Goal: Task Accomplishment & Management: Complete application form

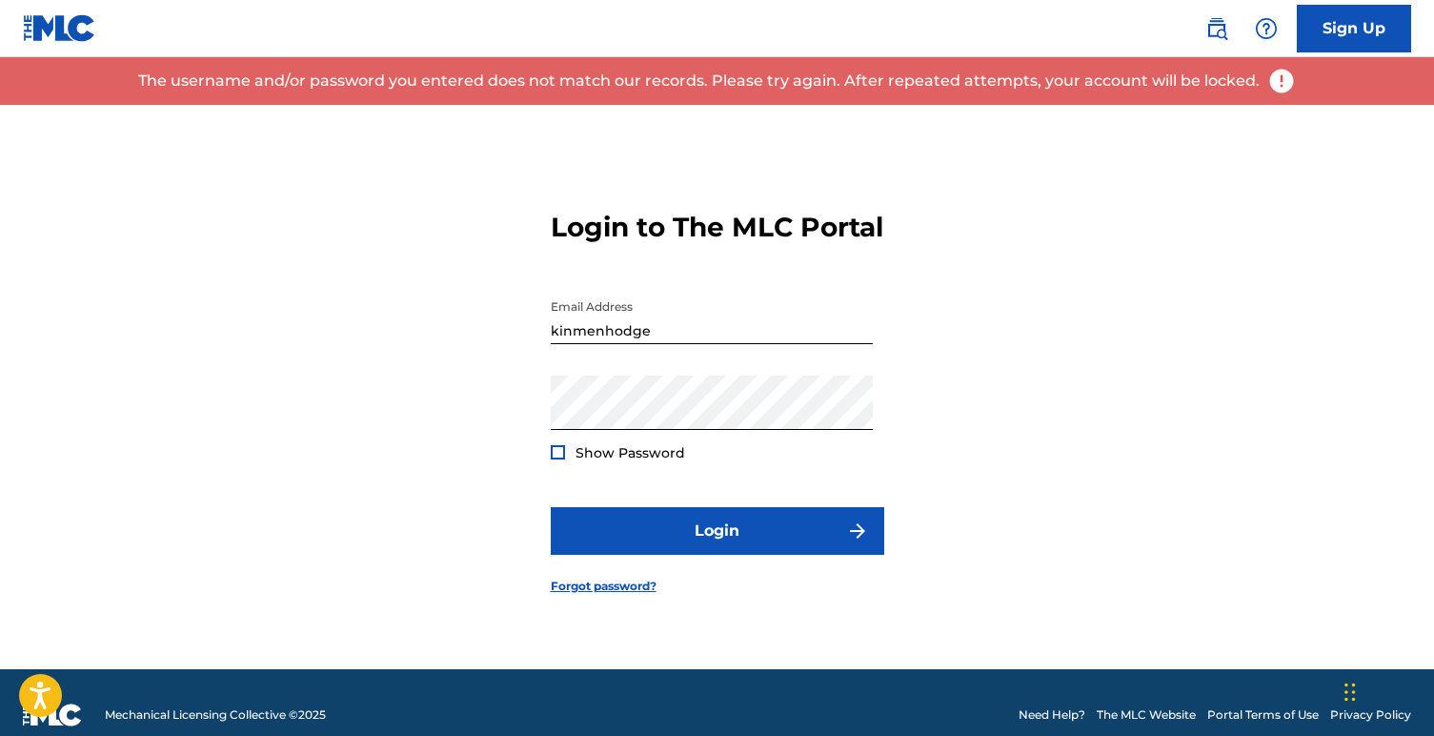
click at [559, 459] on div at bounding box center [558, 452] width 14 height 14
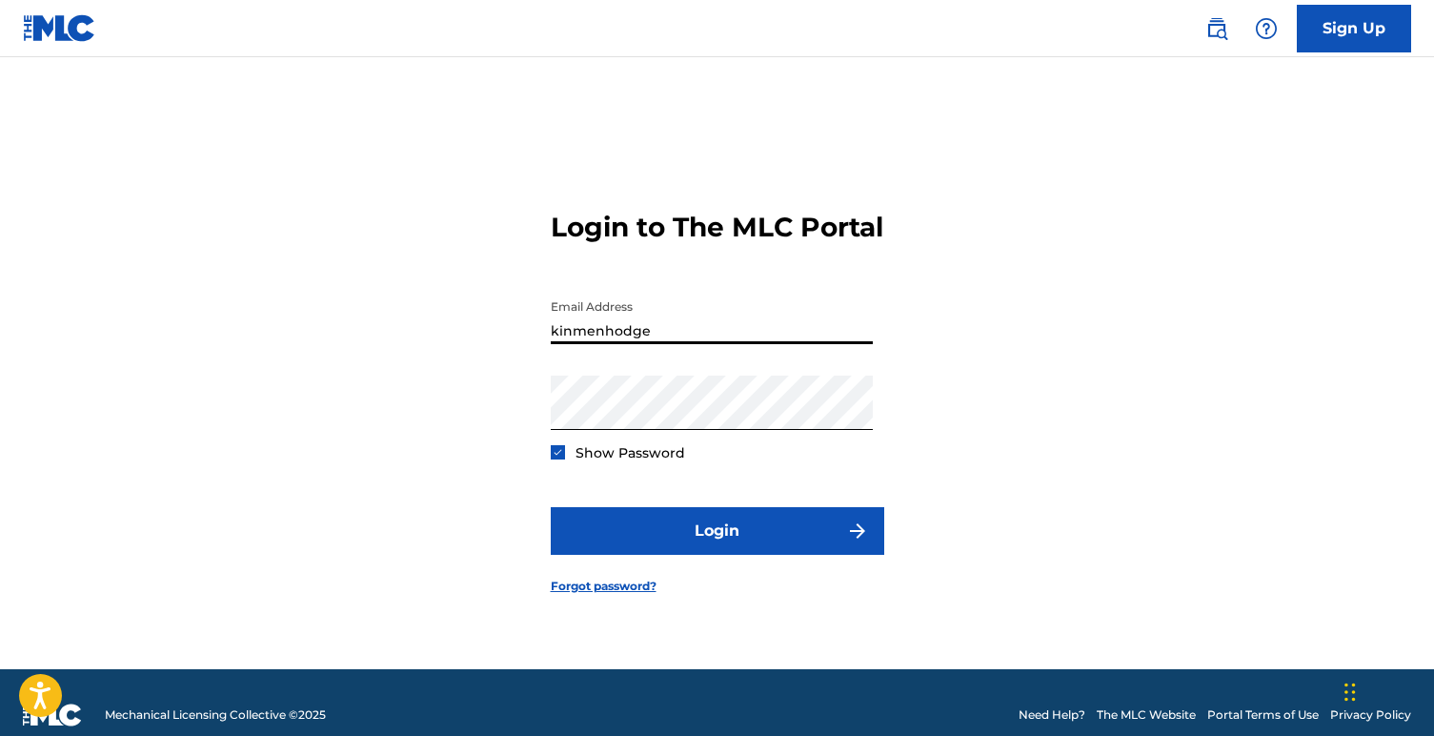
click at [673, 344] on input "kinmenhodge" at bounding box center [712, 317] width 322 height 54
type input "[EMAIL_ADDRESS][DOMAIN_NAME]"
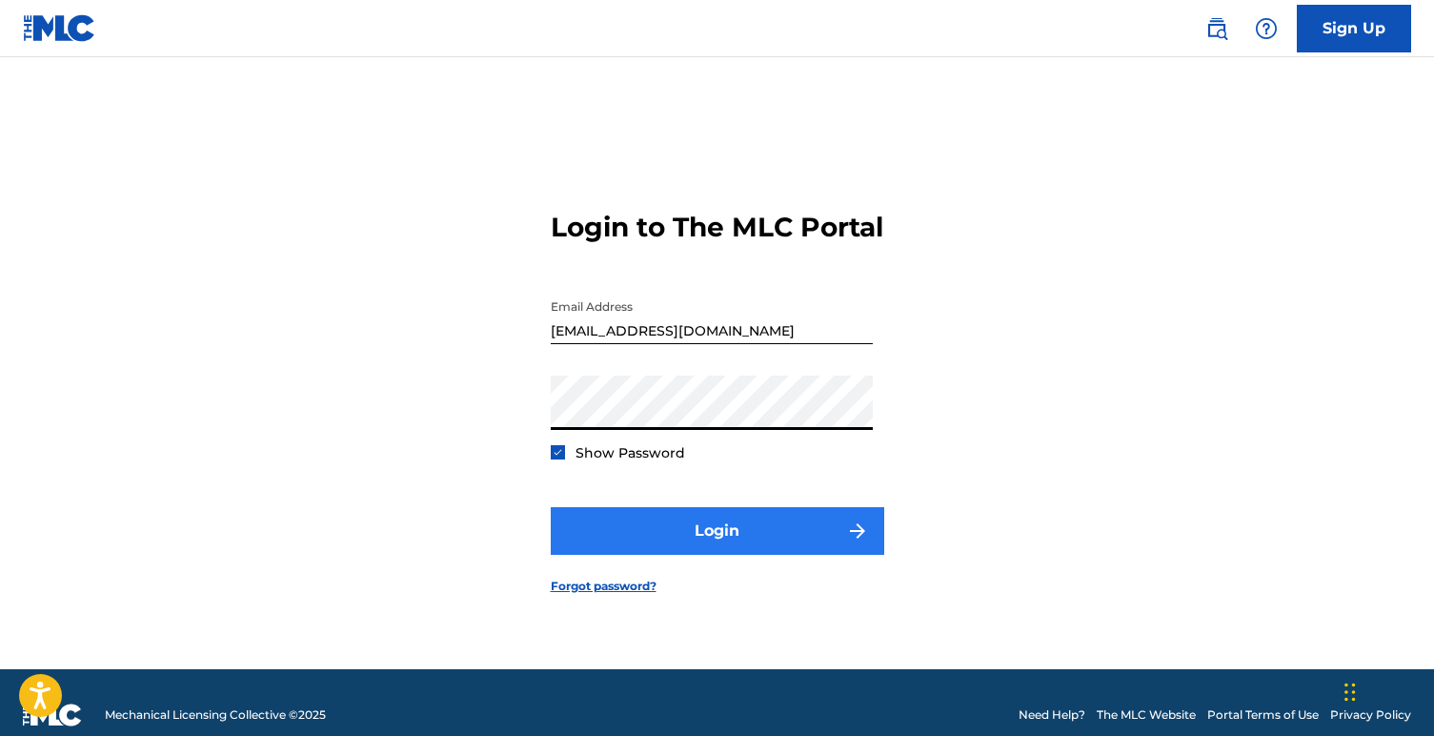
click at [705, 540] on button "Login" at bounding box center [718, 531] width 334 height 48
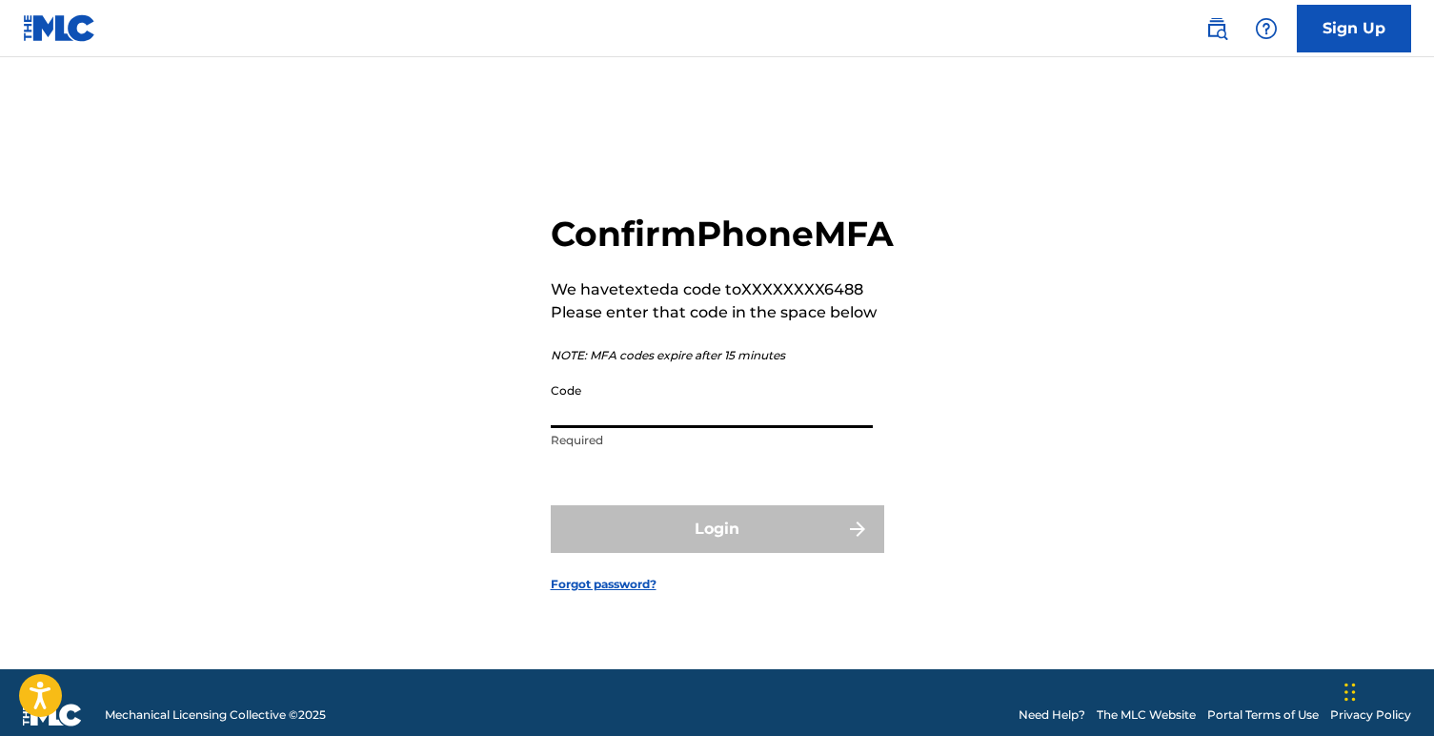
click at [670, 428] on input "Code" at bounding box center [712, 401] width 322 height 54
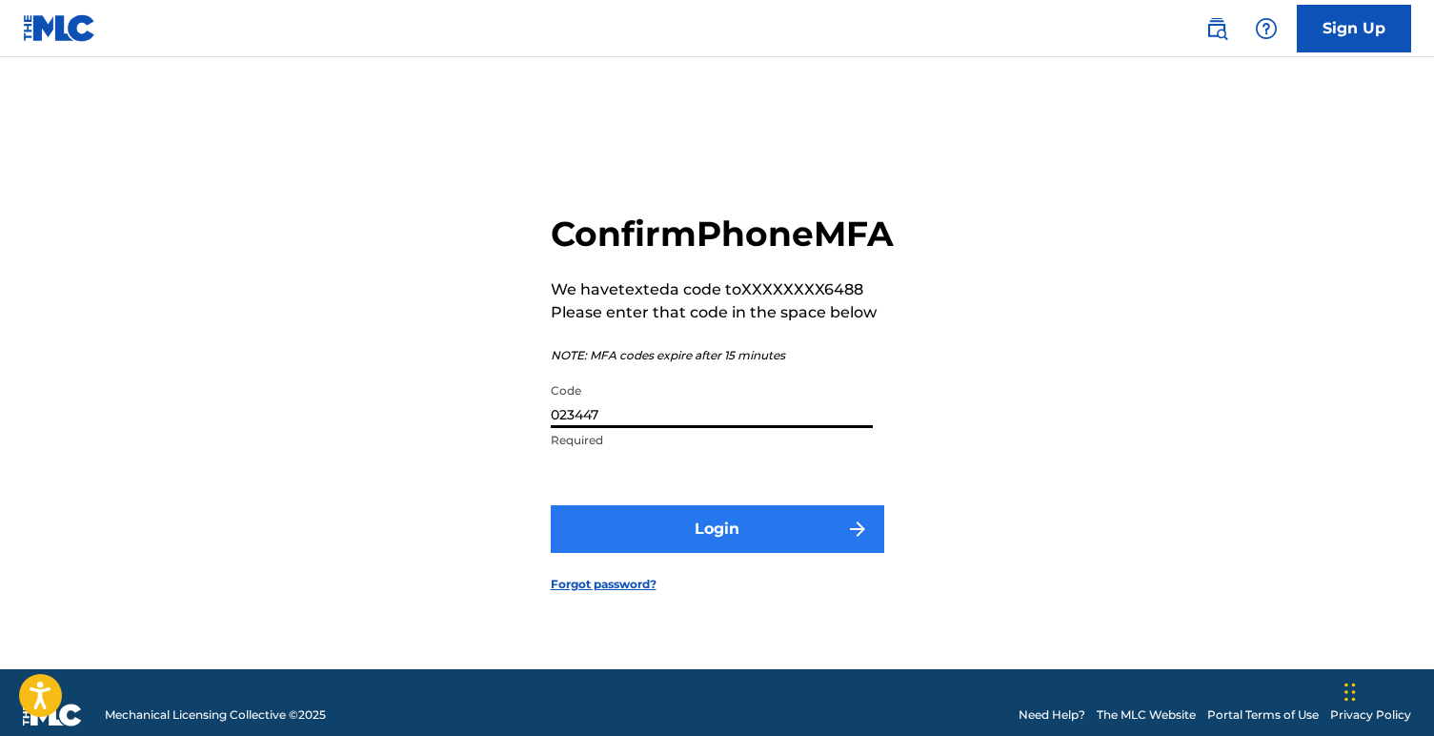
type input "023447"
click at [729, 548] on button "Login" at bounding box center [718, 529] width 334 height 48
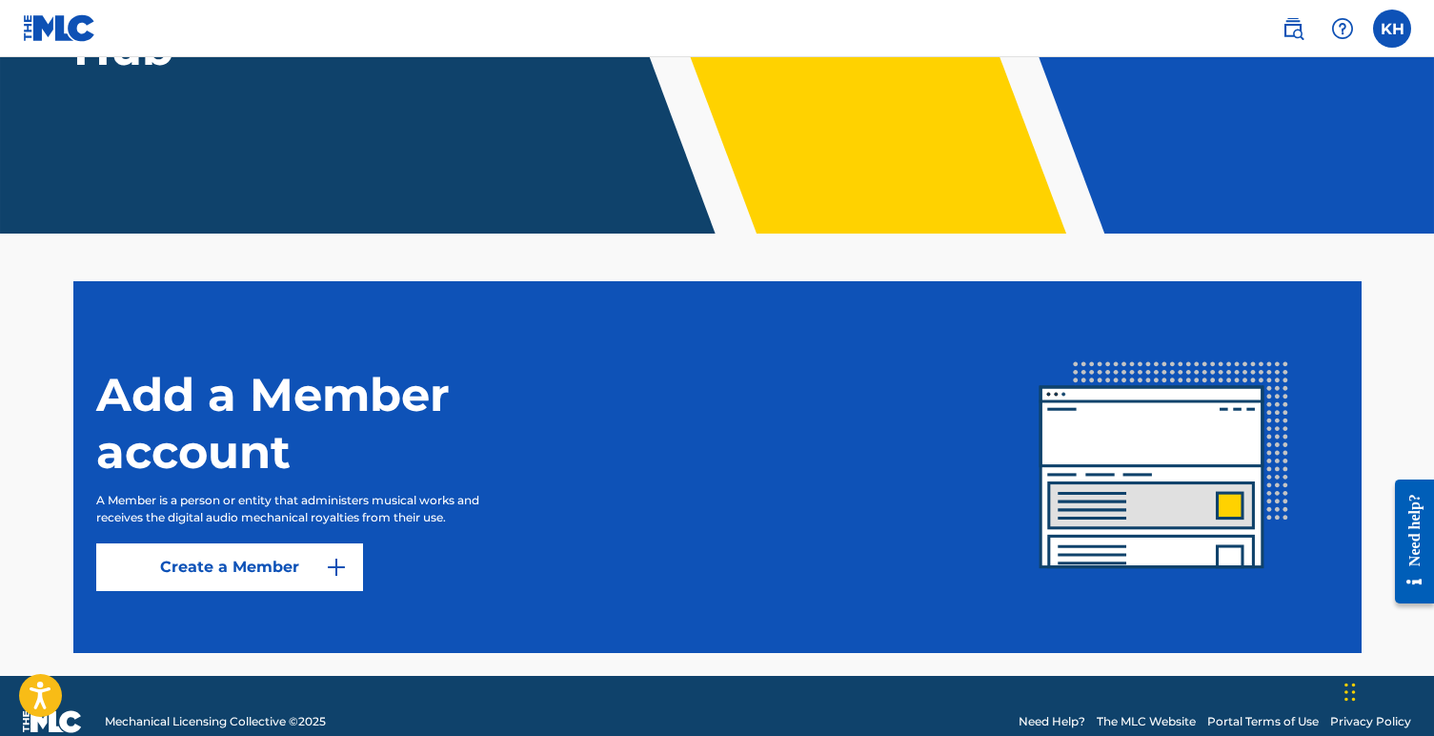
scroll to position [293, 0]
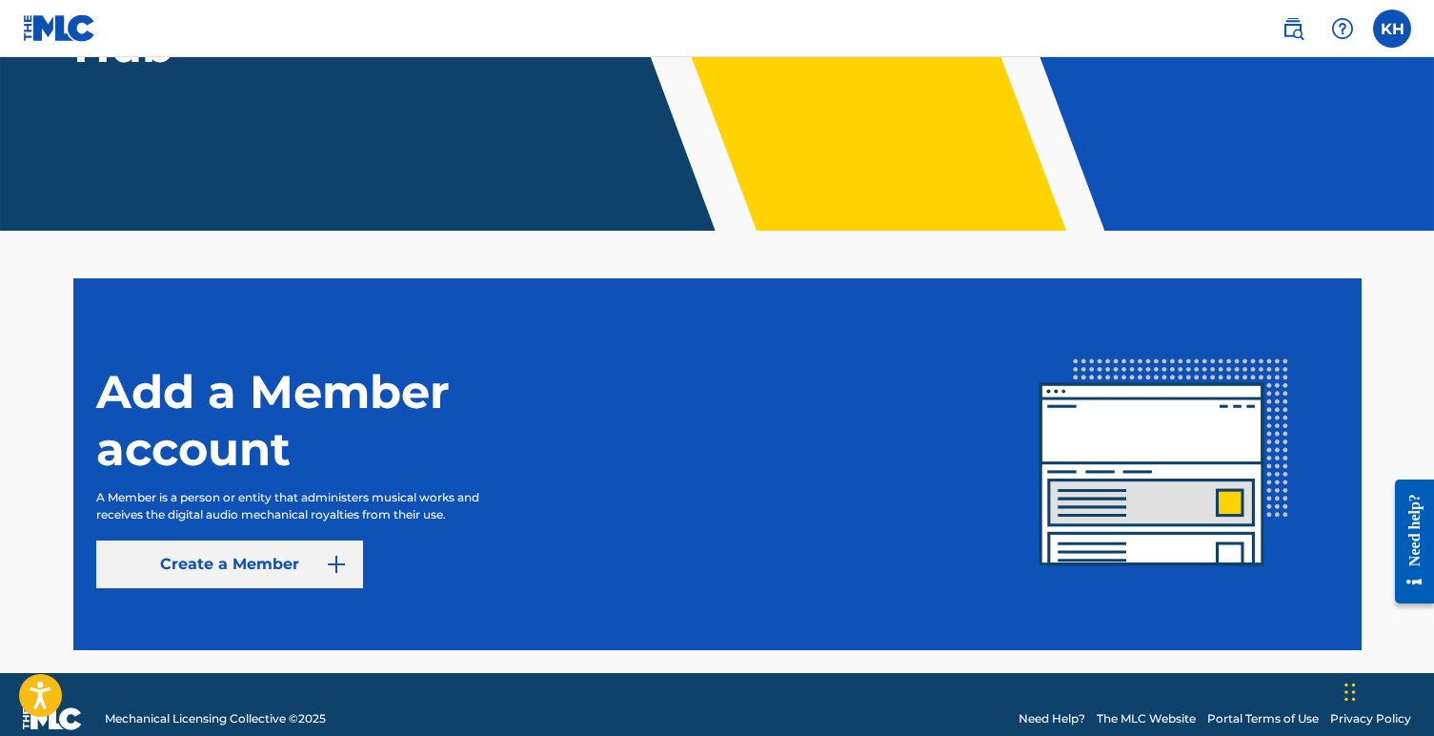
click at [229, 561] on link "Create a Member" at bounding box center [229, 564] width 267 height 48
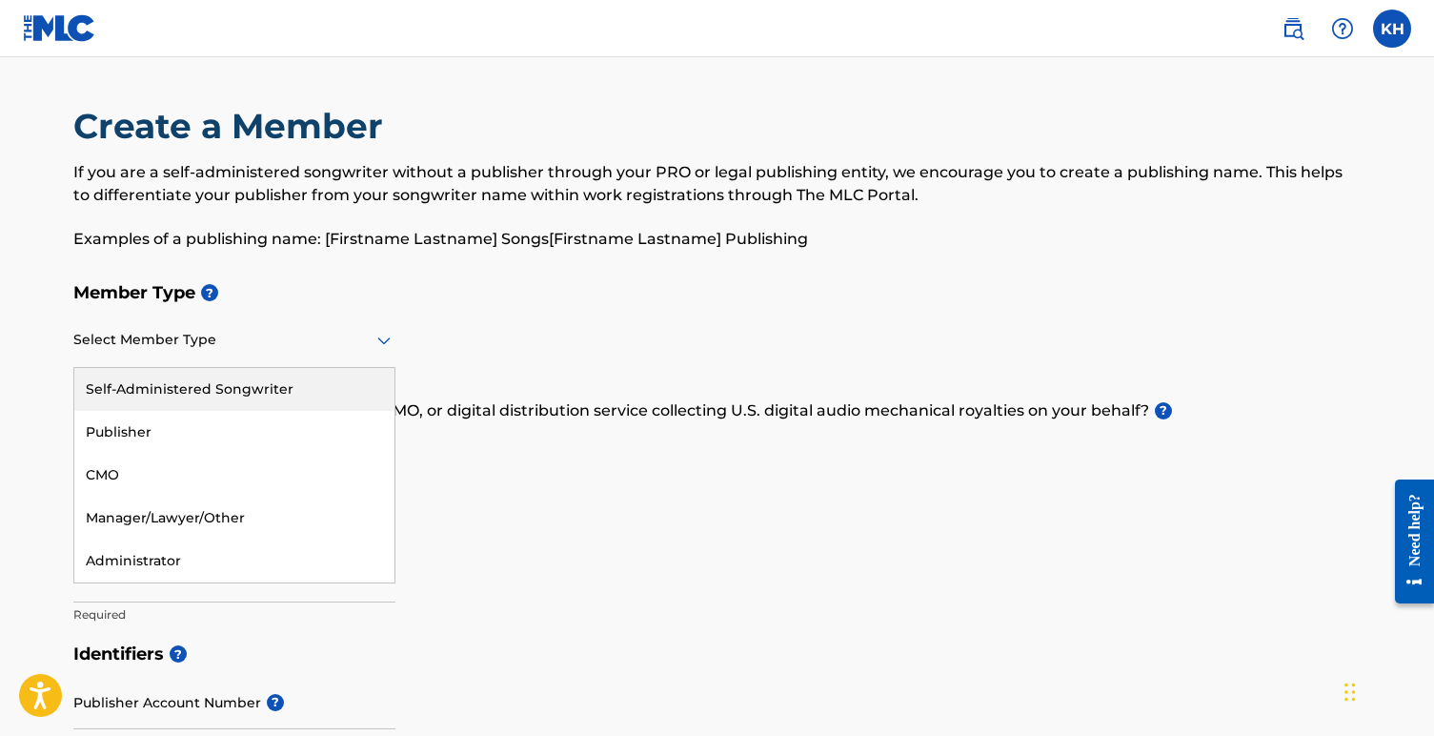
click at [240, 337] on div at bounding box center [234, 340] width 322 height 24
click at [247, 386] on div "Self-Administered Songwriter" at bounding box center [234, 389] width 320 height 43
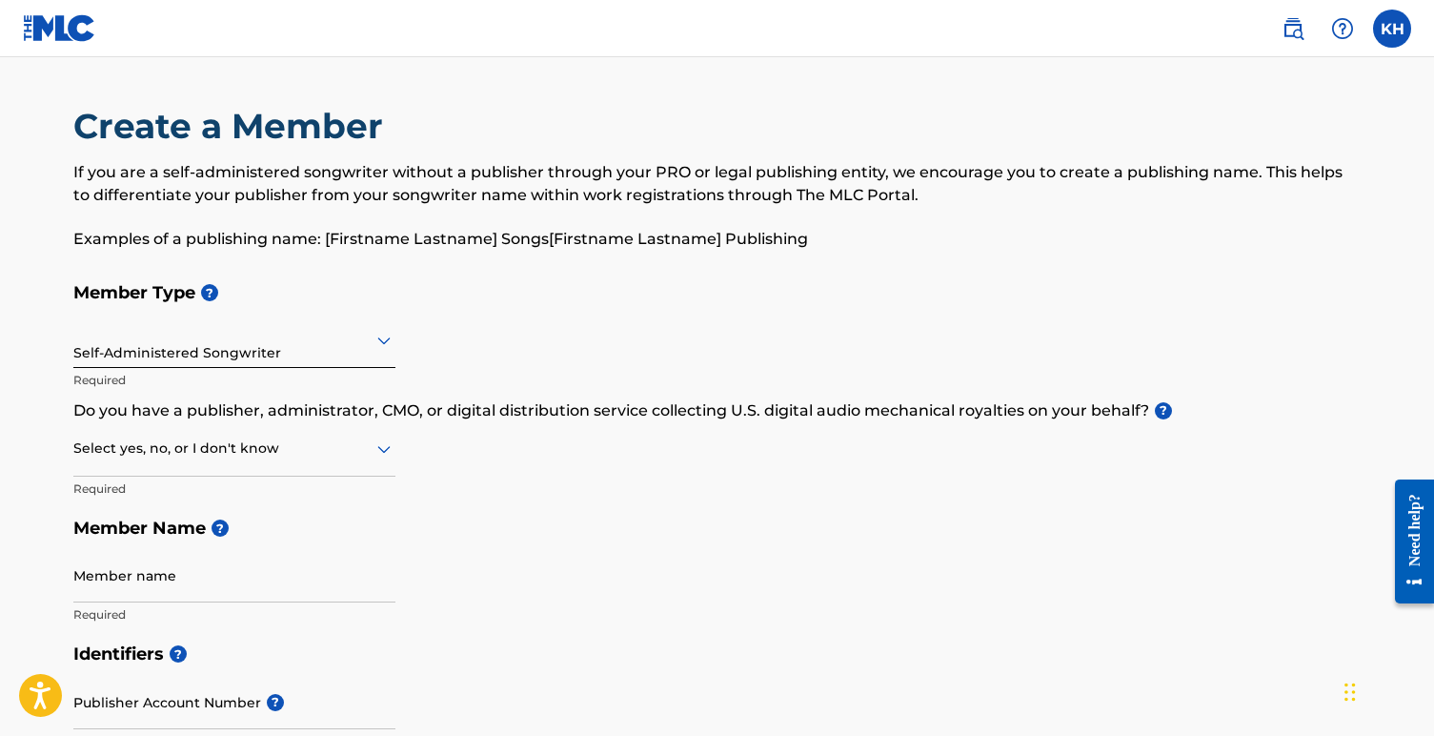
click at [293, 439] on div at bounding box center [234, 448] width 322 height 24
click at [478, 481] on div "Member Type ? Self-Administered Songwriter Required Do you have a publisher, ad…" at bounding box center [717, 453] width 1288 height 361
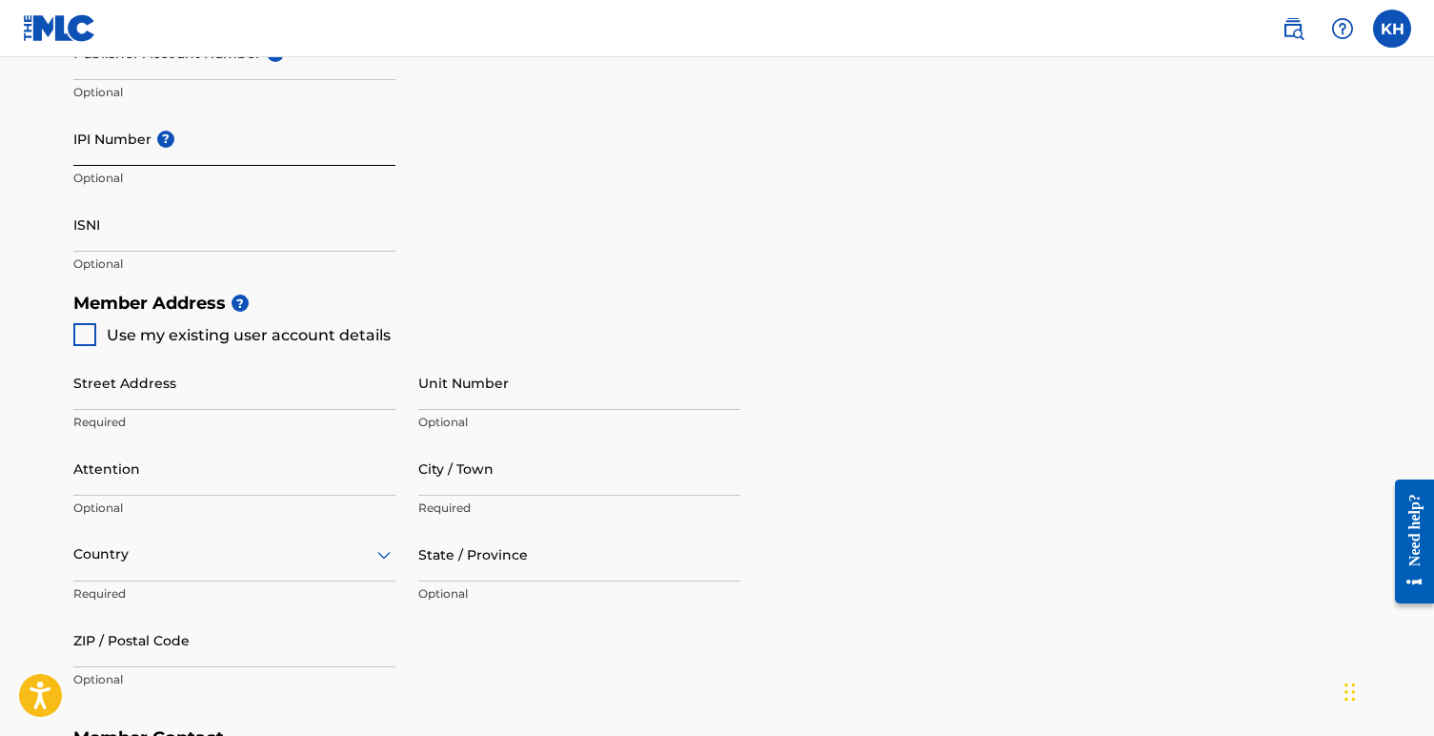
scroll to position [651, 0]
click at [89, 334] on div at bounding box center [84, 332] width 23 height 23
type input "11234 Thicket Ct"
type input "[GEOGRAPHIC_DATA]"
type input "33624"
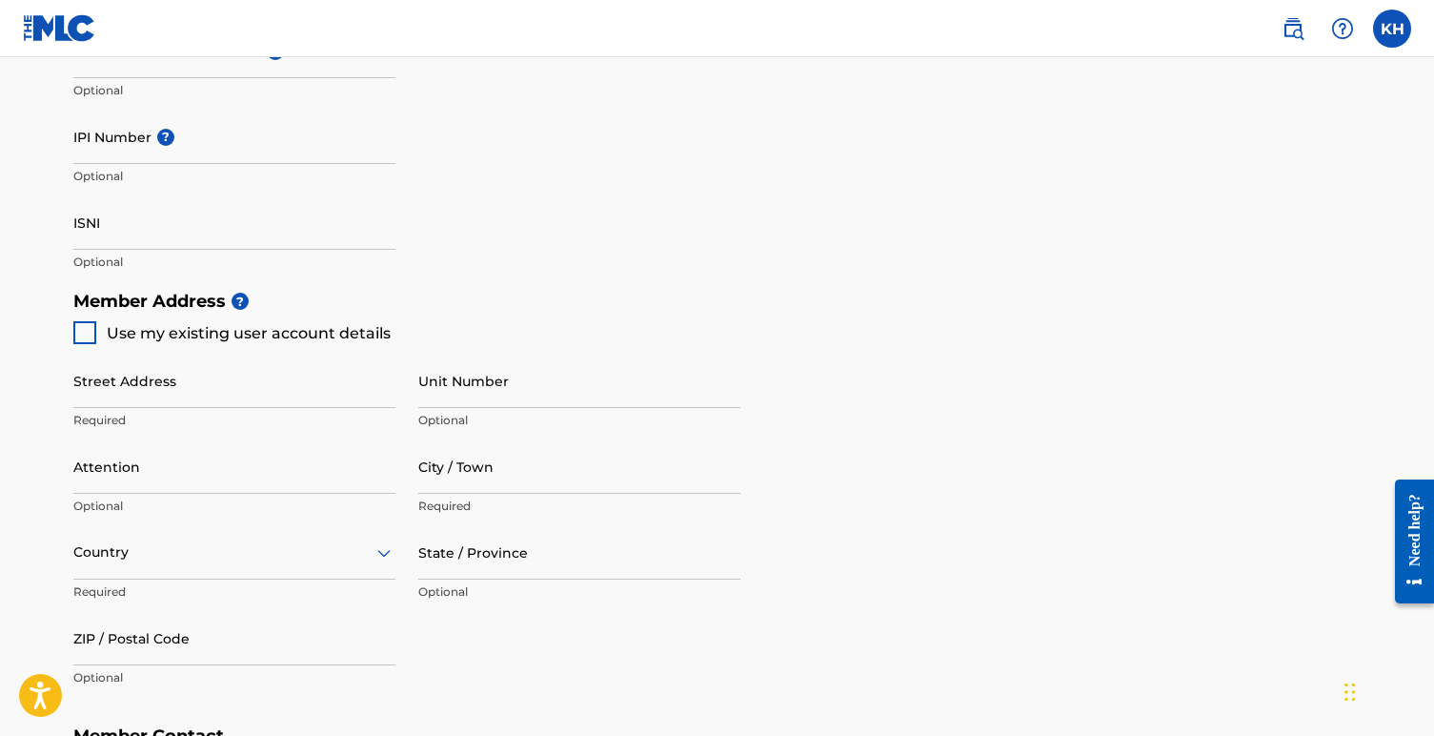
type input "813"
type input "9536488"
type input "[EMAIL_ADDRESS][DOMAIN_NAME]"
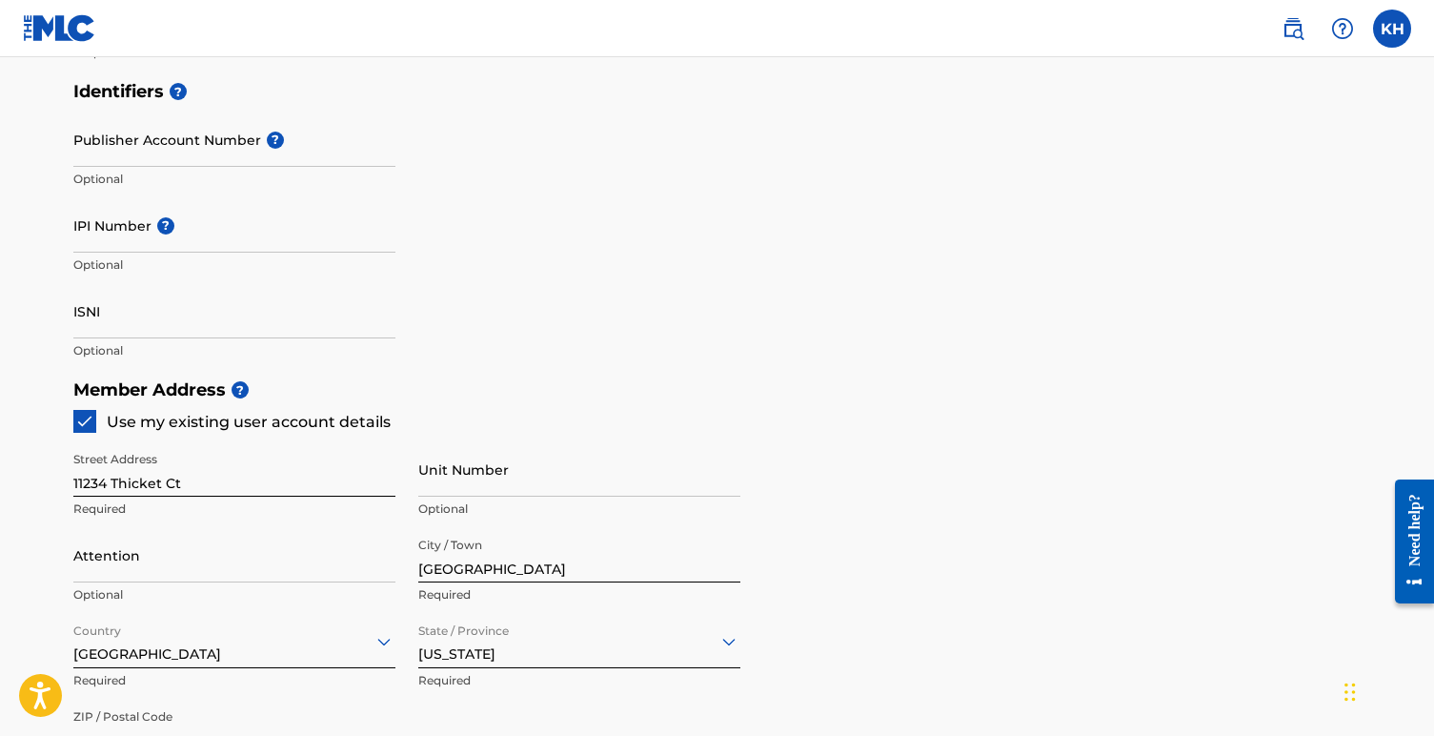
scroll to position [551, 0]
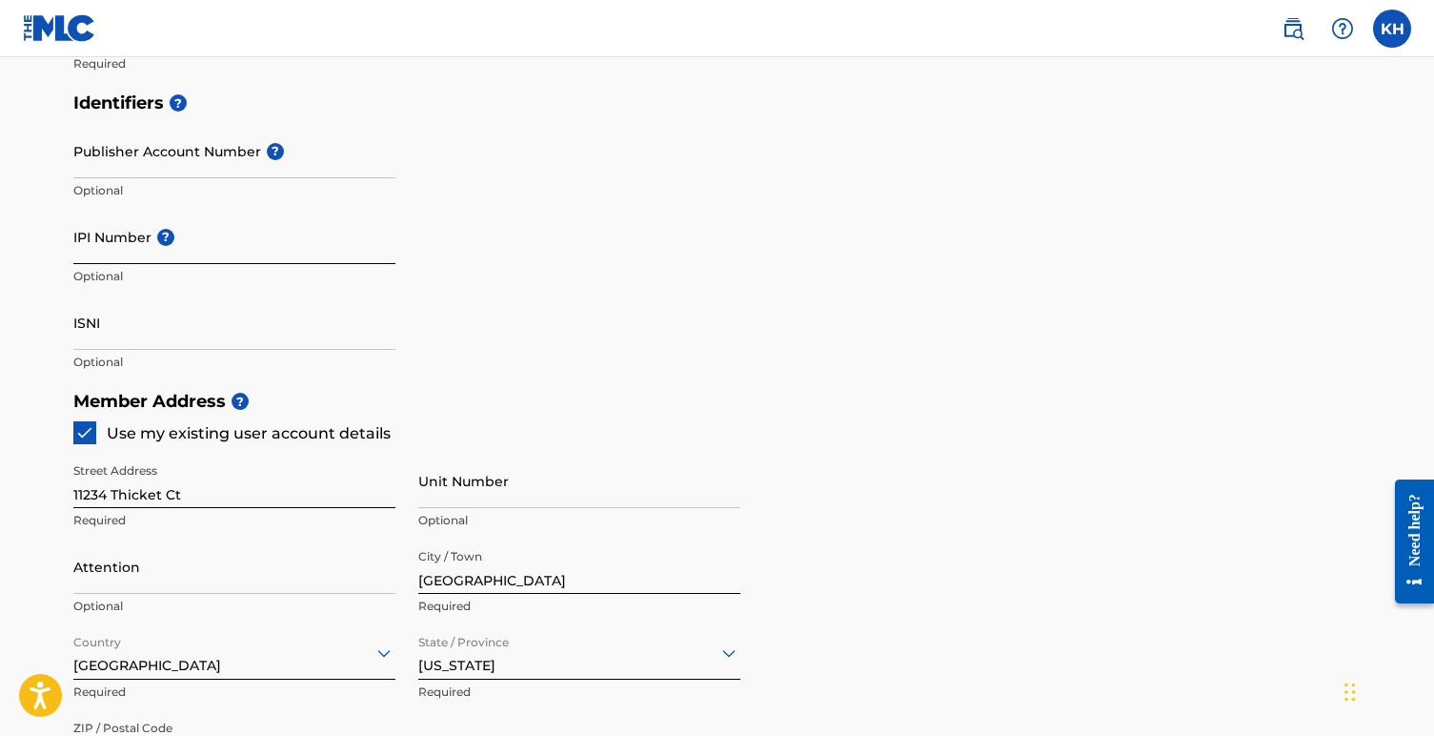
click at [106, 240] on input "IPI Number ?" at bounding box center [234, 237] width 322 height 54
paste input "500600031"
type input "500600031"
click at [484, 277] on div "Identifiers ? Publisher Account Number ? Optional IPI Number ? 500600031 Option…" at bounding box center [717, 232] width 1288 height 298
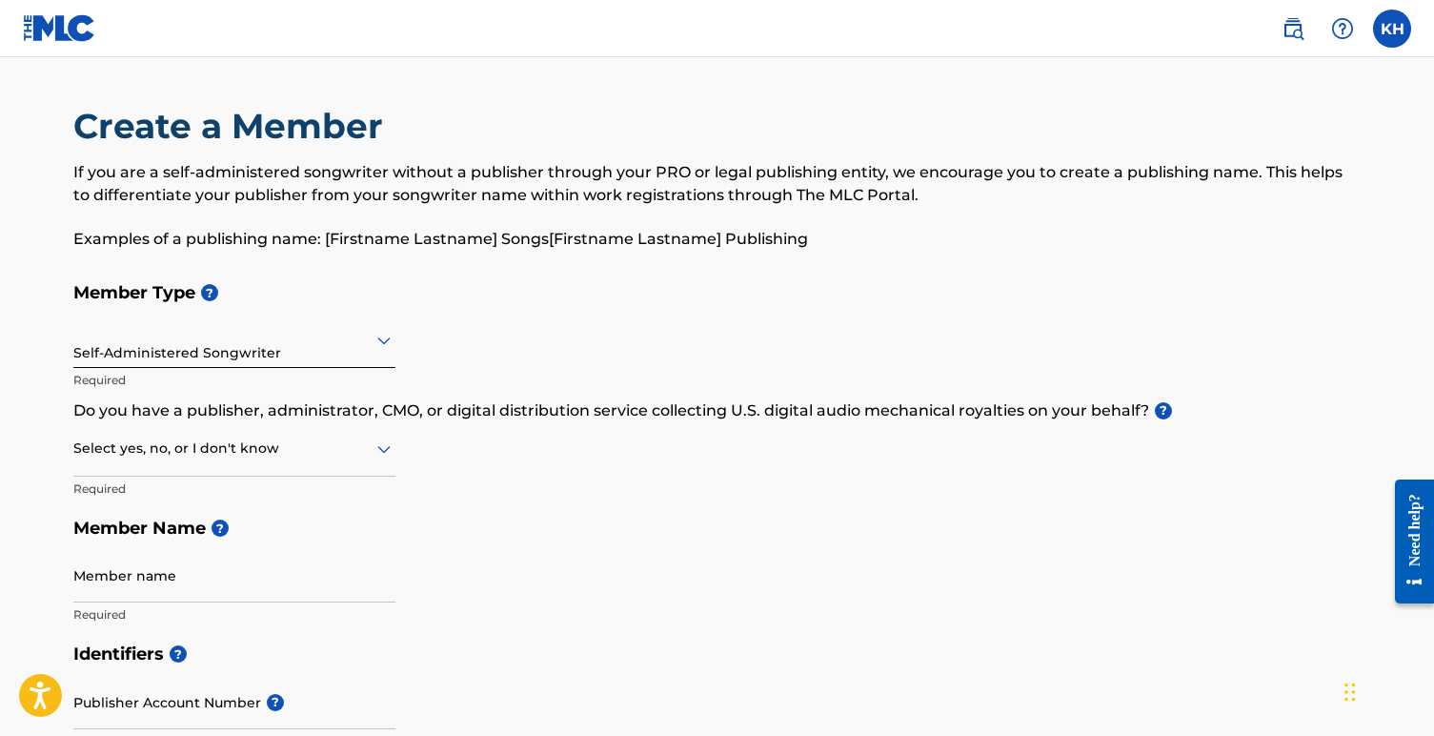
scroll to position [0, 0]
click at [226, 447] on div at bounding box center [234, 448] width 322 height 24
click at [162, 576] on div "I don't know" at bounding box center [234, 583] width 320 height 43
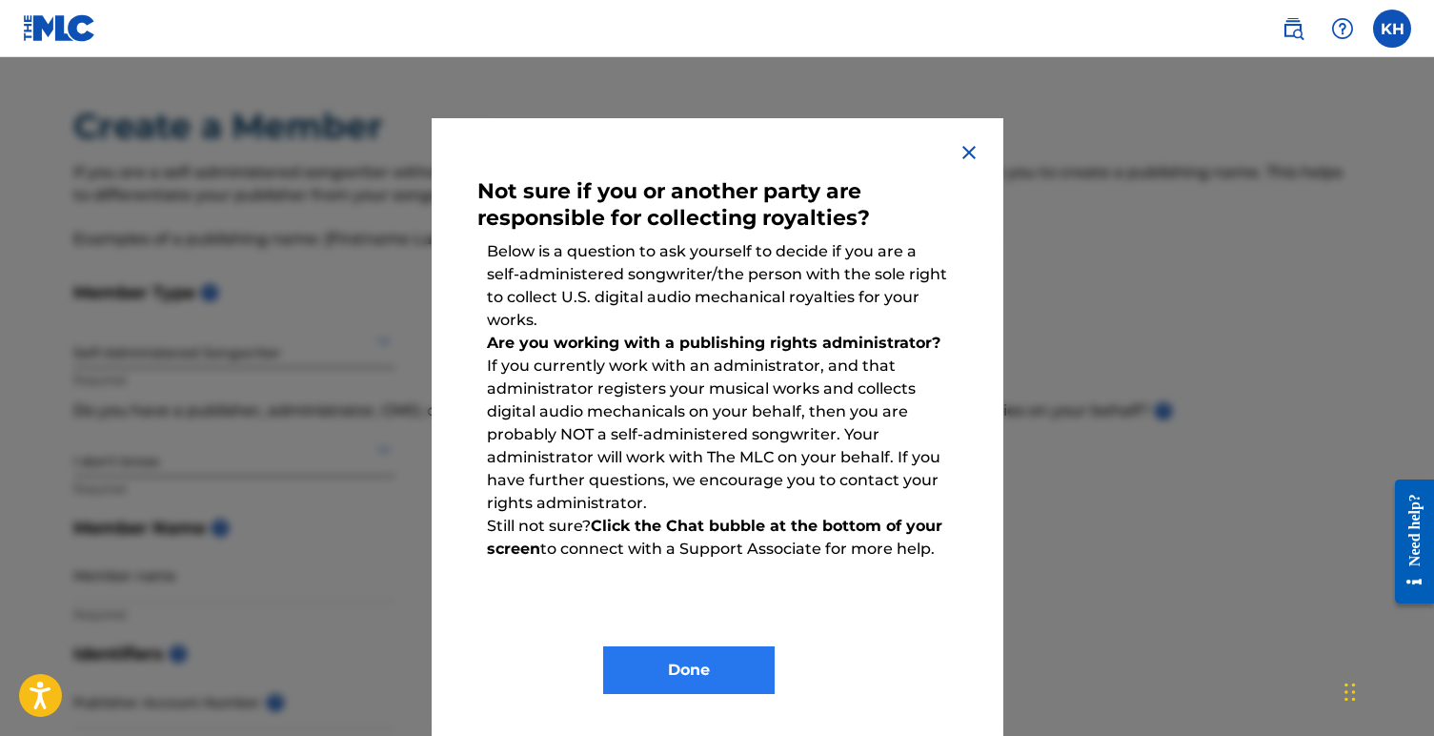
click at [673, 661] on button "Done" at bounding box center [689, 670] width 172 height 48
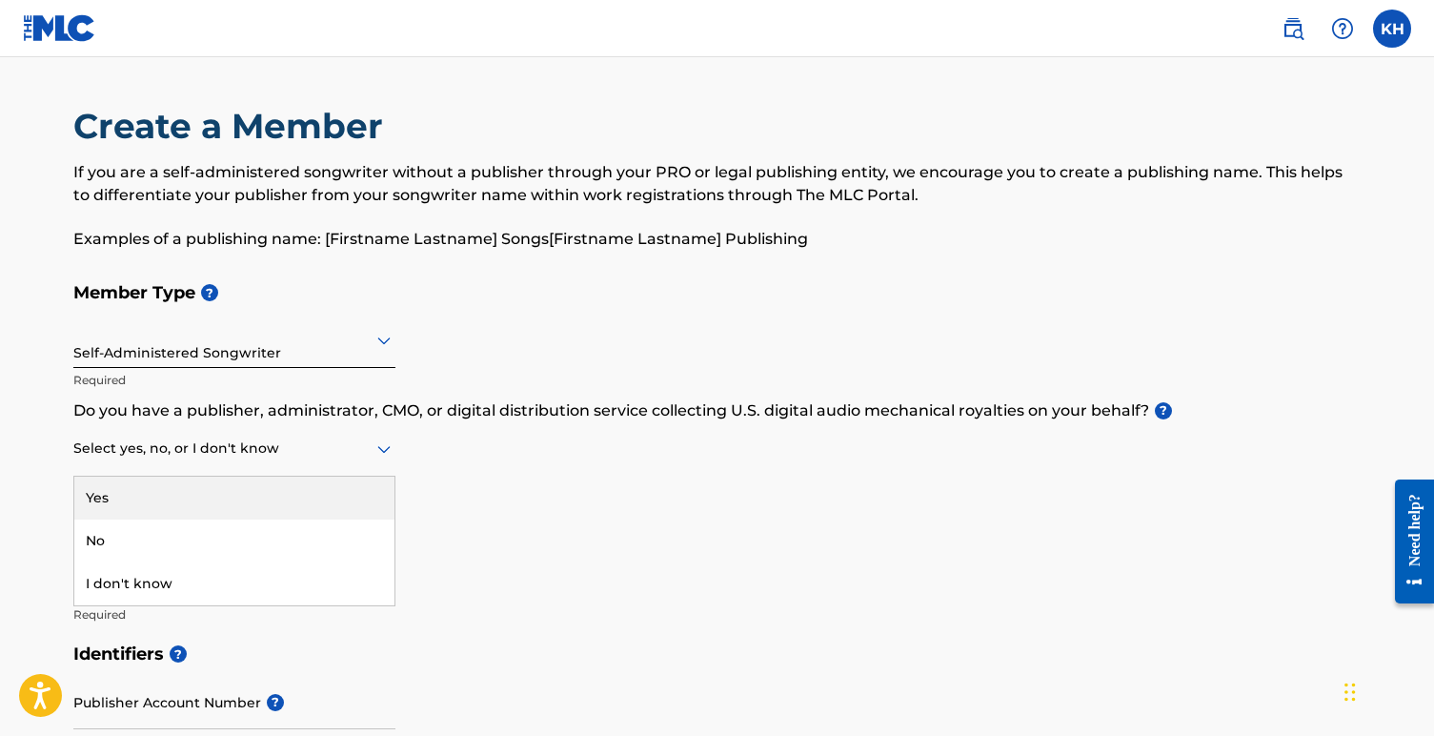
click at [212, 443] on div at bounding box center [234, 448] width 322 height 24
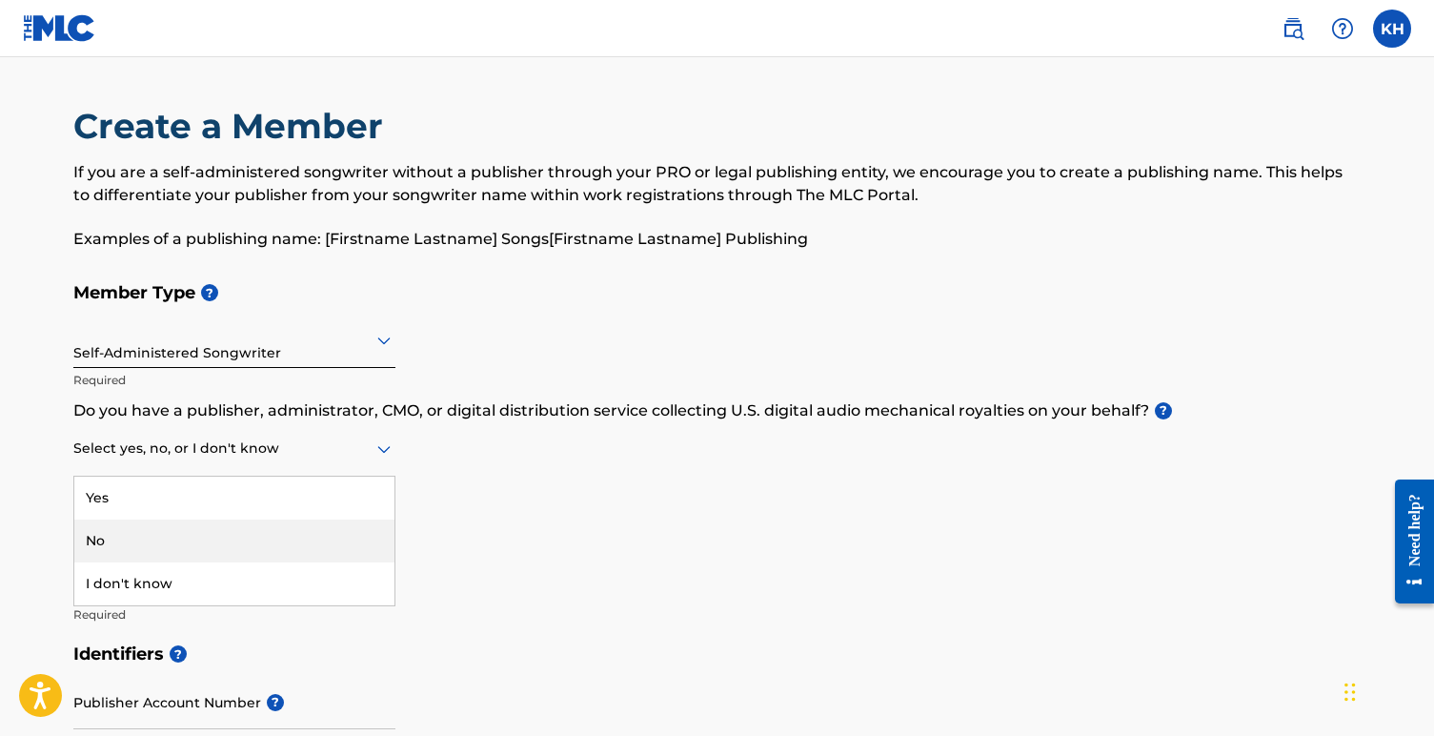
click at [181, 533] on div "No" at bounding box center [234, 540] width 320 height 43
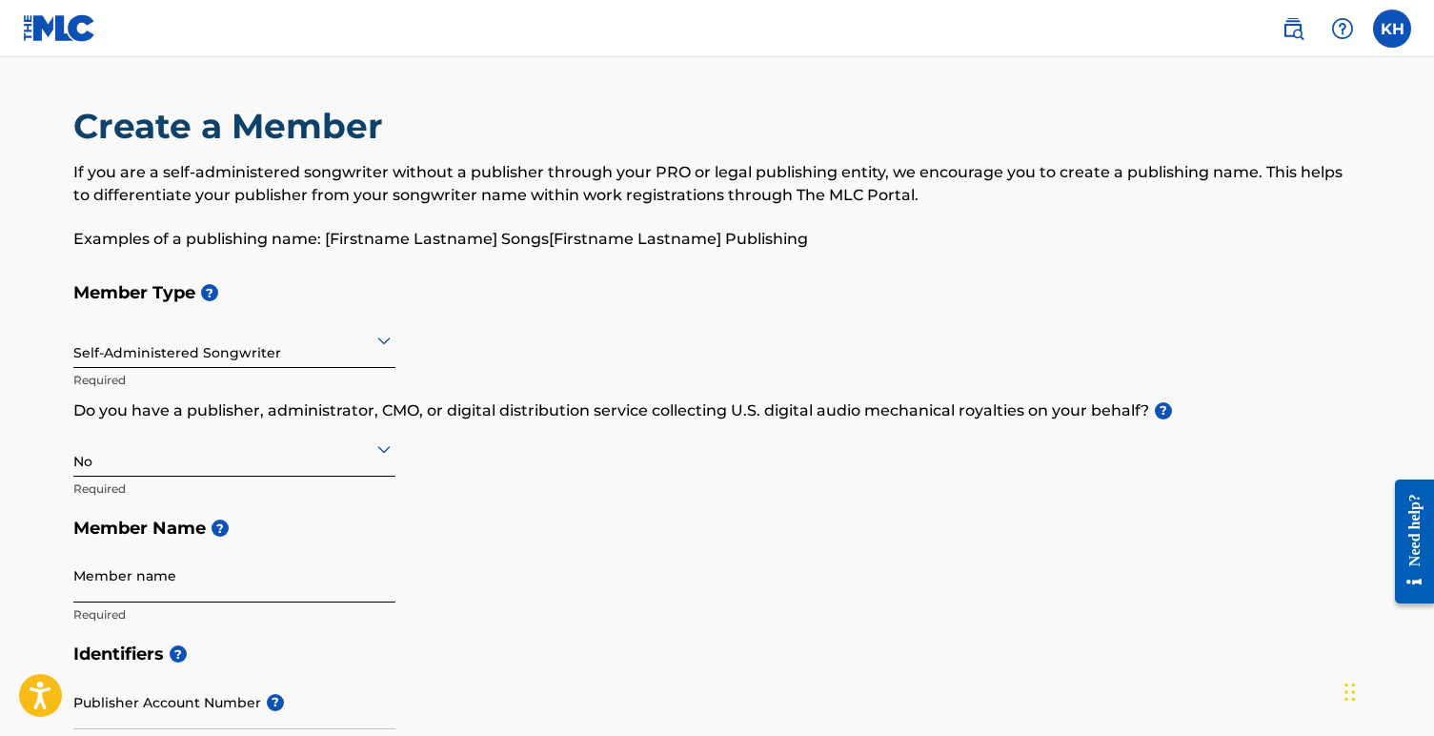
click at [127, 580] on input "Member name" at bounding box center [234, 575] width 322 height 54
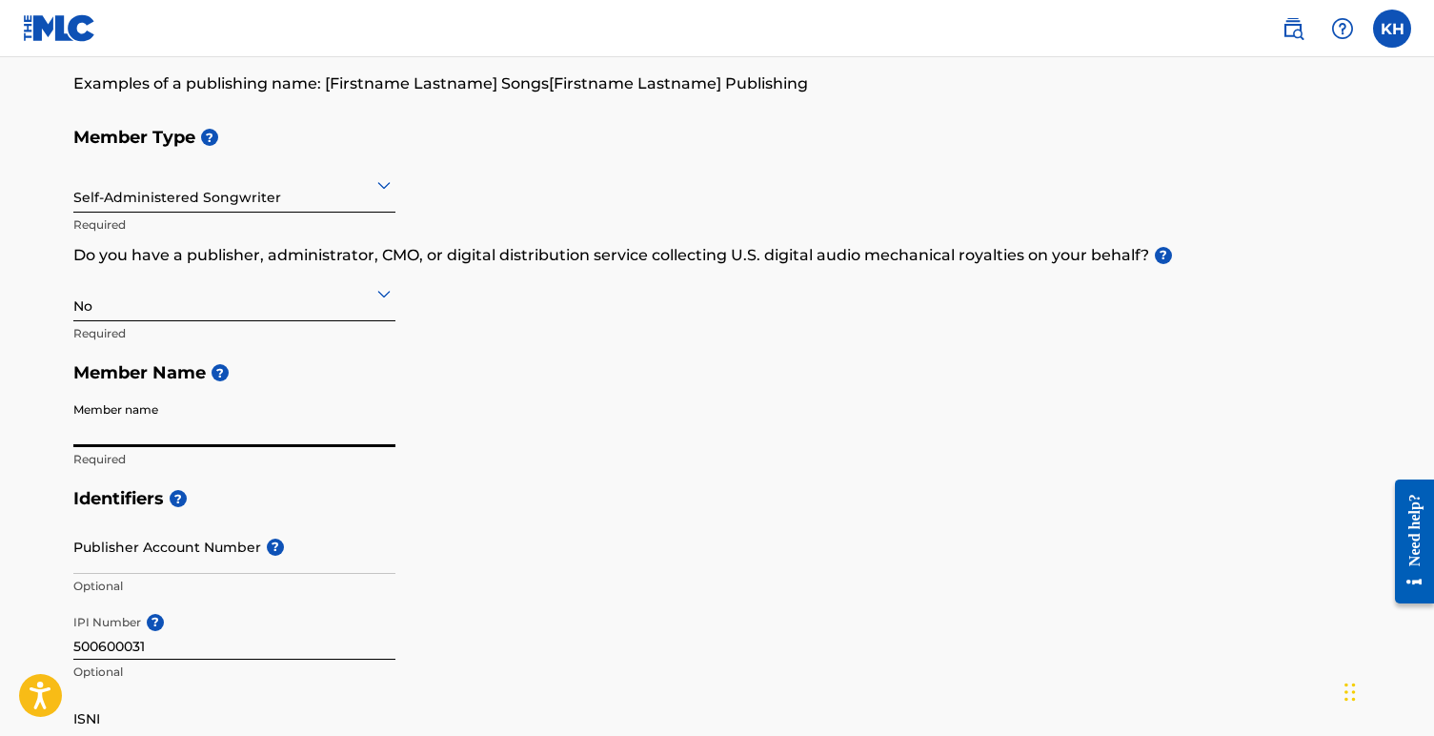
scroll to position [168, 0]
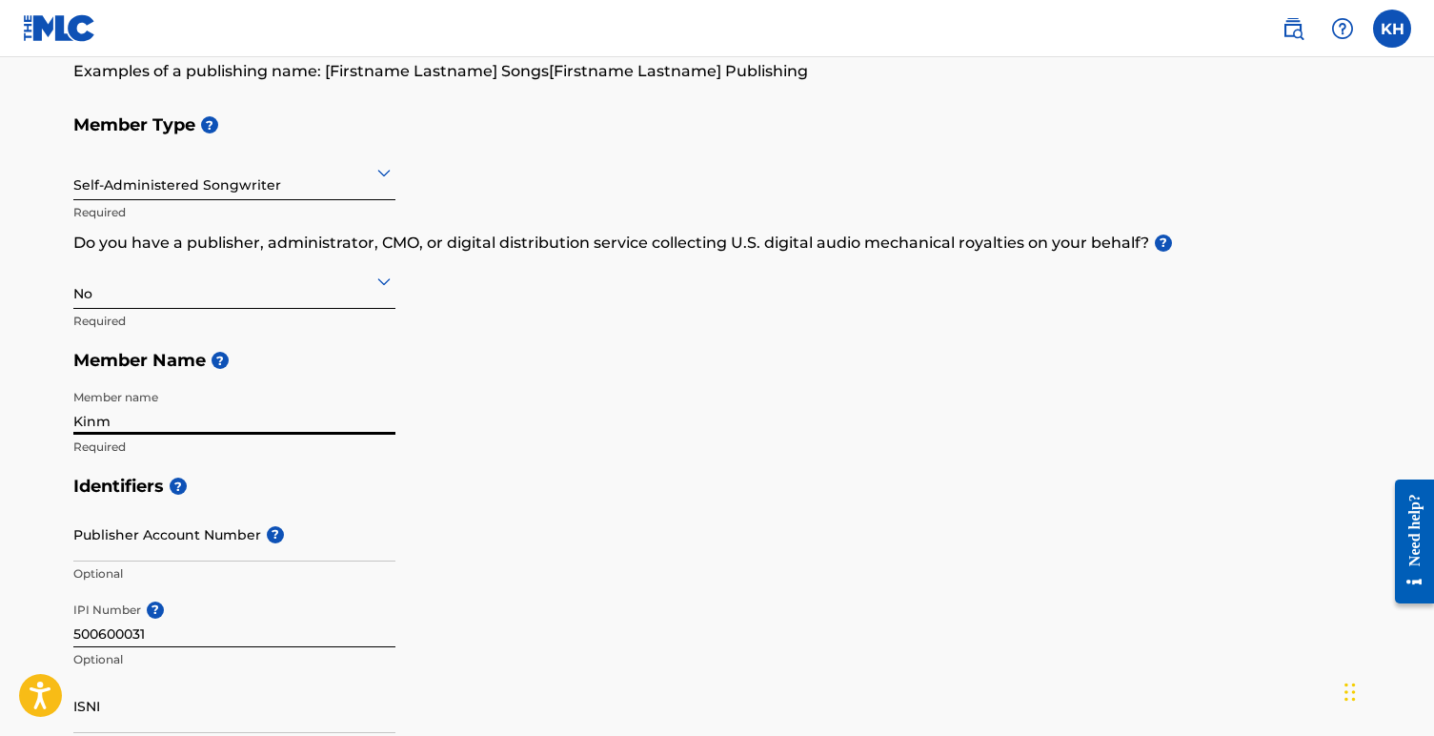
type input "Kinme"
type input "Kinmen [PERSON_NAME]"
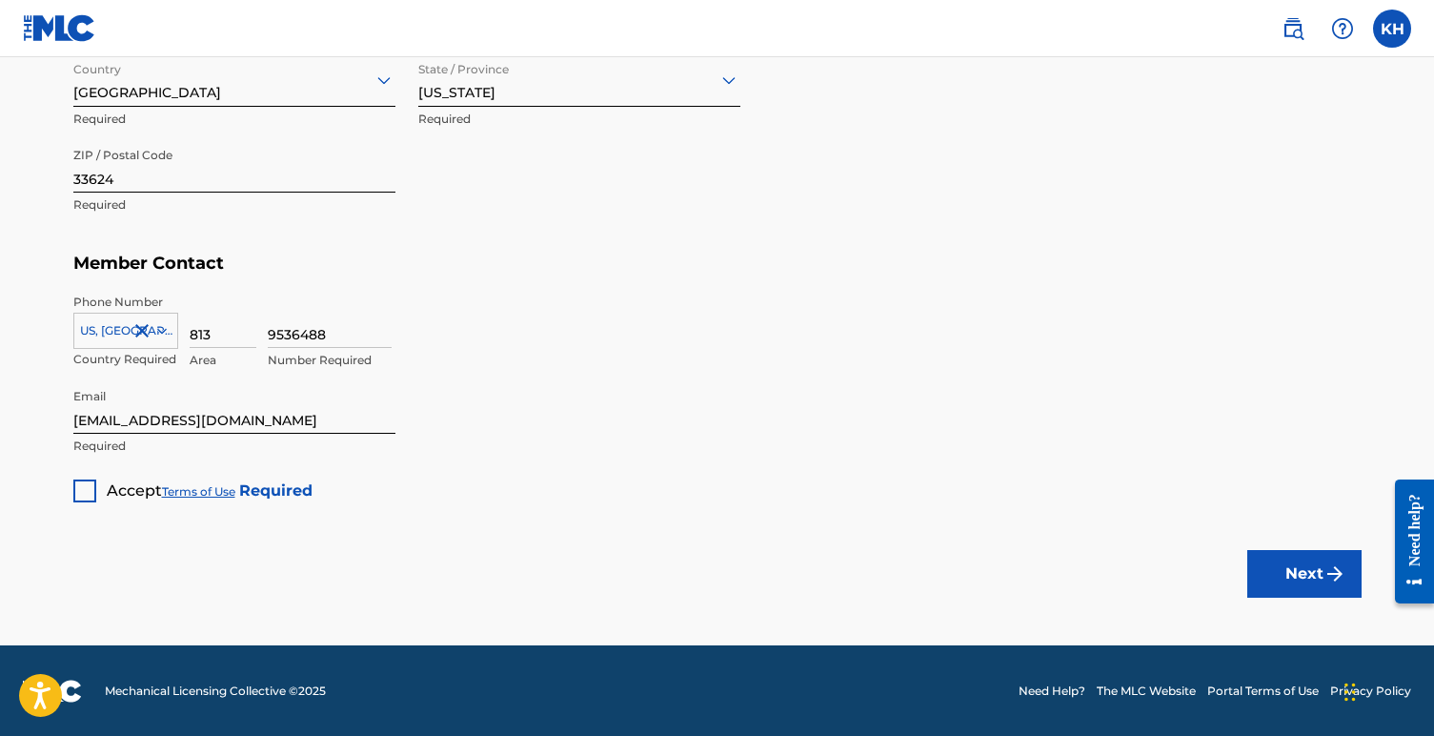
scroll to position [1122, 0]
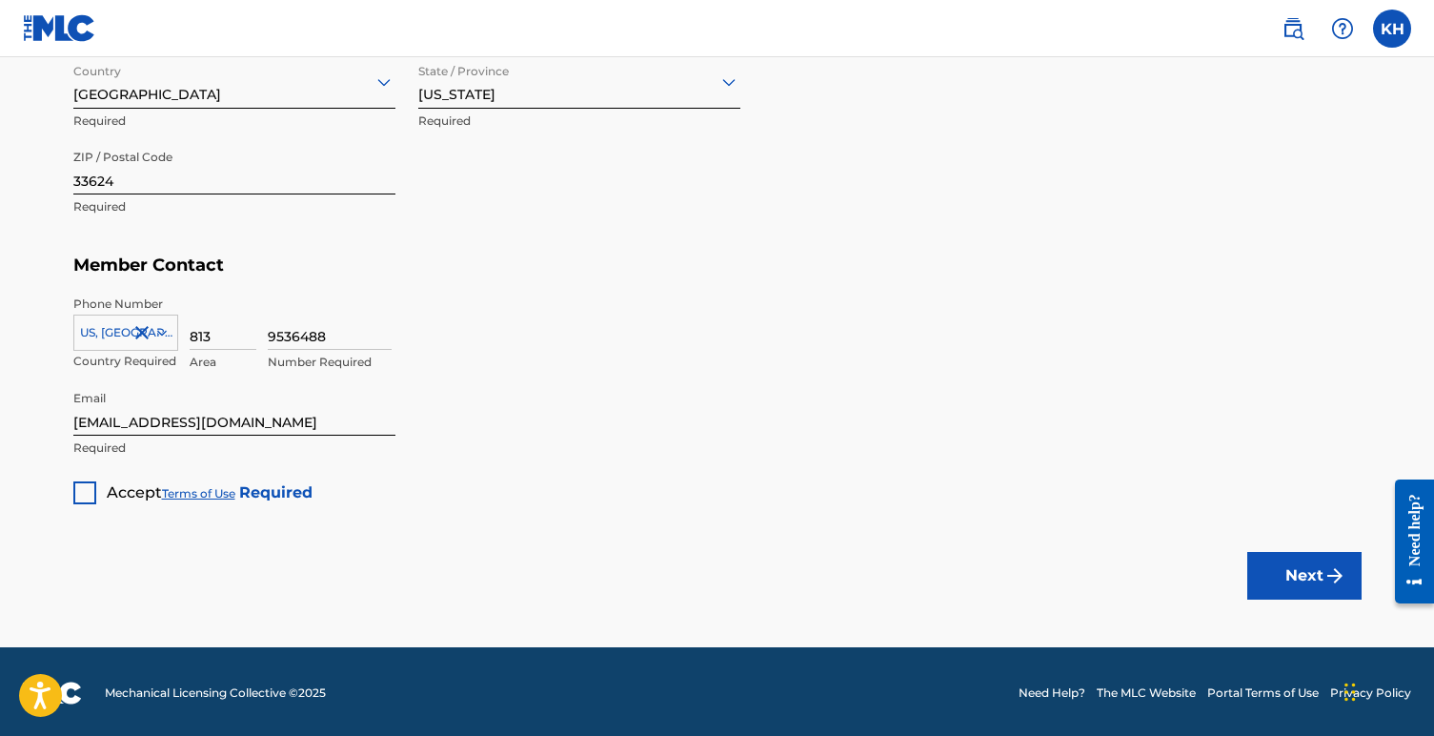
click at [81, 486] on div at bounding box center [84, 492] width 23 height 23
click at [1293, 569] on button "Next" at bounding box center [1304, 576] width 114 height 48
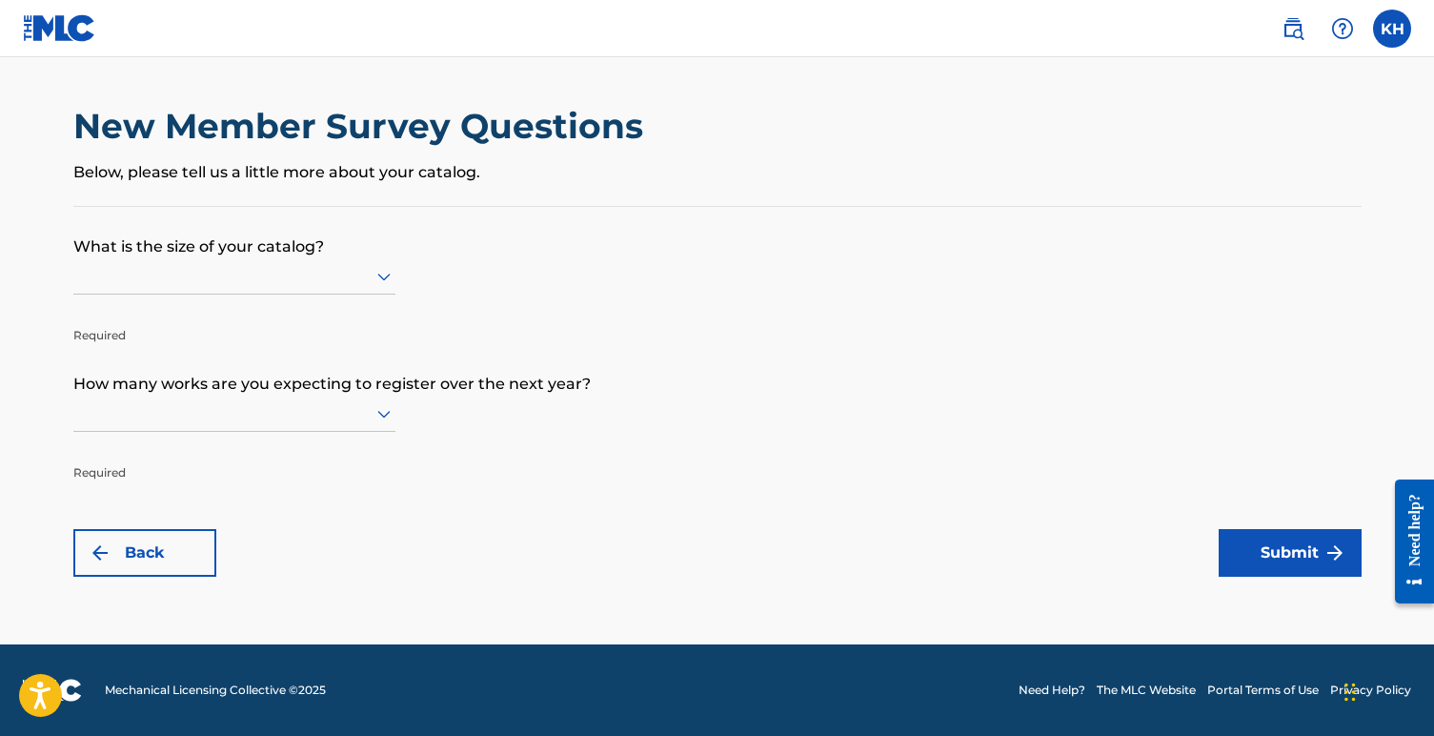
click at [372, 286] on div at bounding box center [234, 276] width 322 height 24
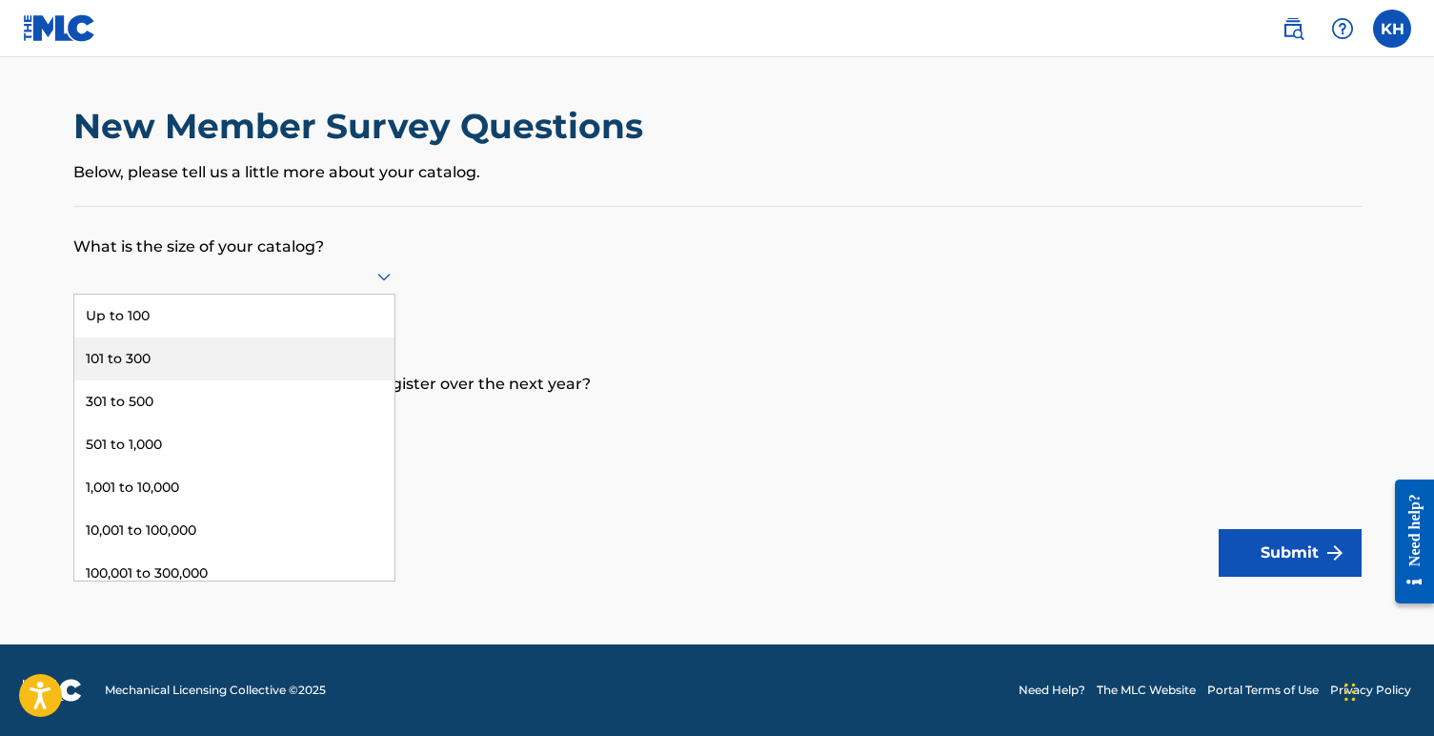
click at [322, 380] on div "101 to 300" at bounding box center [234, 358] width 320 height 43
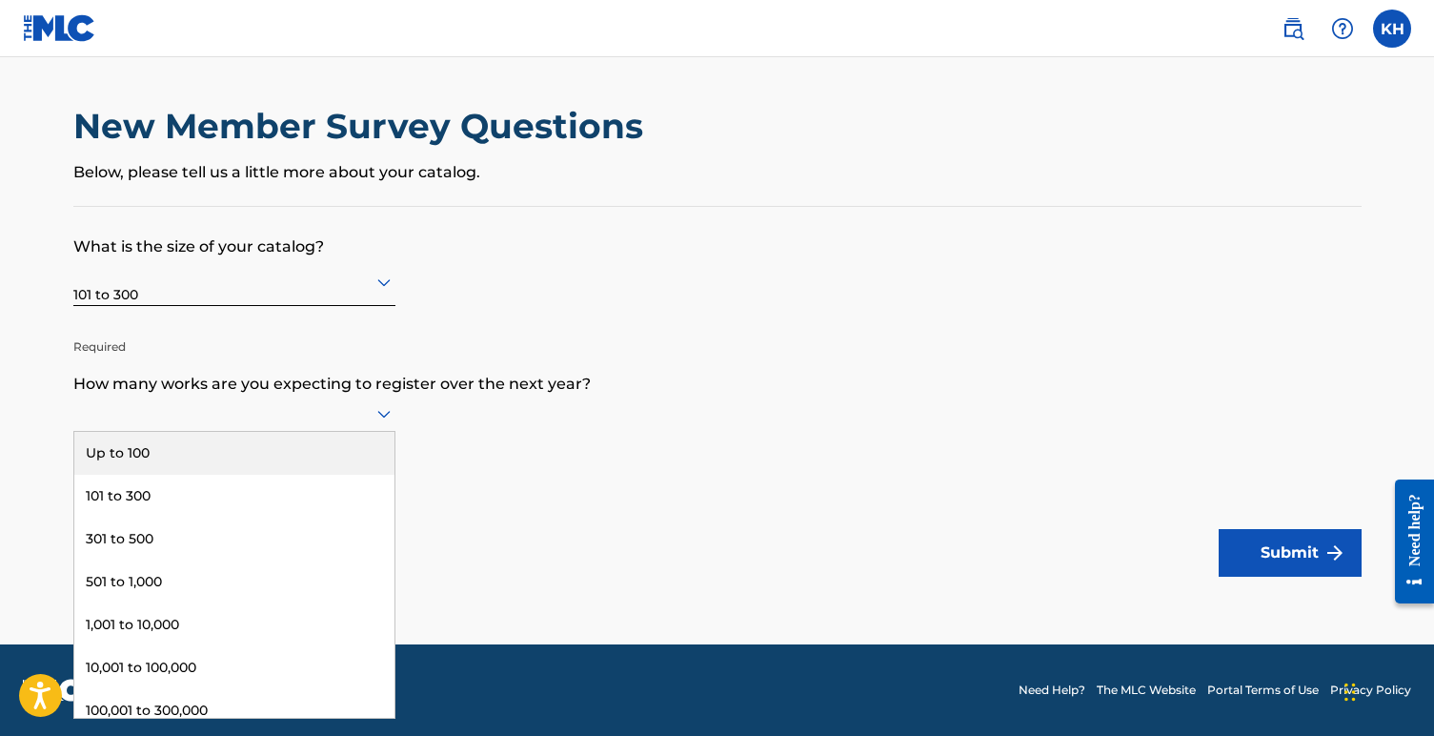
click at [257, 420] on div at bounding box center [234, 413] width 322 height 24
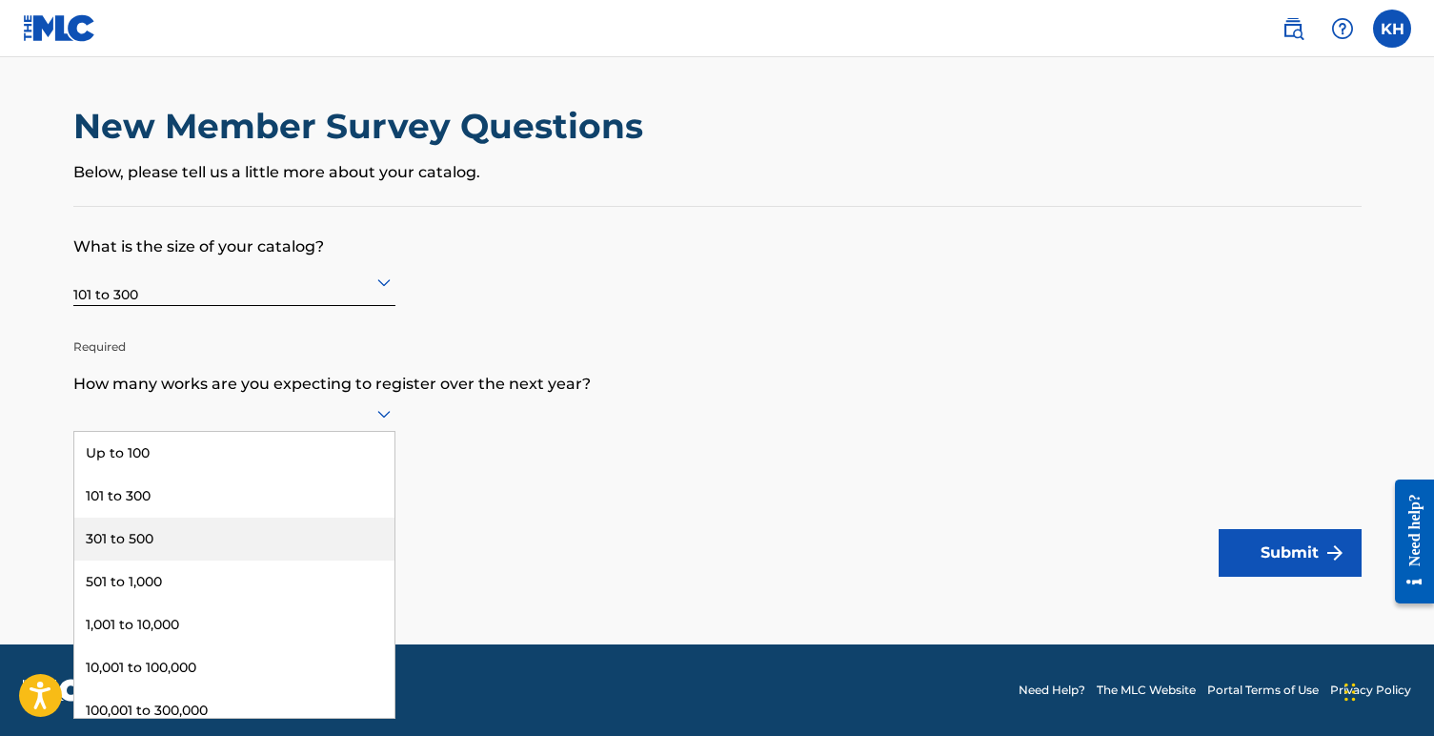
click at [228, 560] on div "301 to 500" at bounding box center [234, 538] width 320 height 43
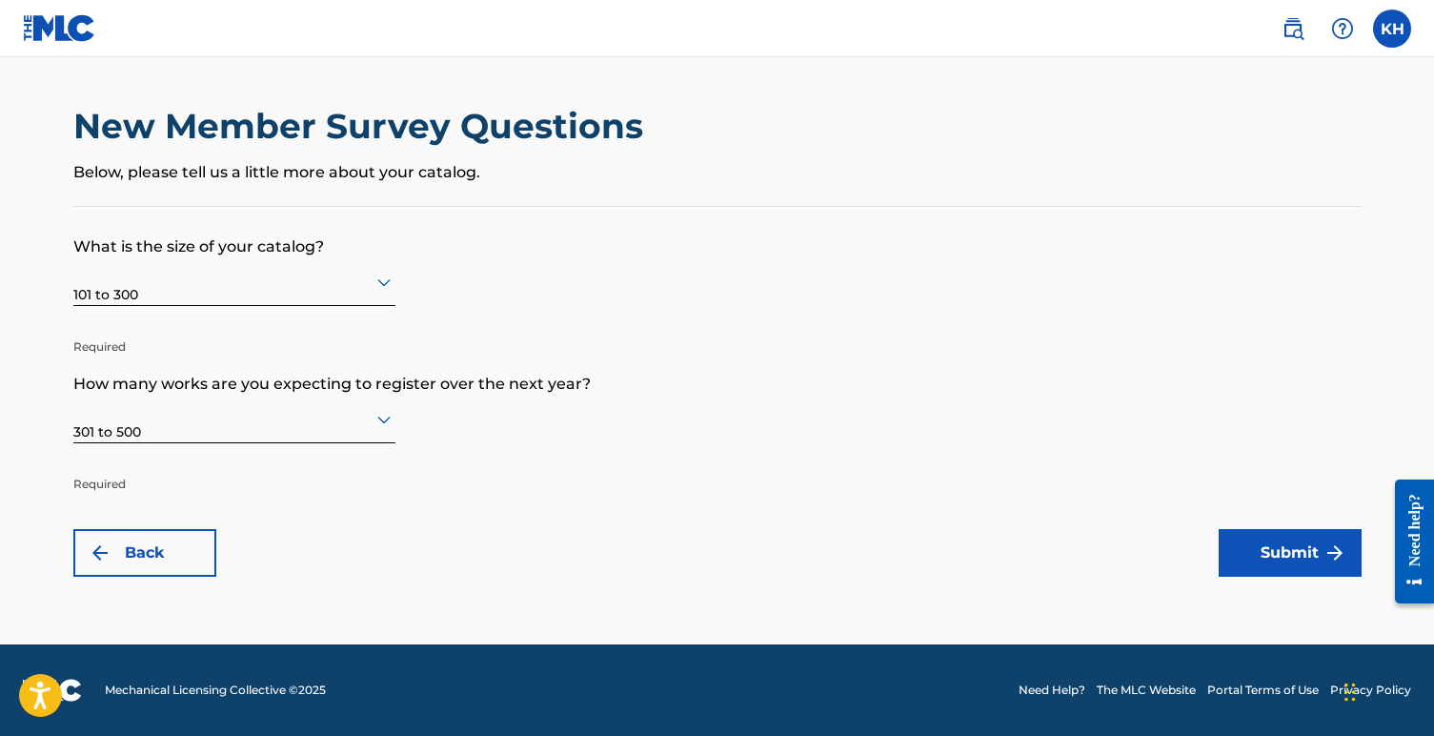
click at [386, 285] on icon at bounding box center [383, 283] width 13 height 8
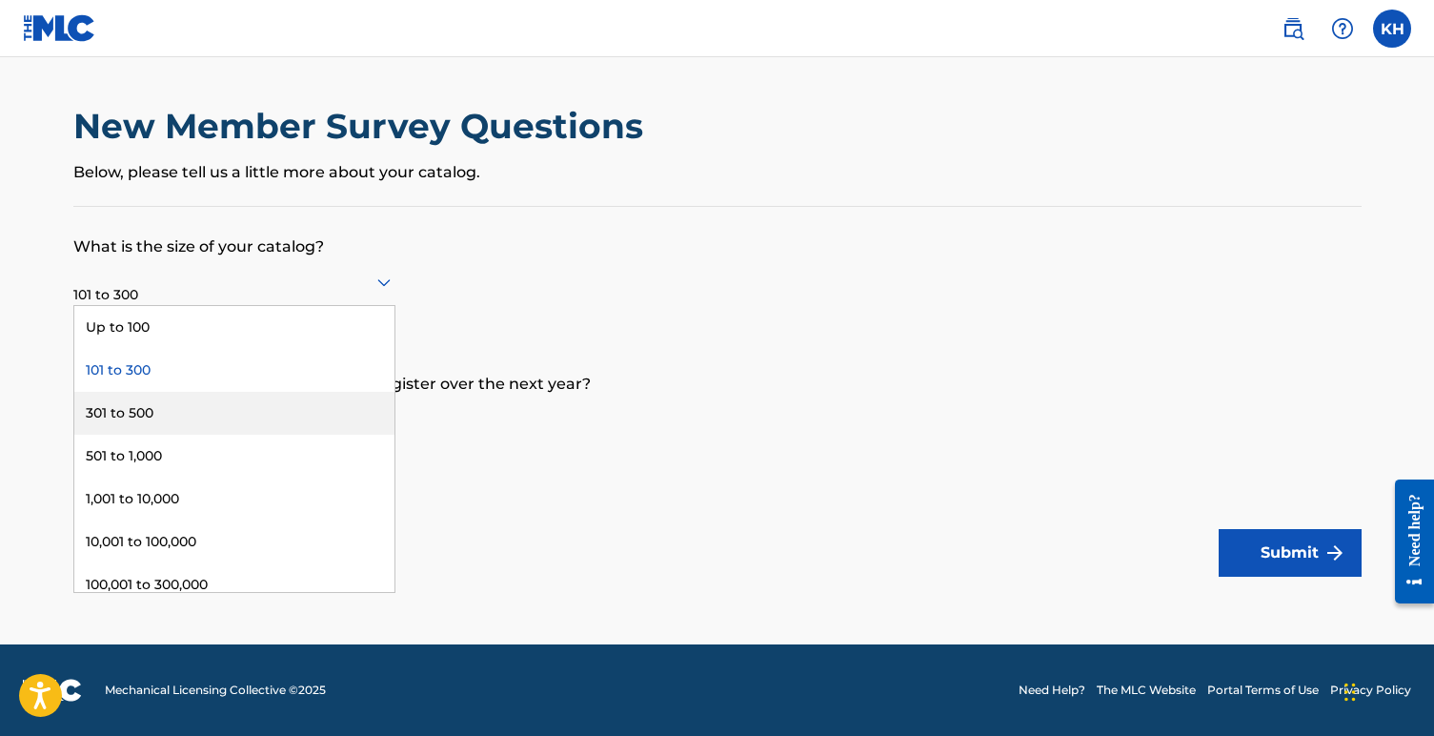
click at [291, 408] on div "301 to 500" at bounding box center [234, 413] width 320 height 43
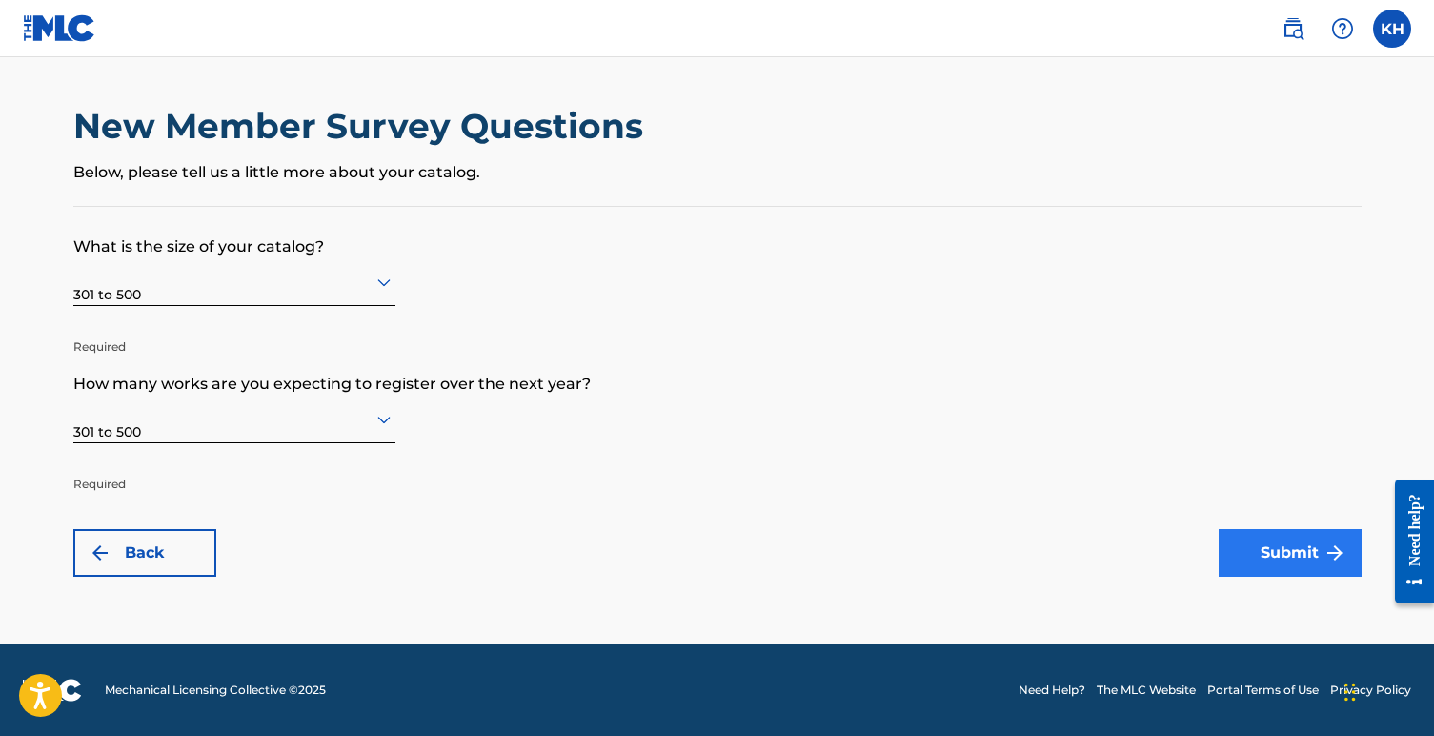
click at [1287, 556] on button "Submit" at bounding box center [1290, 553] width 143 height 48
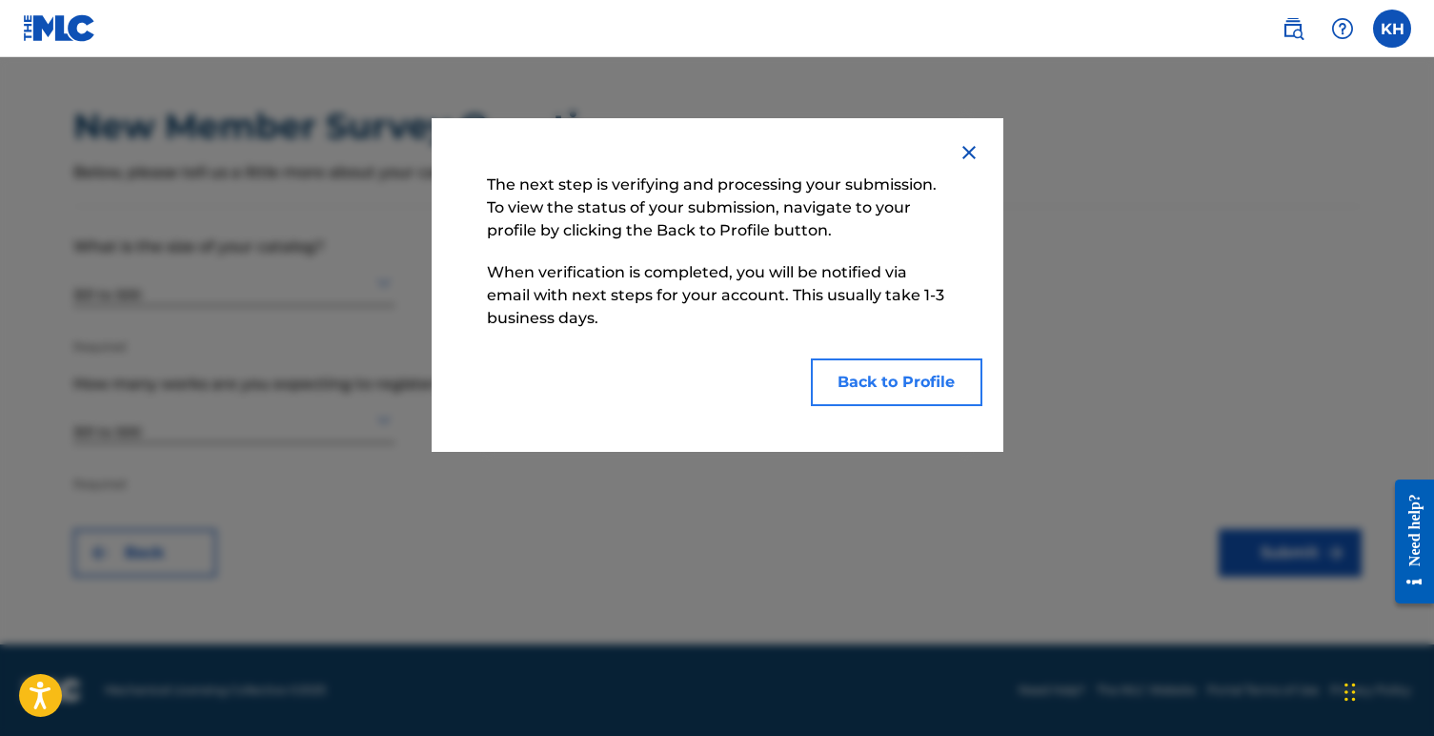
click at [901, 373] on button "Back to Profile" at bounding box center [897, 382] width 172 height 48
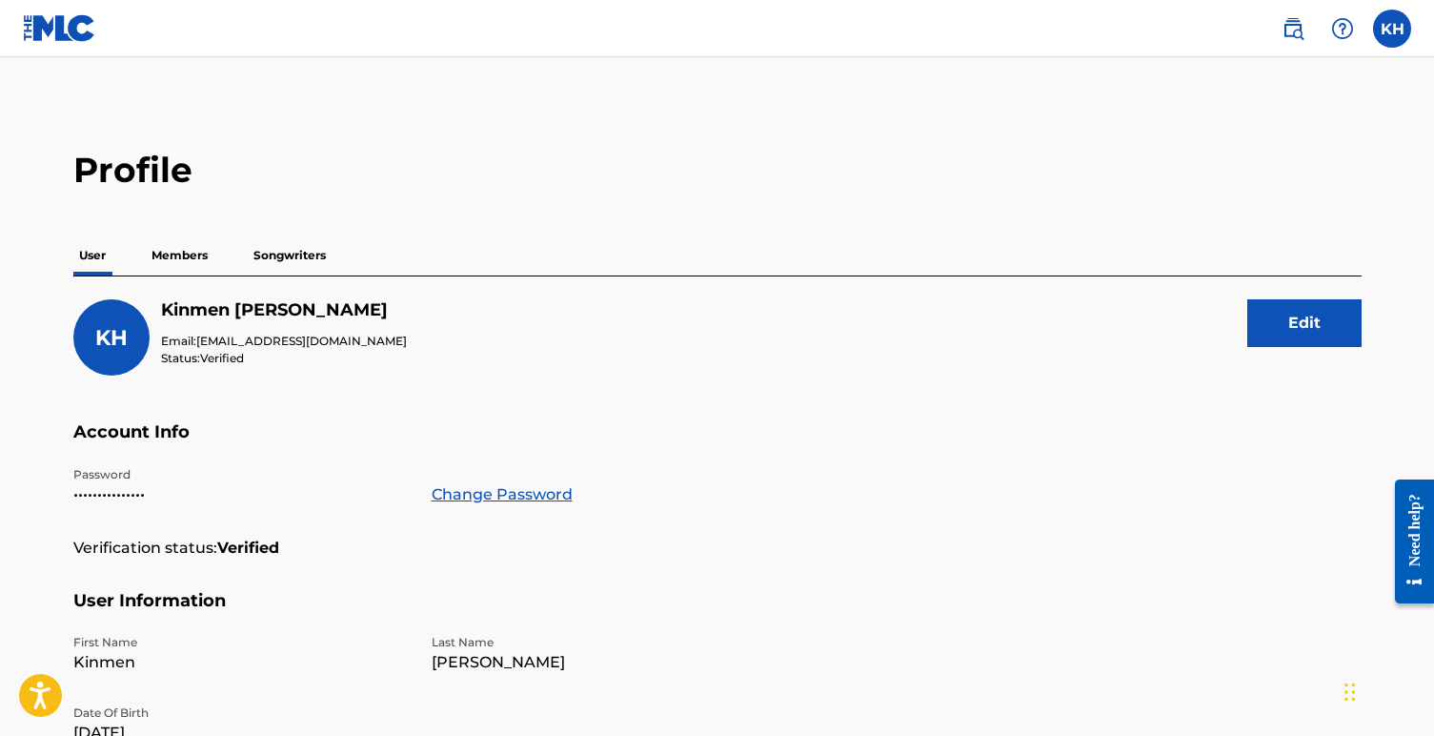
click at [183, 258] on p "Members" at bounding box center [180, 255] width 68 height 40
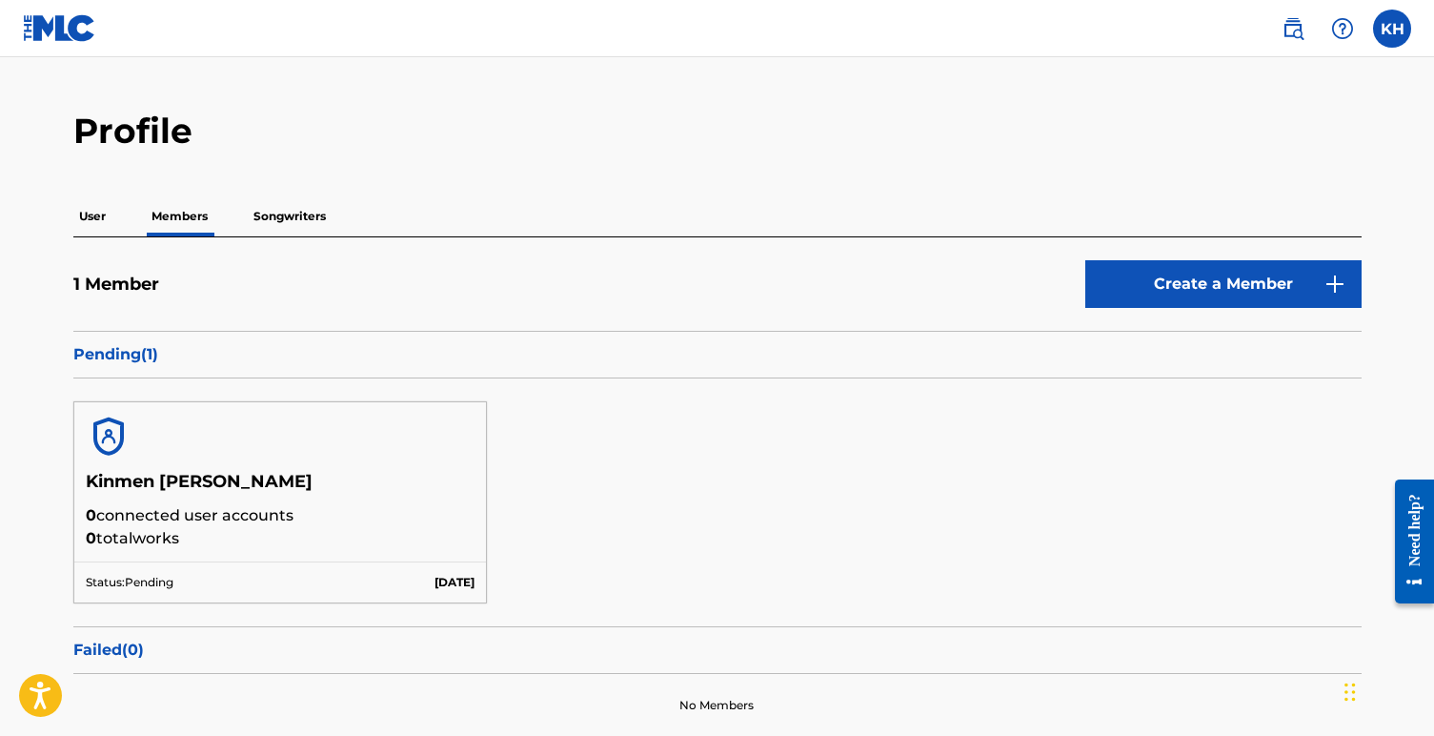
scroll to position [21, 0]
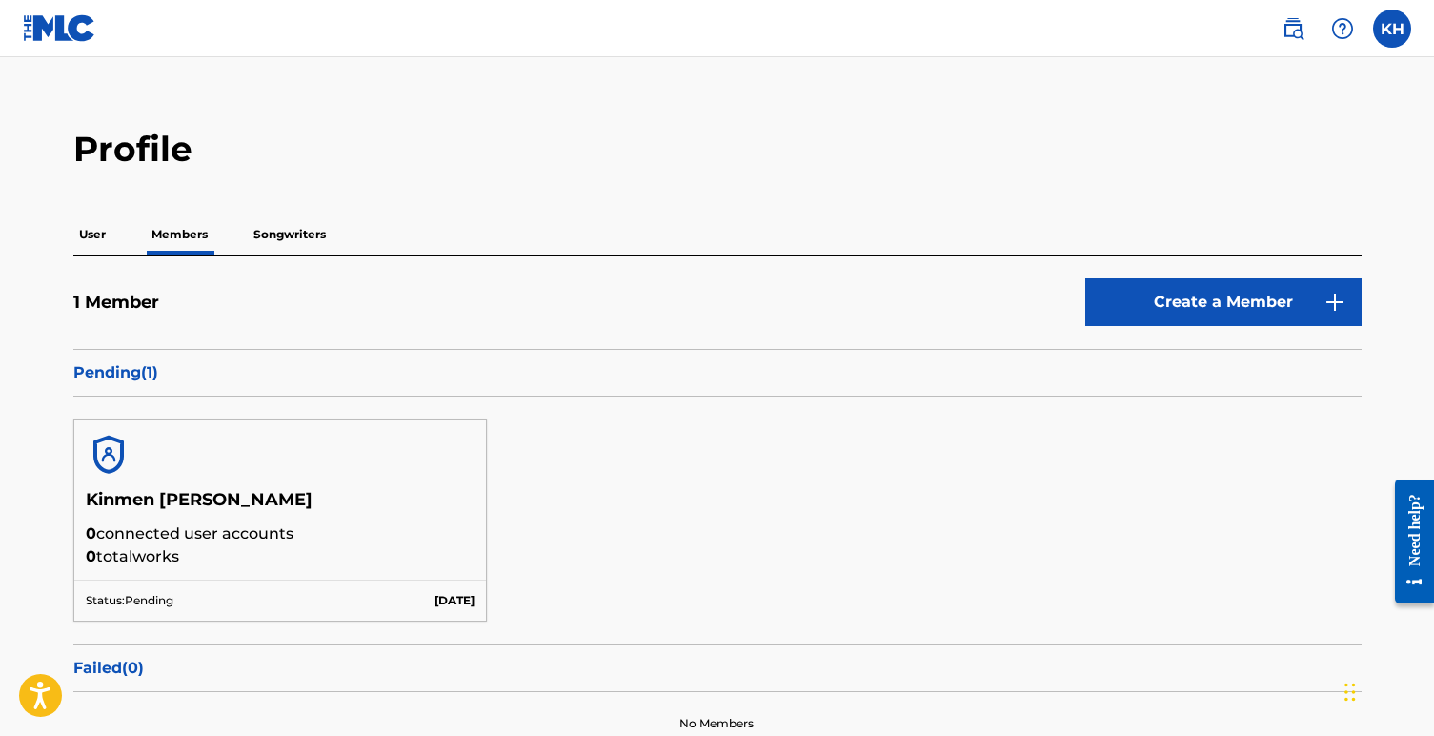
click at [285, 231] on p "Songwriters" at bounding box center [290, 234] width 84 height 40
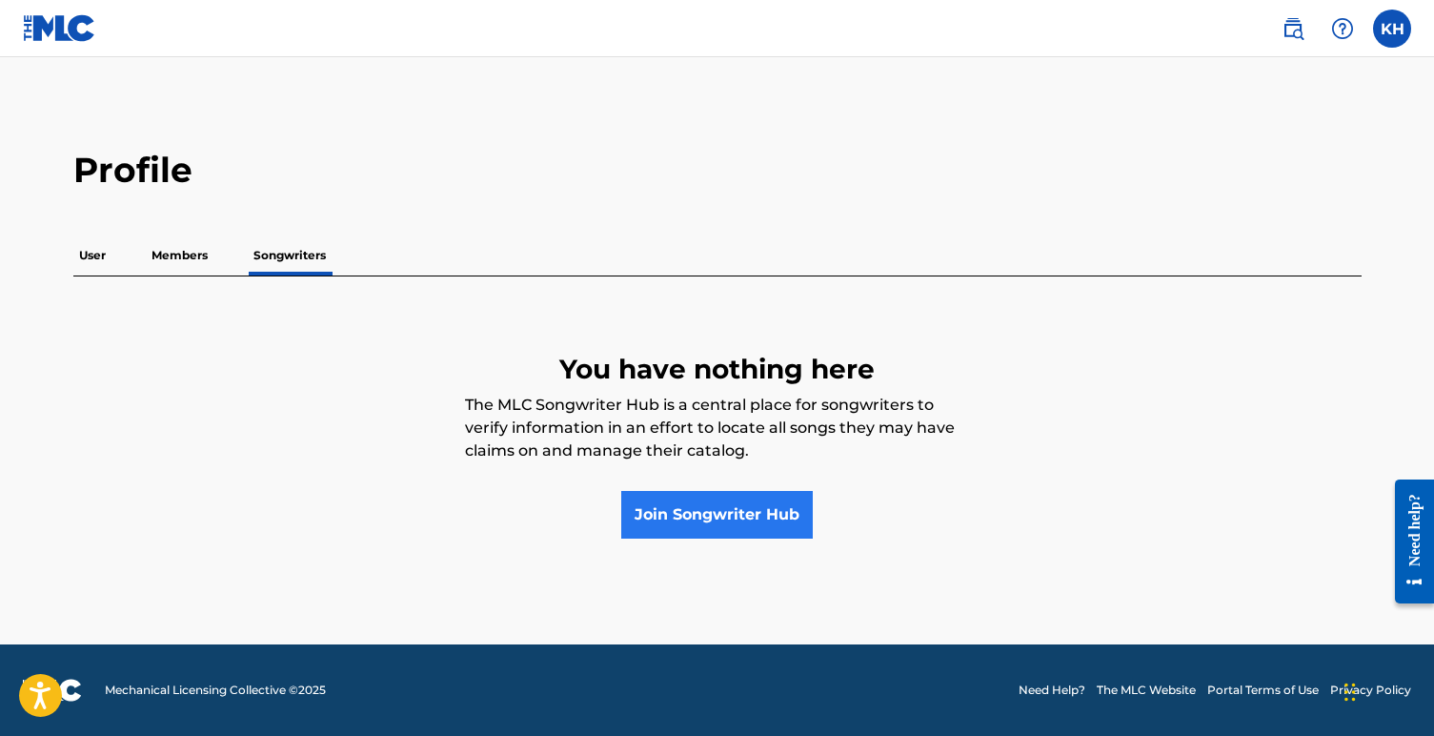
click at [703, 519] on link "Join Songwriter Hub" at bounding box center [717, 515] width 192 height 48
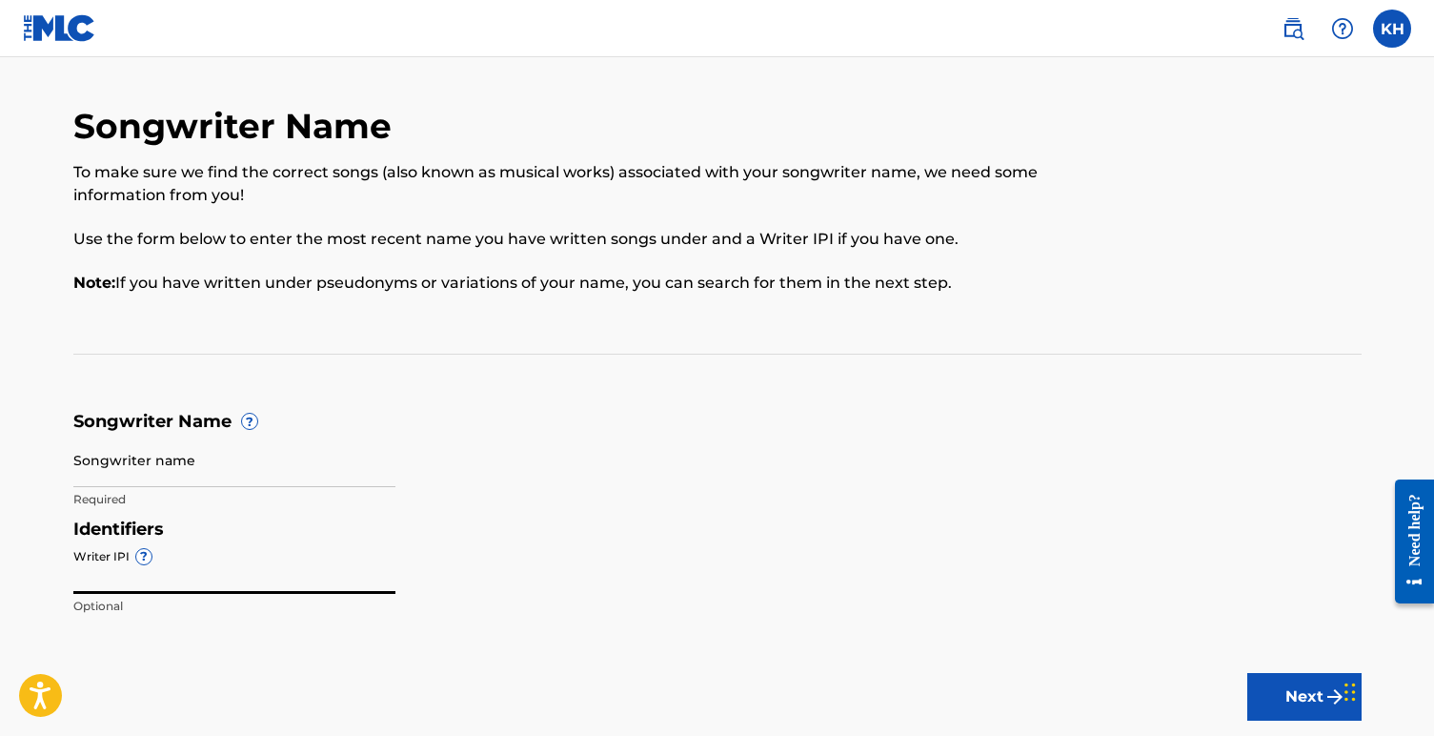
click at [100, 576] on input "Writer IPI ?" at bounding box center [234, 566] width 322 height 54
paste input "500600031"
type input "500600031"
click at [100, 469] on input "Songwriter name" at bounding box center [234, 460] width 322 height 54
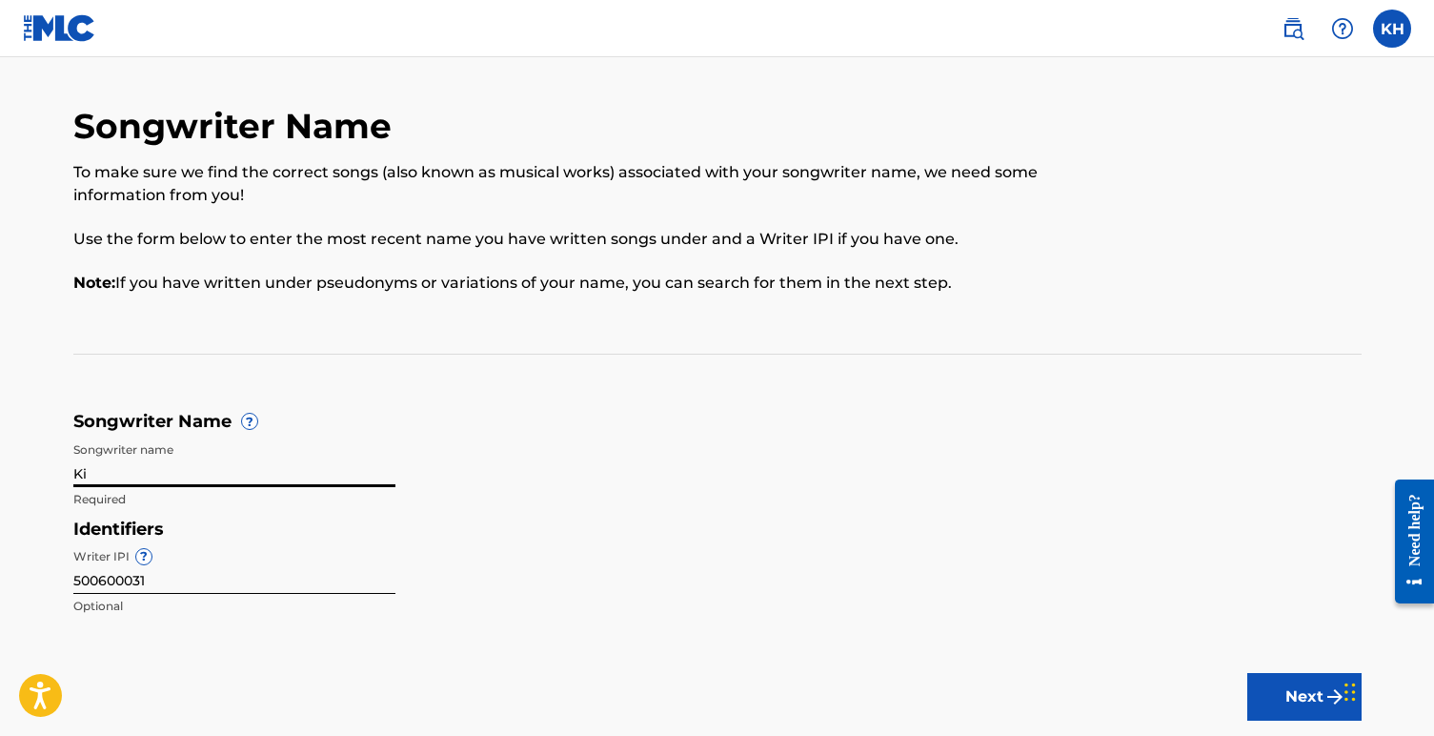
type input "Kin"
type input "Kinmen [PERSON_NAME]"
click at [641, 571] on div "Identifiers Writer IPI ? 500600031 Optional" at bounding box center [717, 572] width 1288 height 108
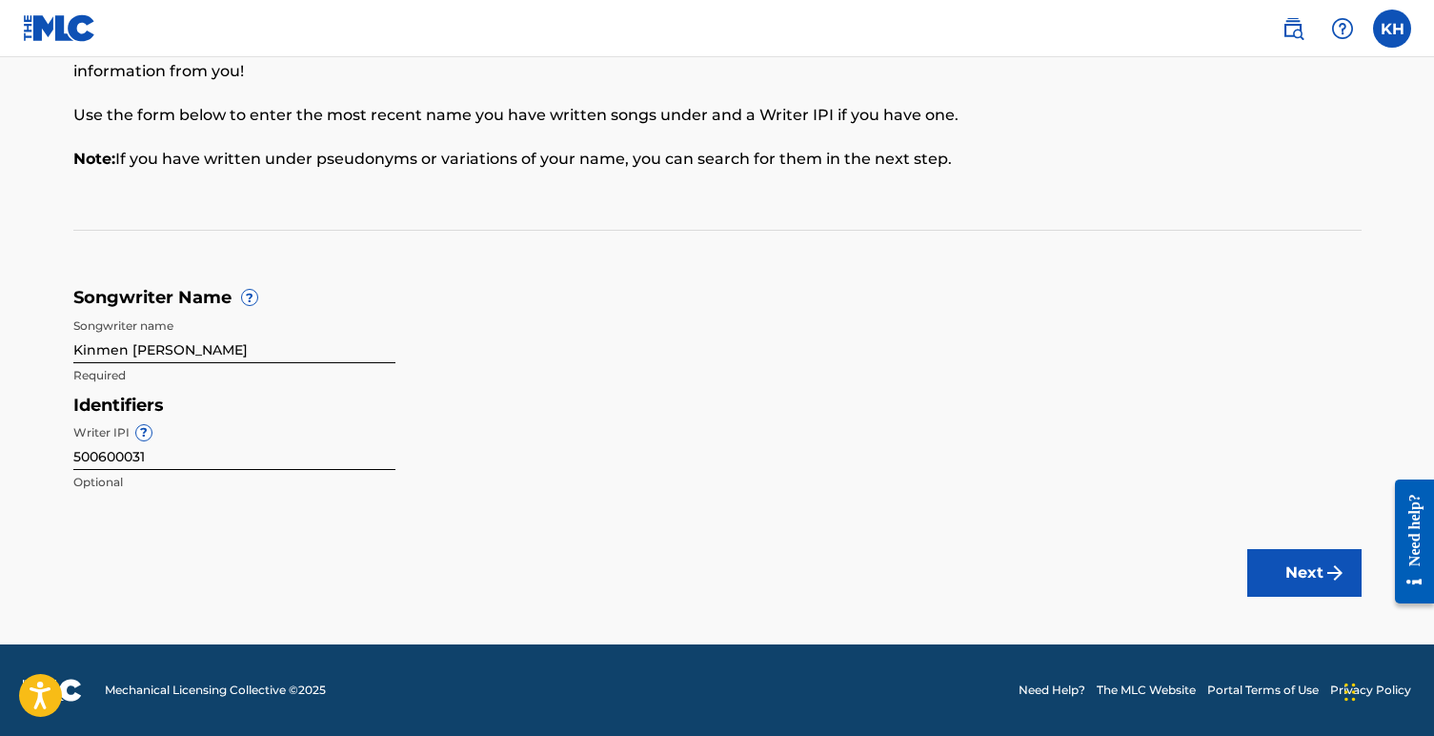
scroll to position [123, 0]
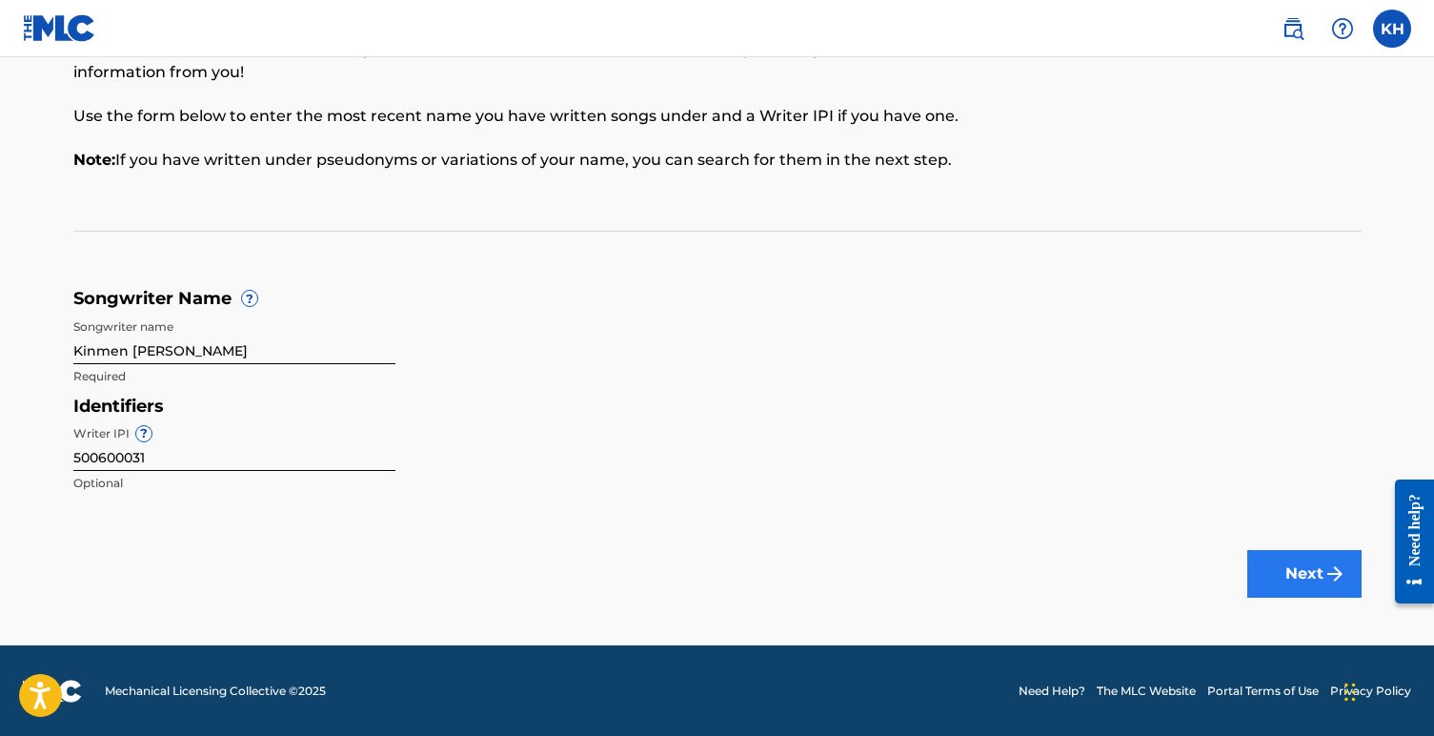
click at [1290, 570] on button "Next" at bounding box center [1304, 574] width 114 height 48
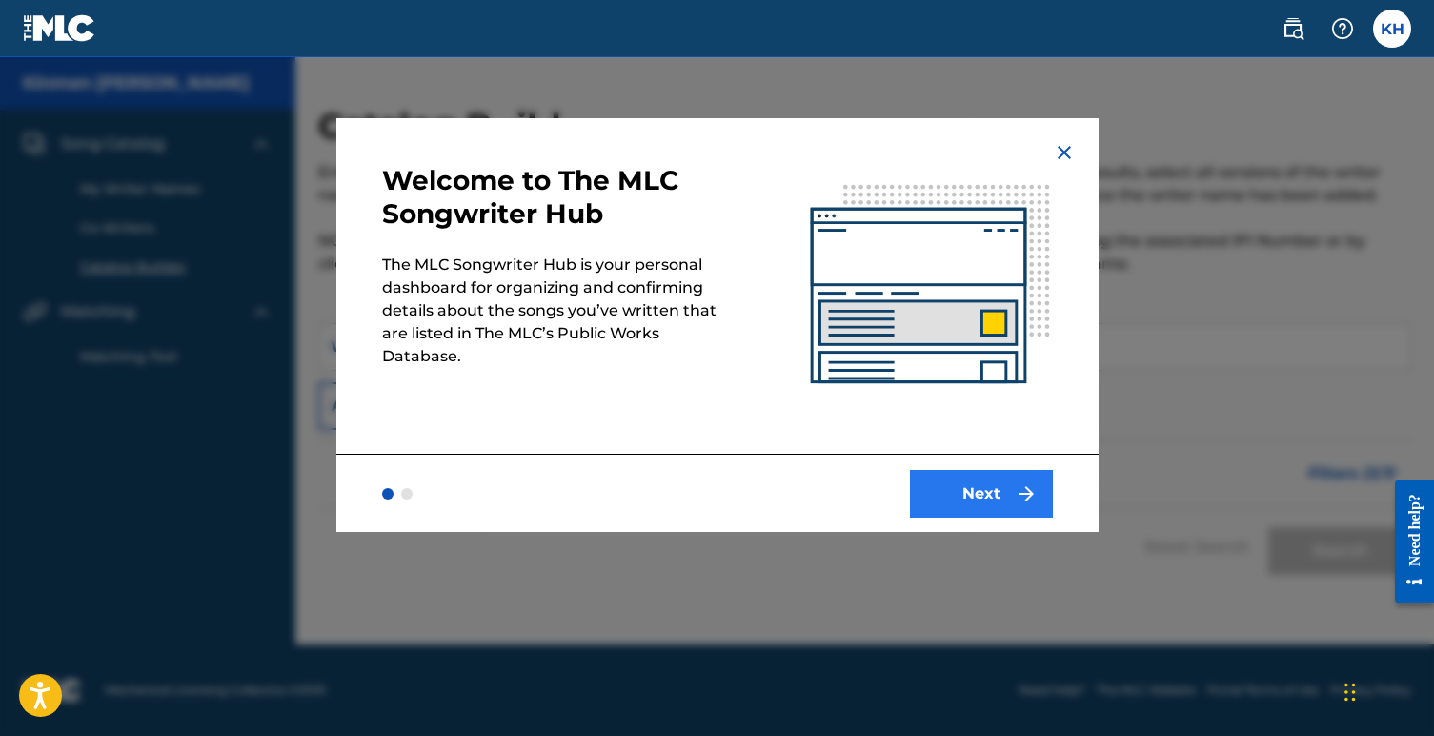
click at [961, 490] on button "Next" at bounding box center [981, 494] width 143 height 48
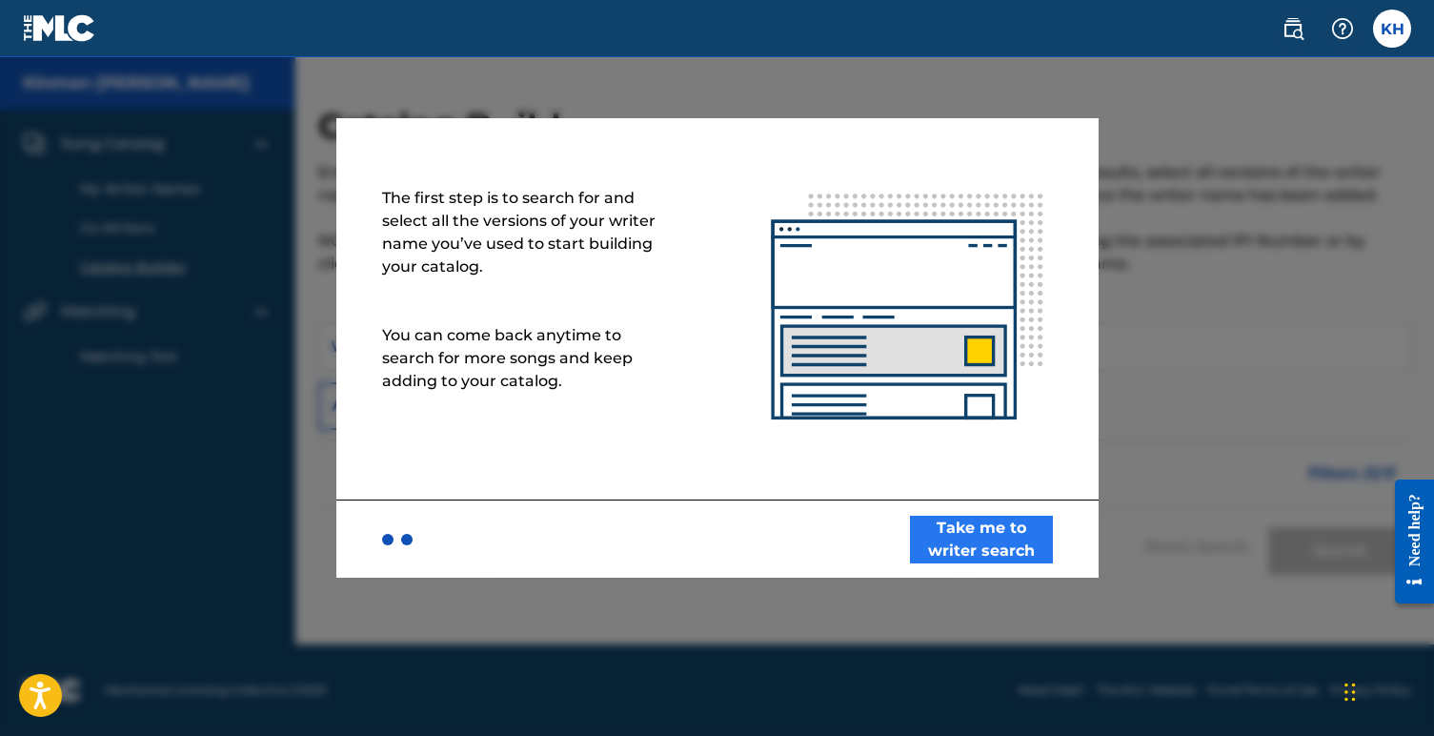
click at [977, 537] on button "Take me to writer search" at bounding box center [981, 540] width 143 height 48
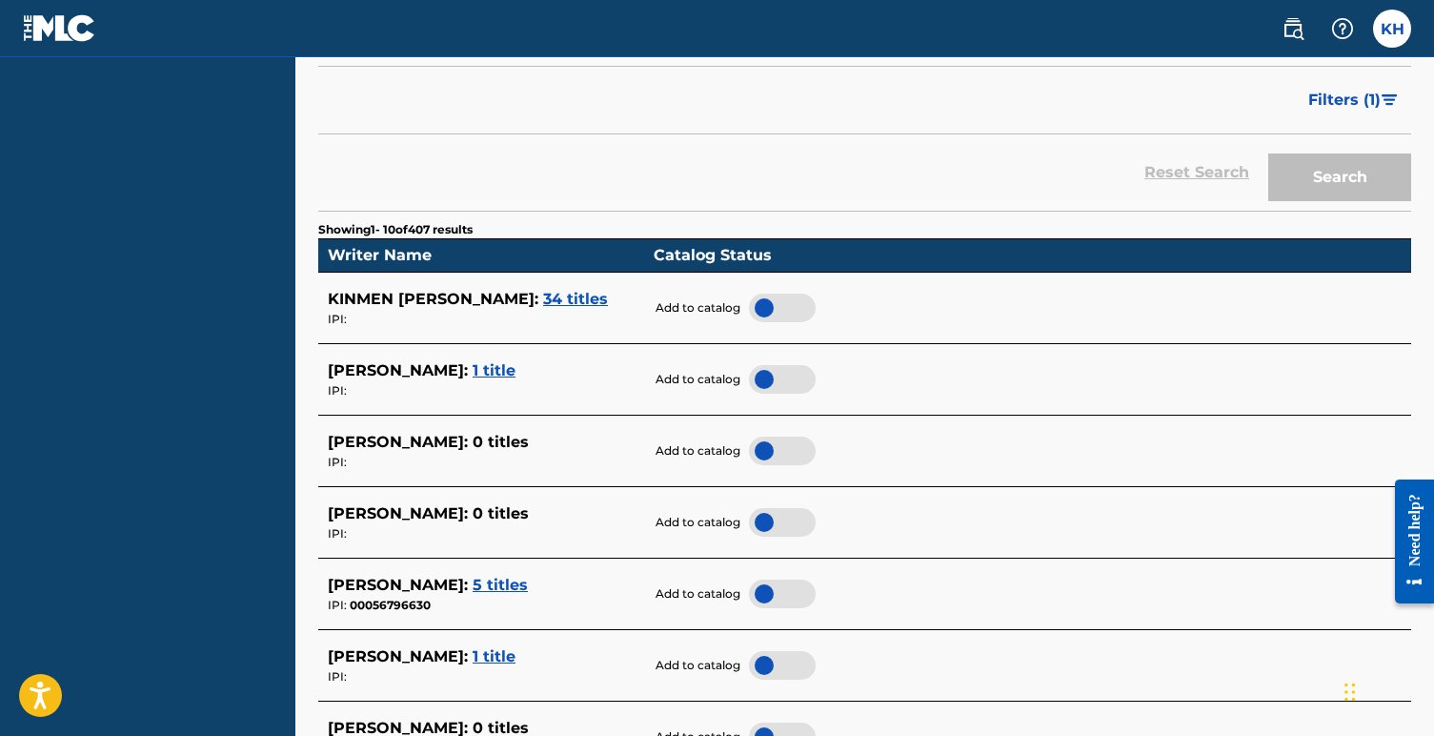
scroll to position [368, 0]
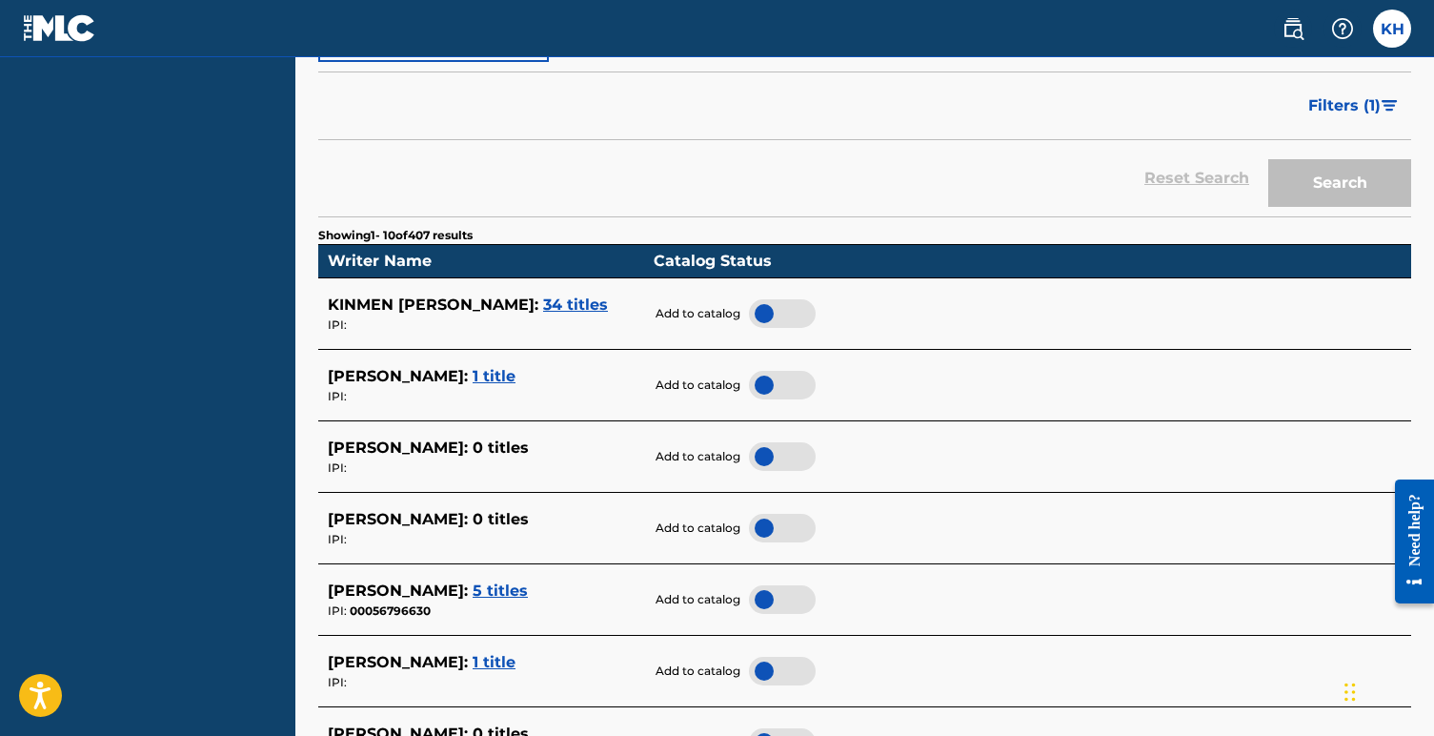
click at [543, 295] on span "34 titles" at bounding box center [575, 304] width 65 height 18
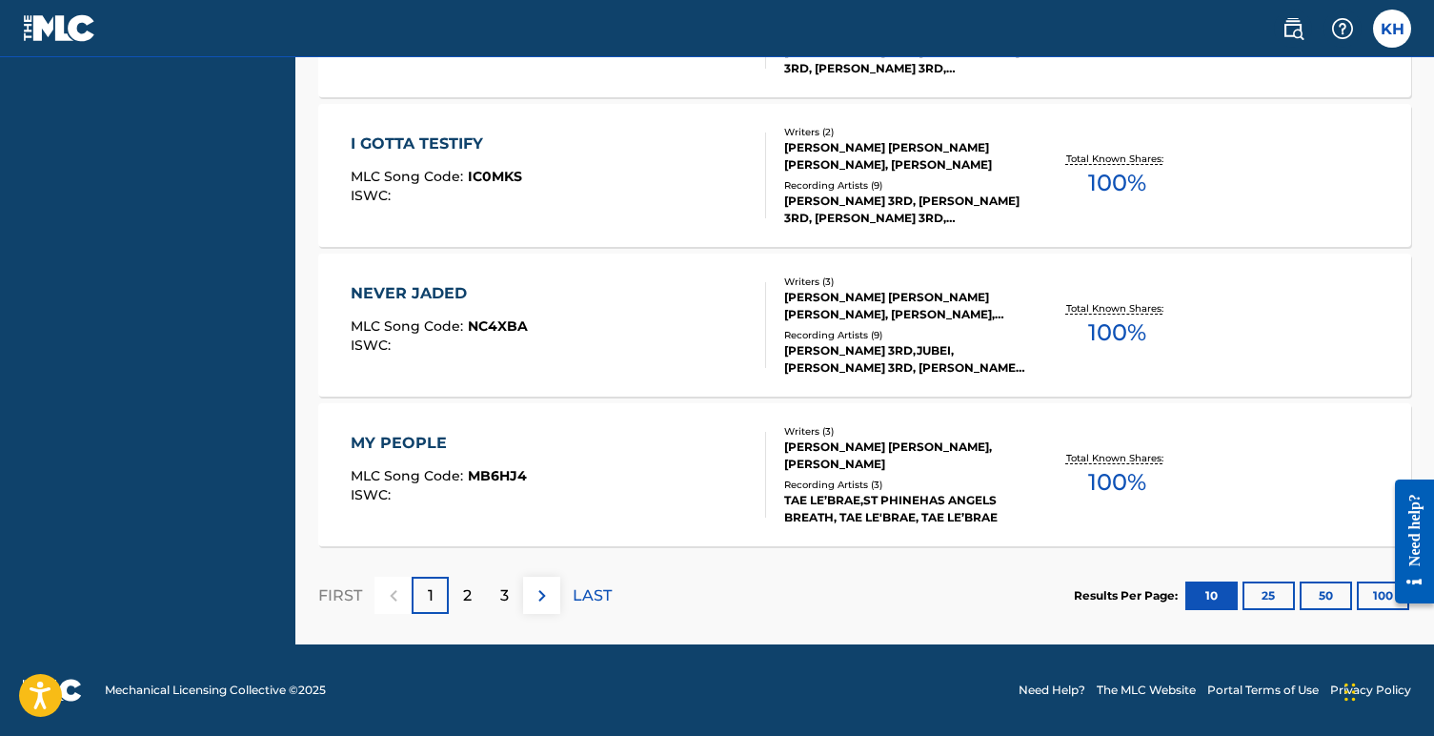
scroll to position [1612, 0]
click at [1326, 594] on button "50" at bounding box center [1326, 595] width 52 height 29
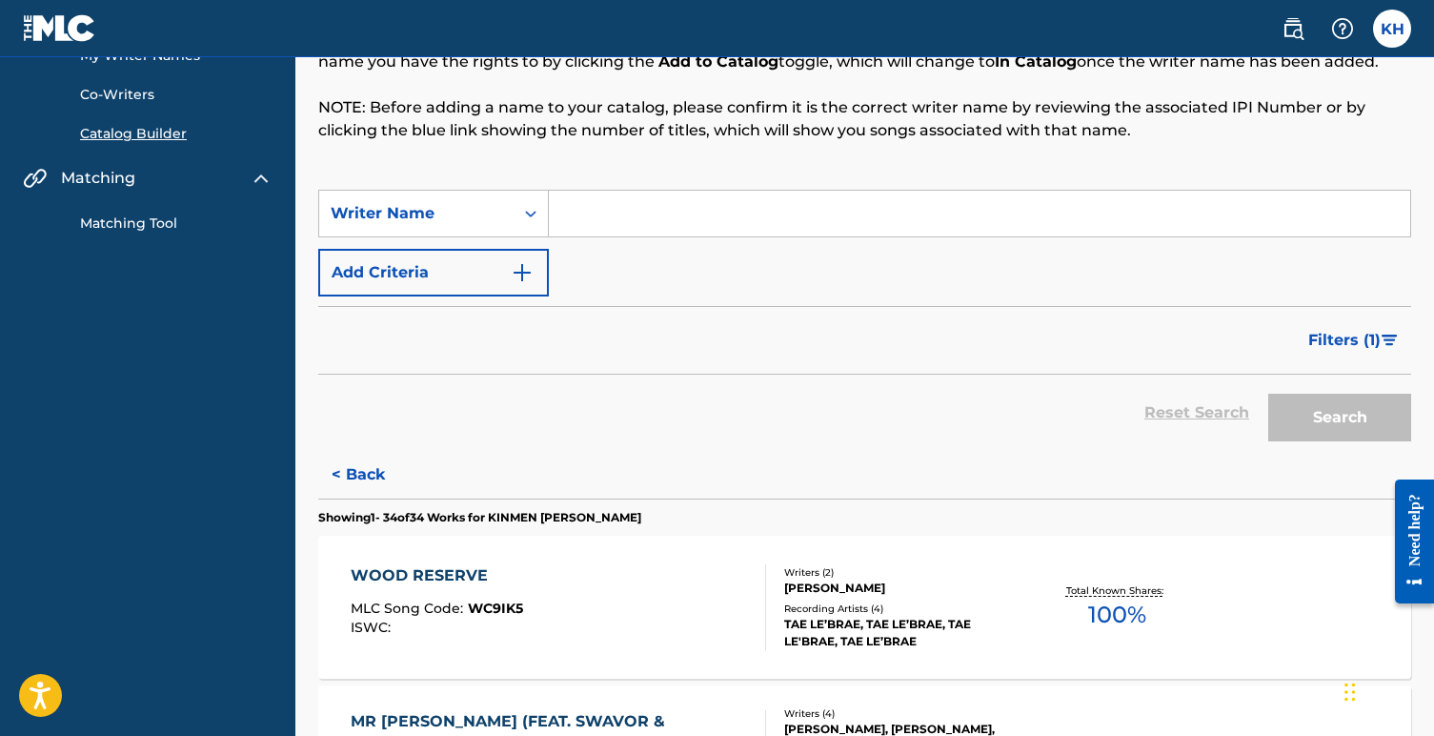
scroll to position [168, 0]
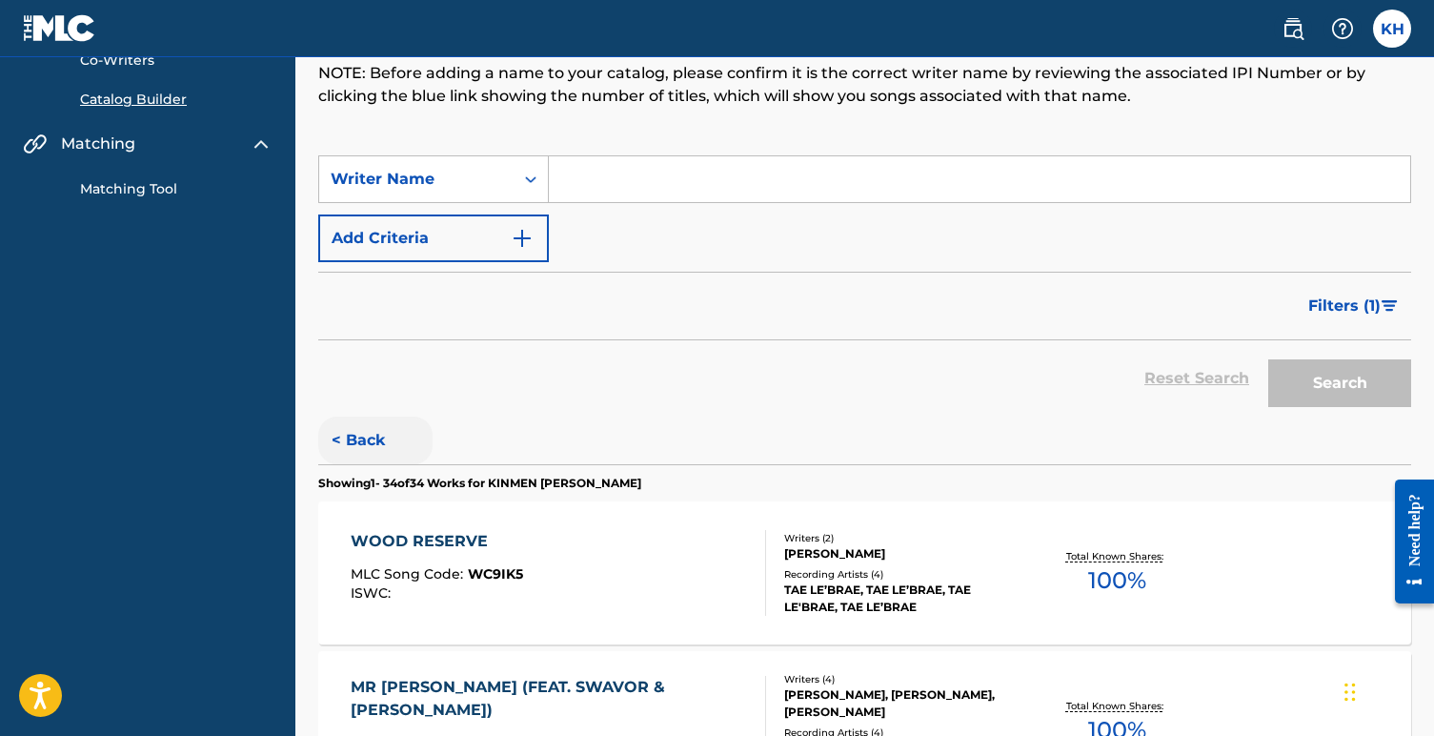
click at [370, 438] on button "< Back" at bounding box center [375, 440] width 114 height 48
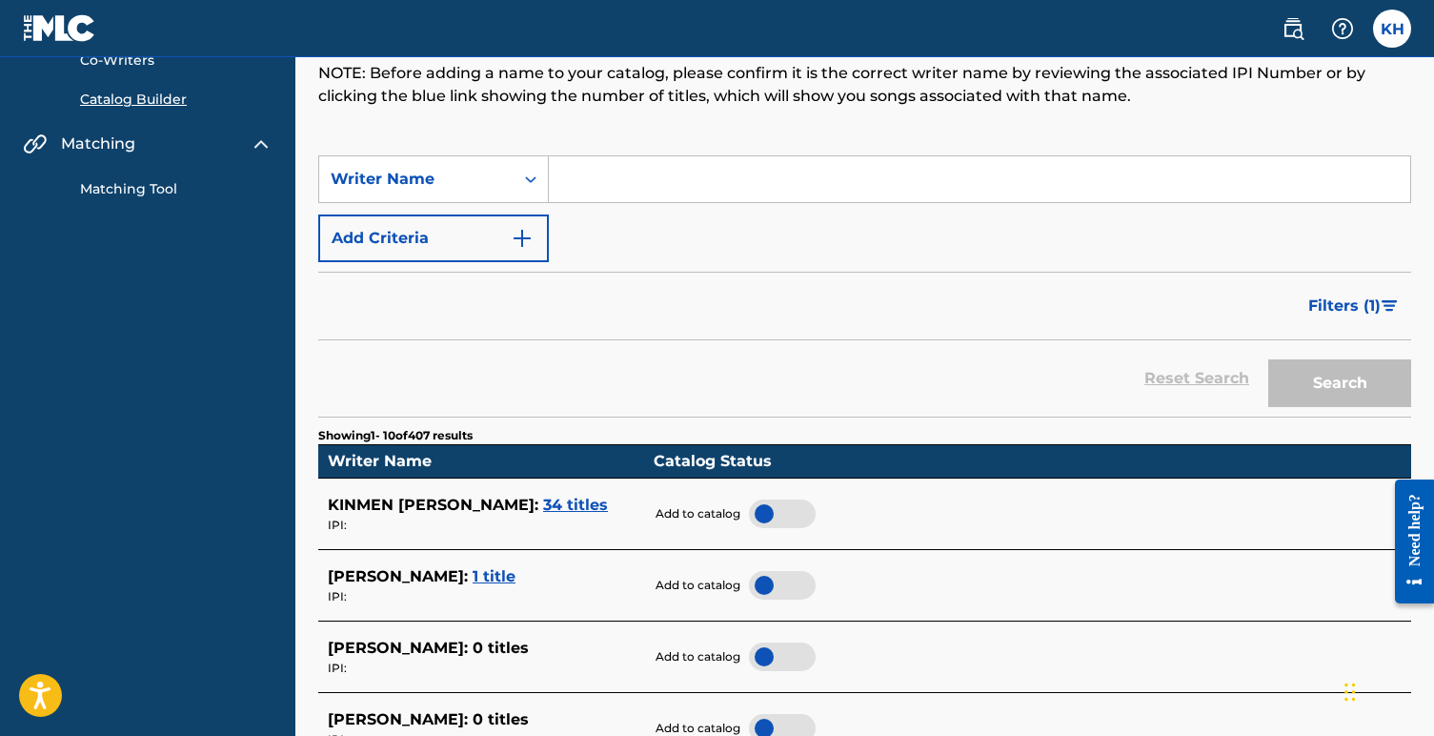
click at [789, 500] on div at bounding box center [782, 513] width 67 height 29
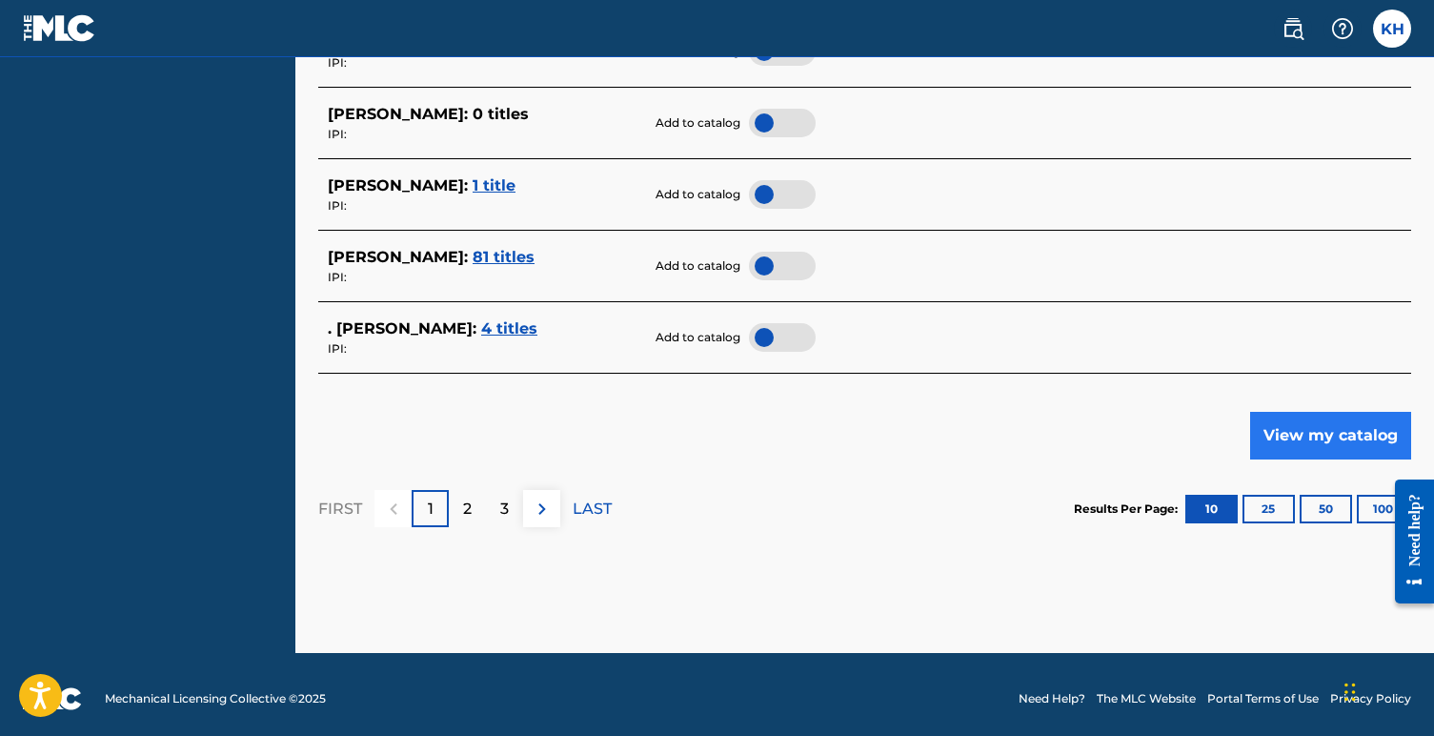
scroll to position [986, 0]
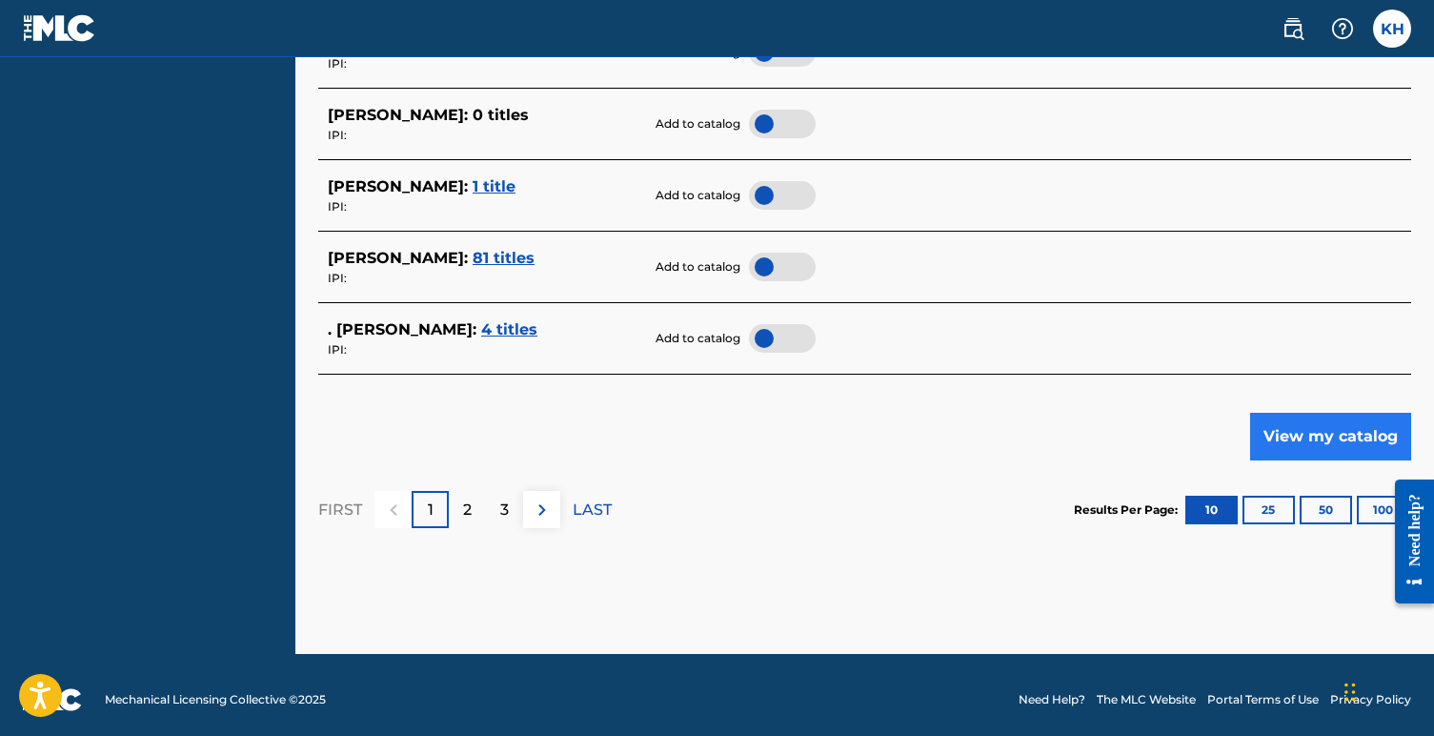
click at [1317, 430] on button "View my catalog" at bounding box center [1330, 437] width 161 height 48
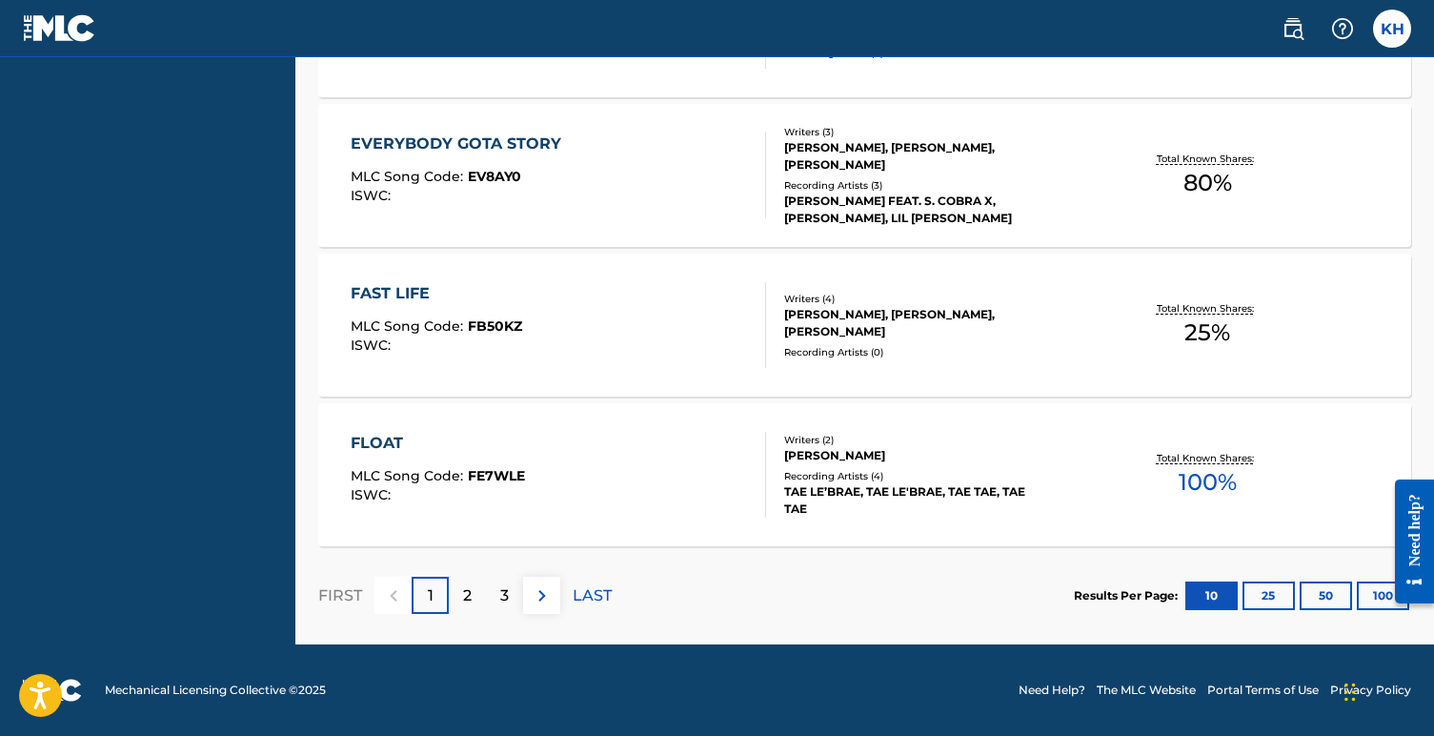
scroll to position [1689, 0]
click at [600, 590] on p "LAST" at bounding box center [592, 595] width 39 height 23
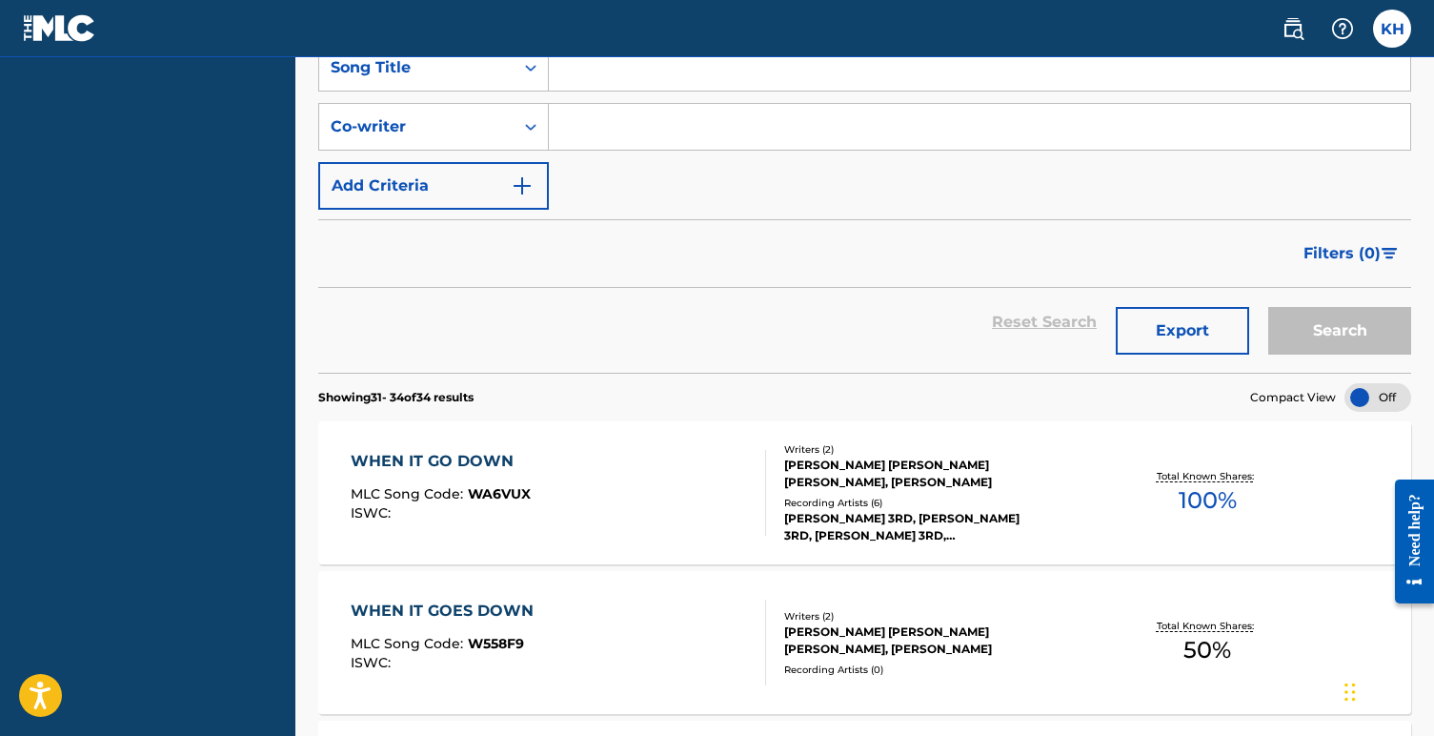
scroll to position [337, 0]
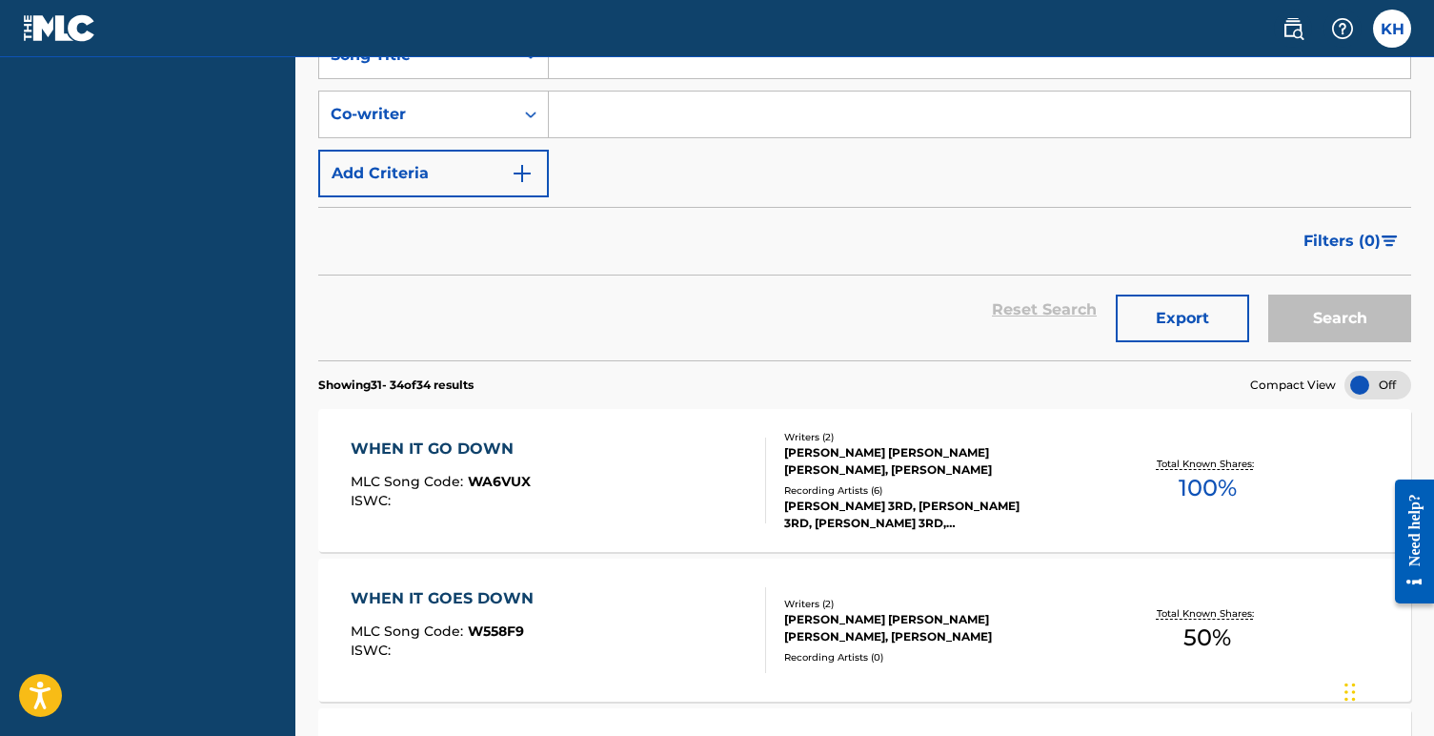
click at [1391, 383] on div at bounding box center [1378, 385] width 67 height 29
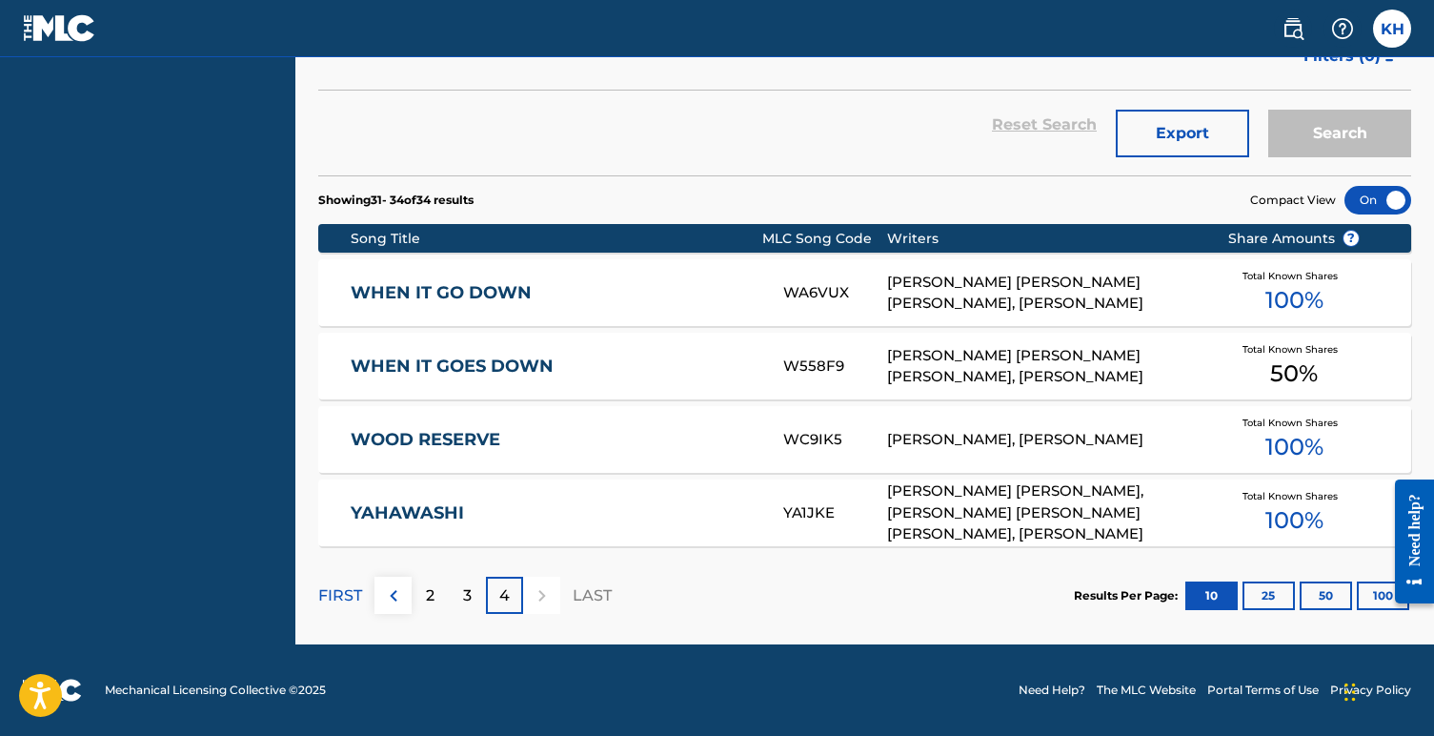
scroll to position [522, 0]
click at [1266, 591] on button "25" at bounding box center [1269, 595] width 52 height 29
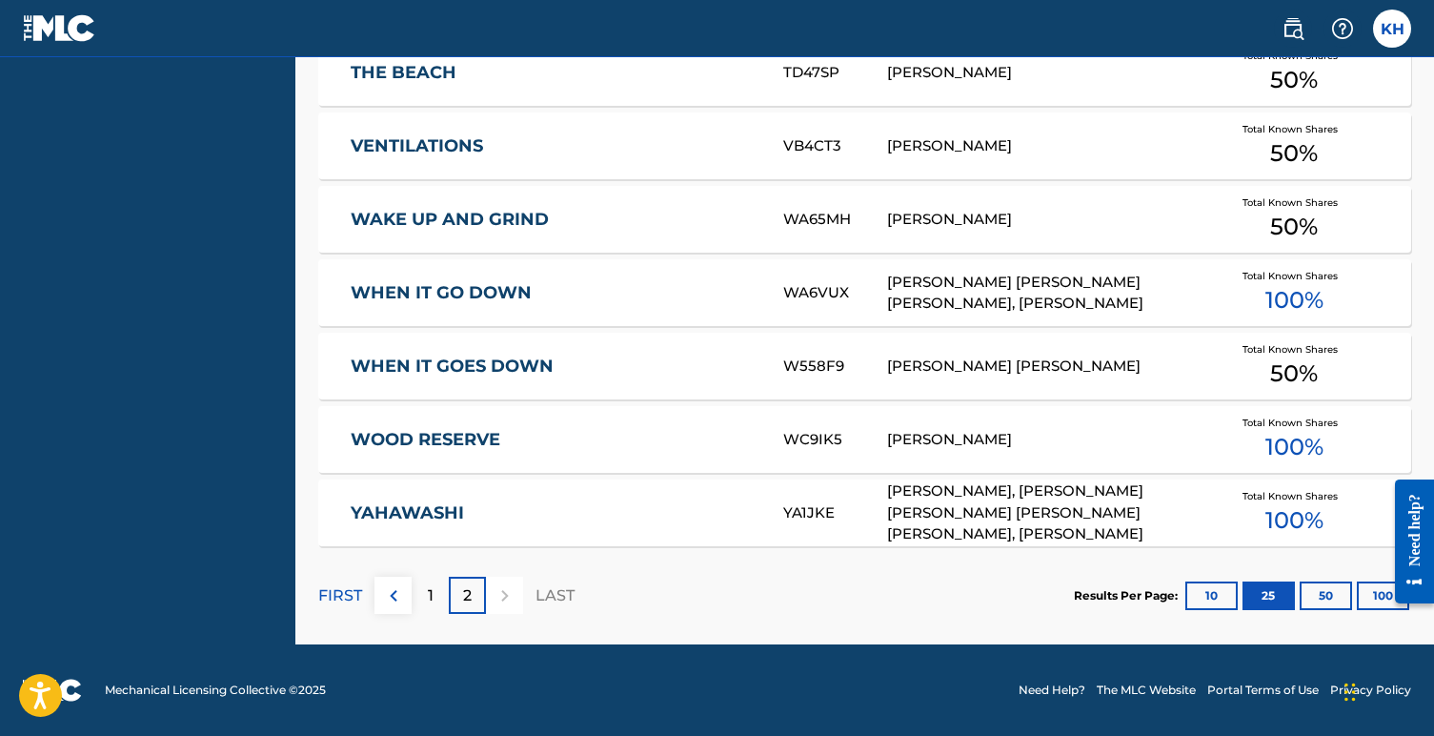
scroll to position [889, 0]
click at [1373, 588] on button "100" at bounding box center [1383, 595] width 52 height 29
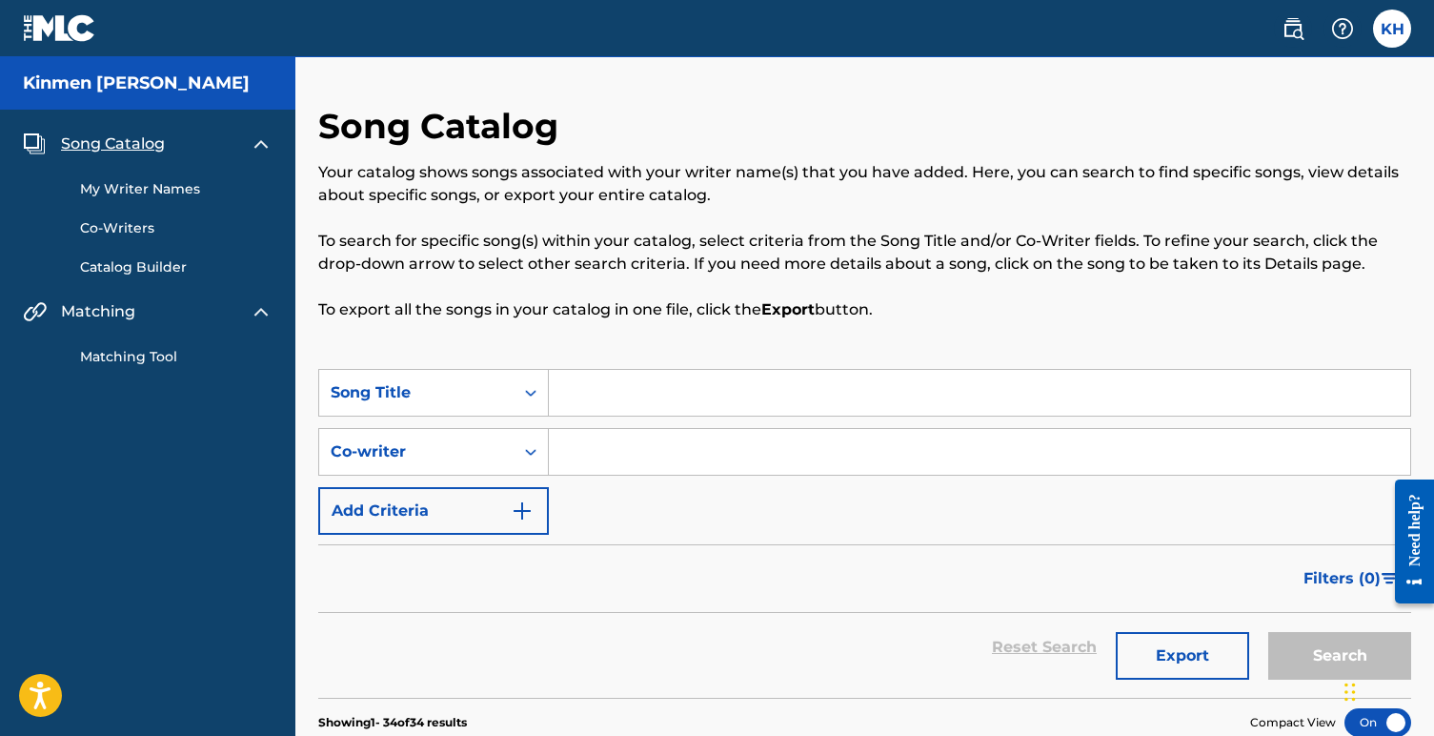
scroll to position [0, 0]
click at [1180, 649] on button "Export" at bounding box center [1182, 656] width 133 height 48
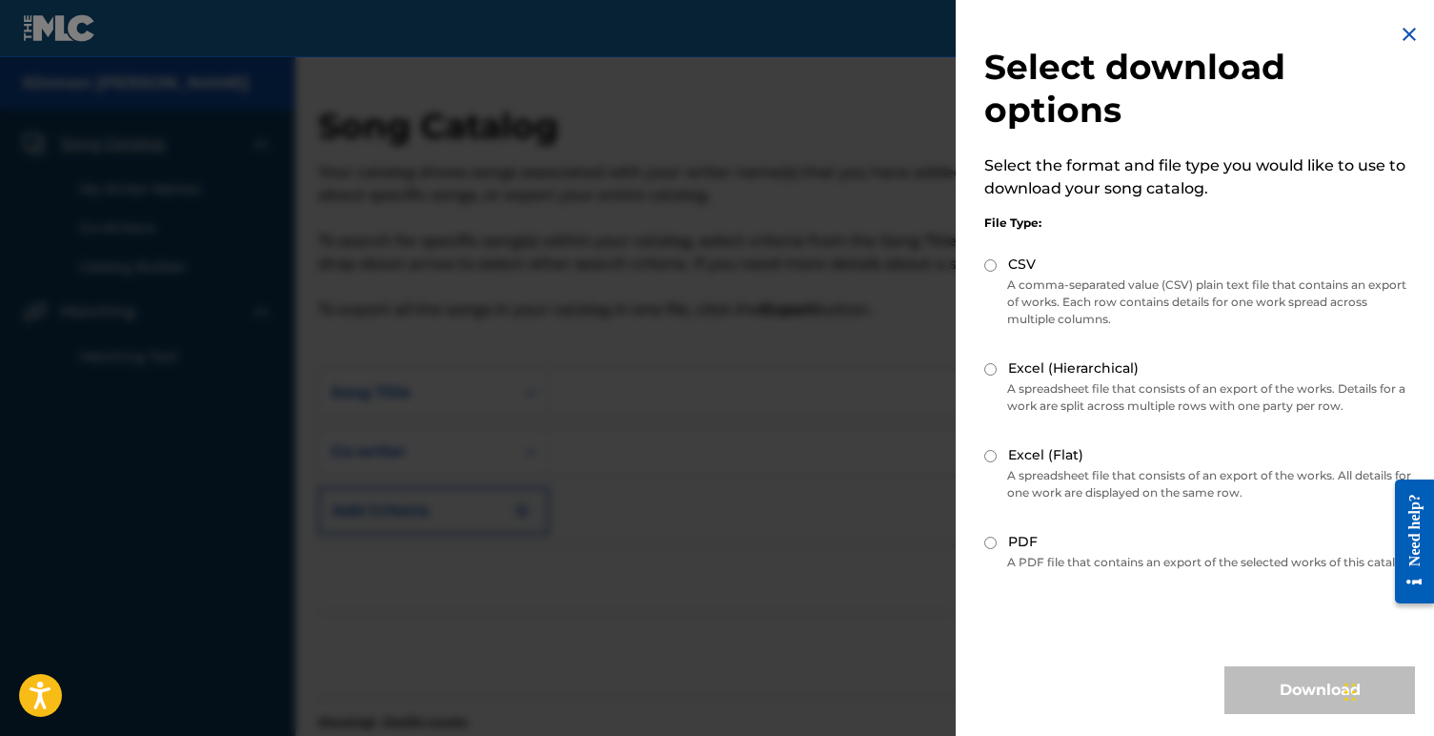
click at [990, 542] on input "PDF" at bounding box center [990, 542] width 12 height 12
radio input "true"
click at [1290, 706] on button "Download" at bounding box center [1319, 690] width 191 height 48
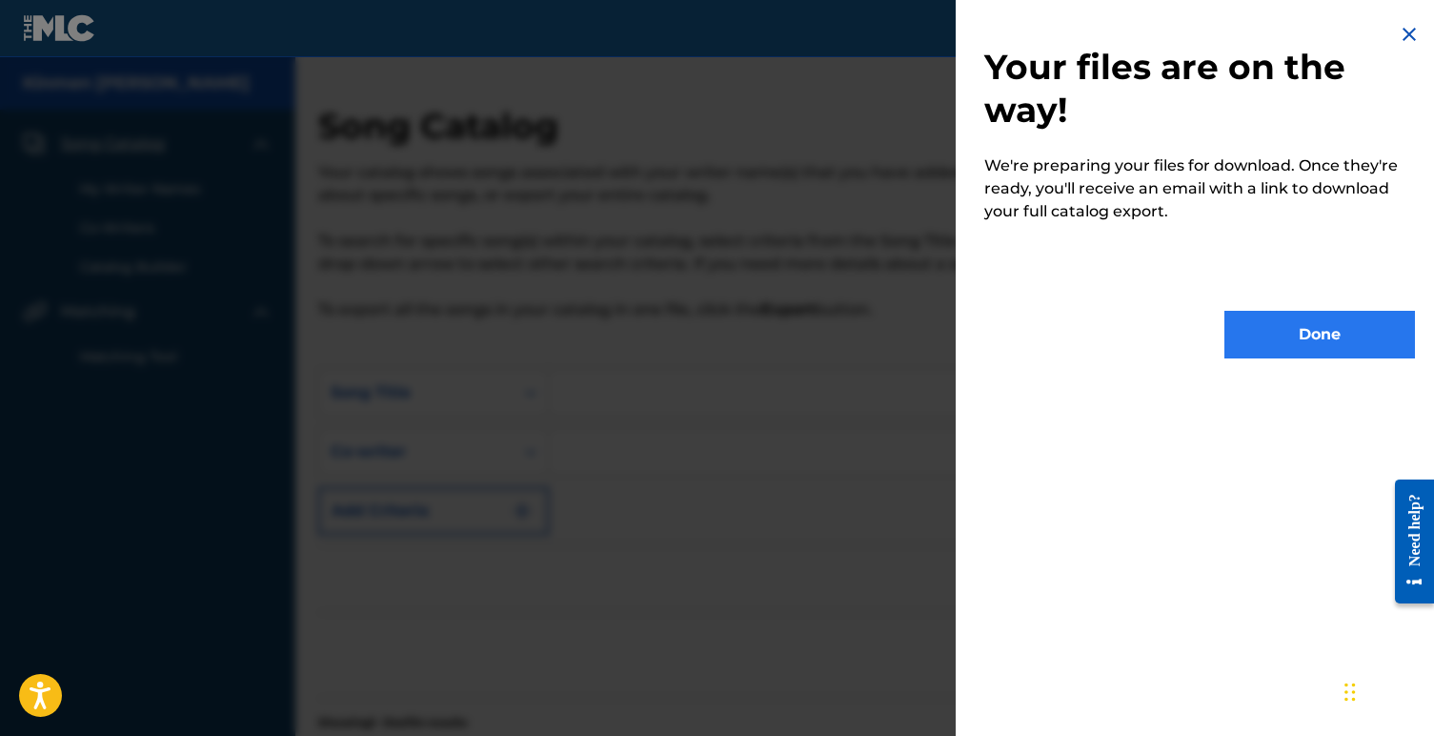
click at [1285, 329] on button "Done" at bounding box center [1319, 335] width 191 height 48
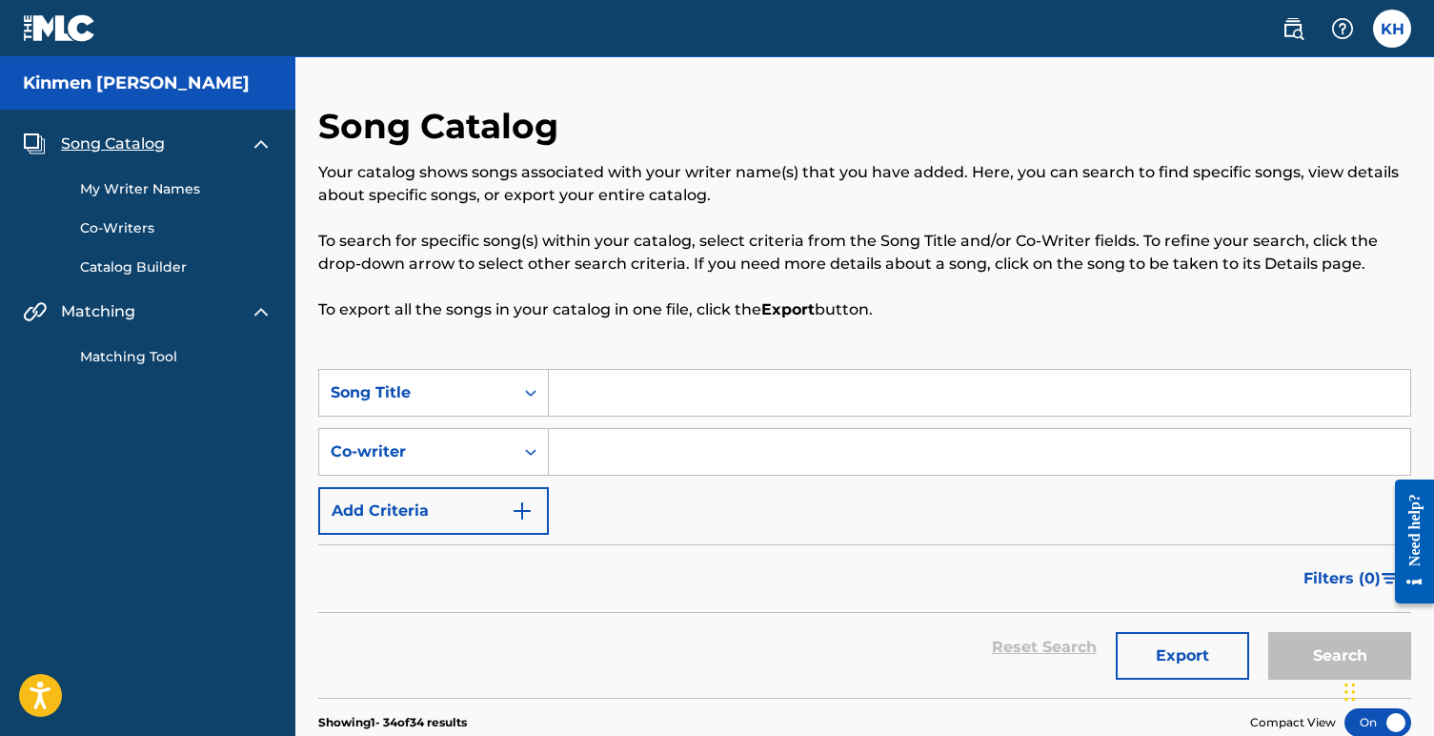
click at [132, 227] on link "Co-Writers" at bounding box center [176, 228] width 192 height 20
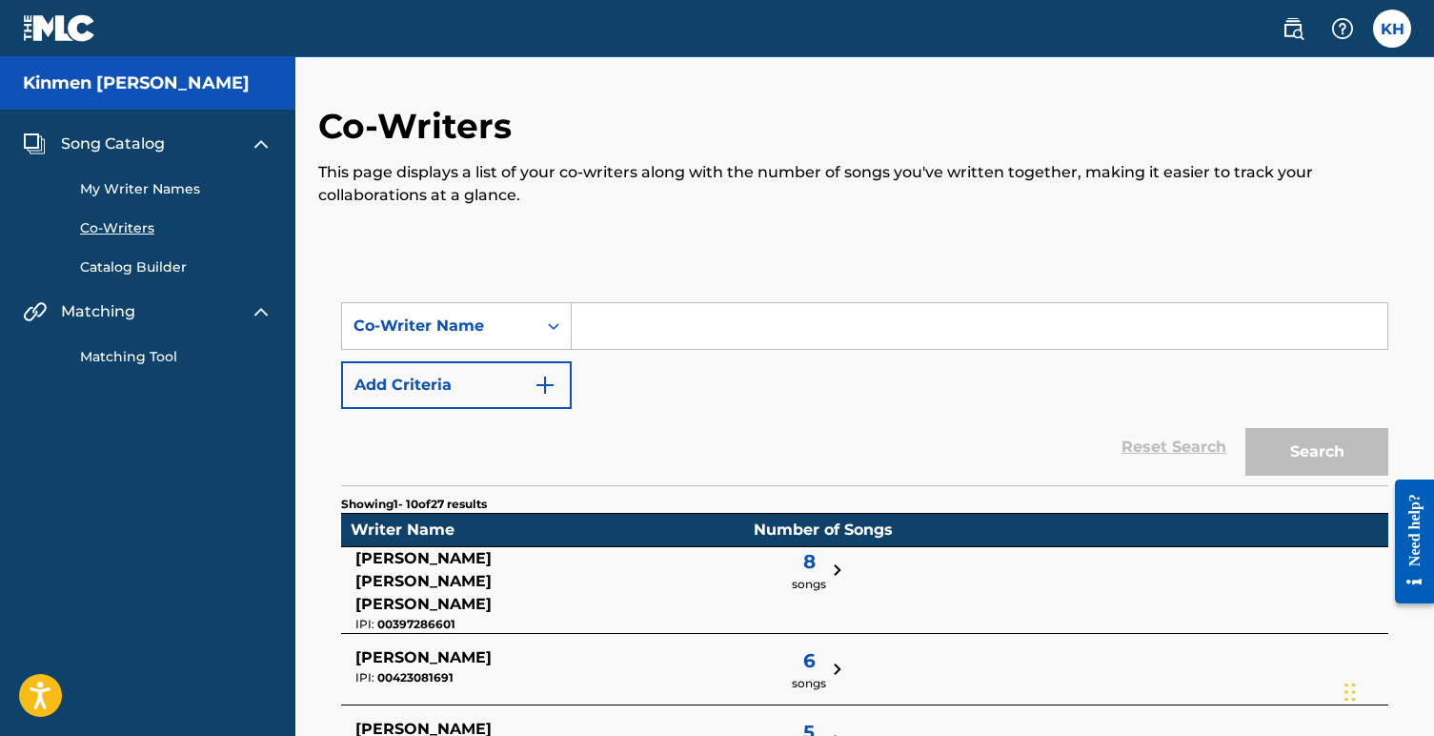
click at [623, 325] on input "Search Form" at bounding box center [980, 326] width 816 height 46
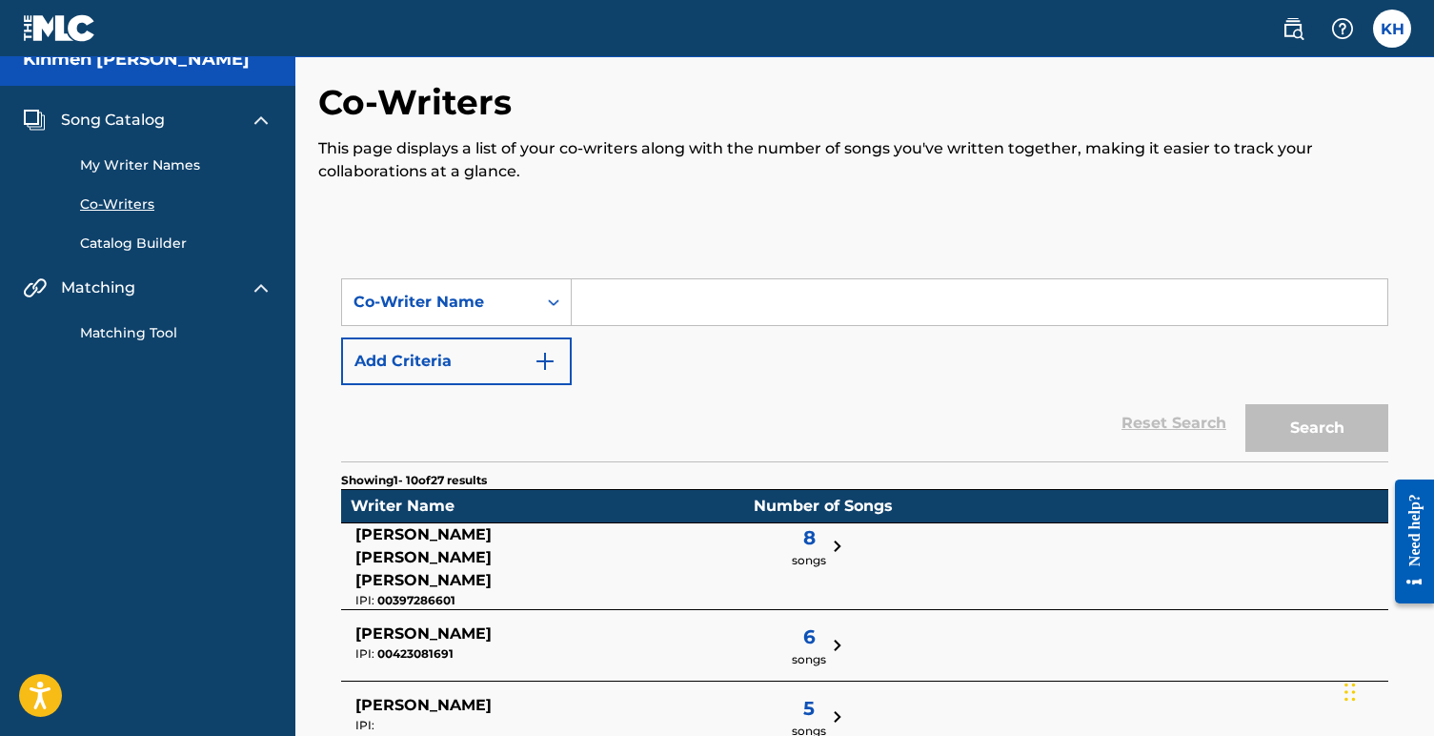
scroll to position [28, 0]
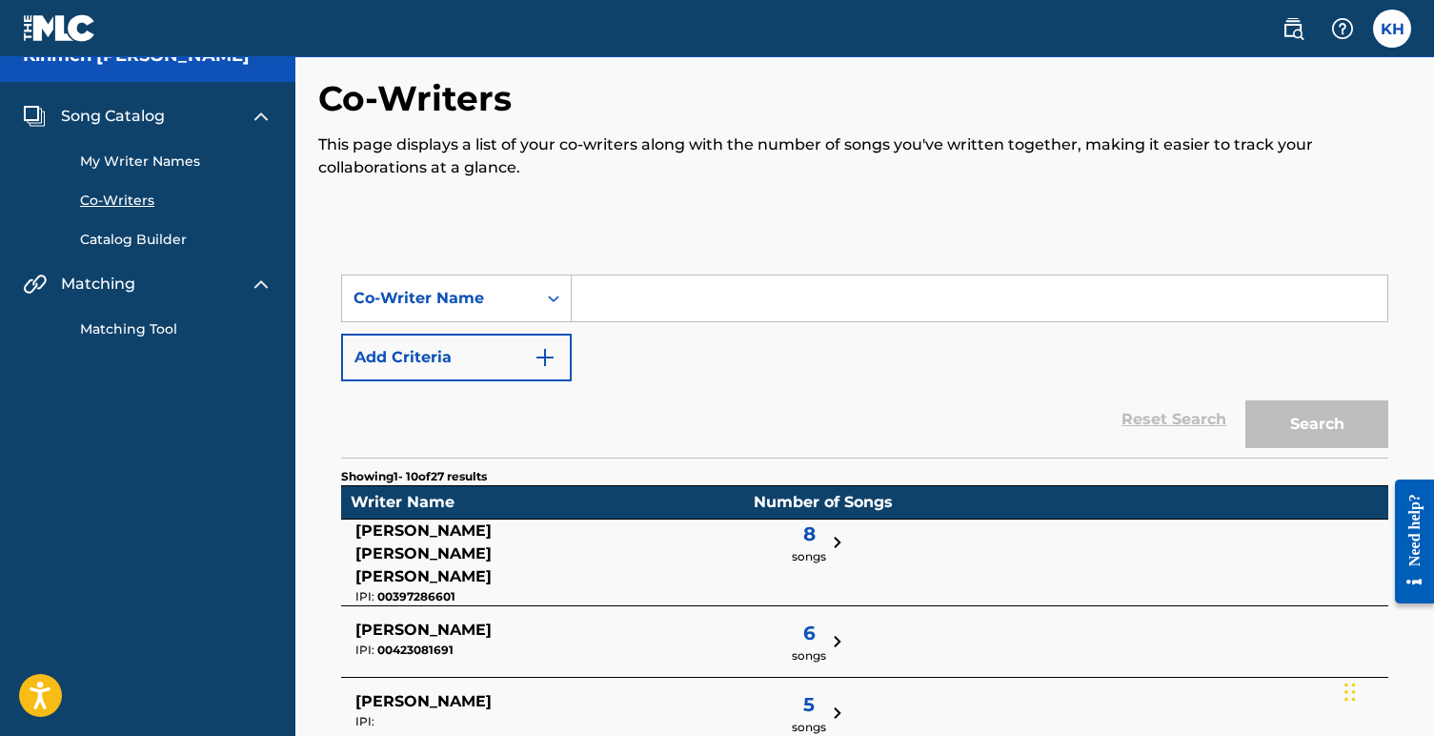
click at [146, 234] on link "Catalog Builder" at bounding box center [176, 240] width 192 height 20
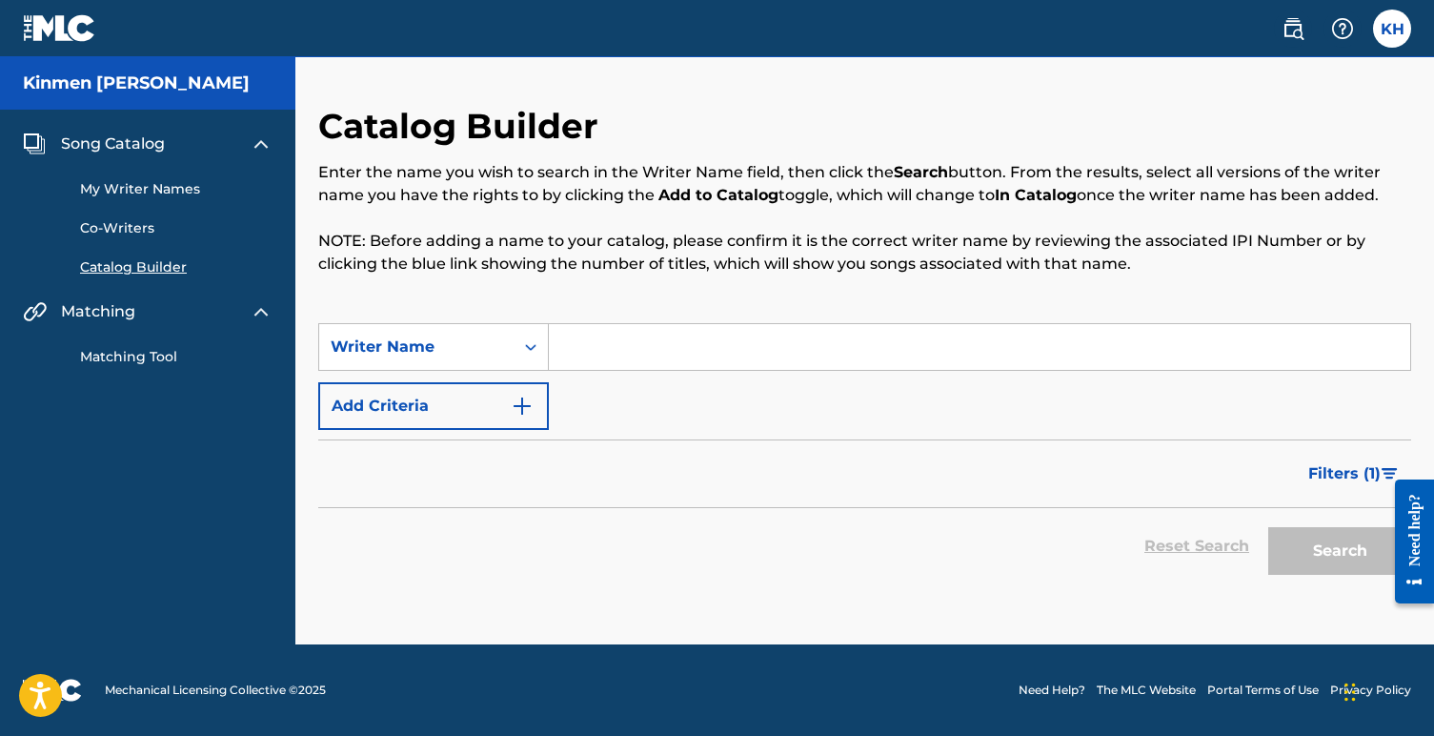
click at [132, 354] on link "Matching Tool" at bounding box center [176, 357] width 192 height 20
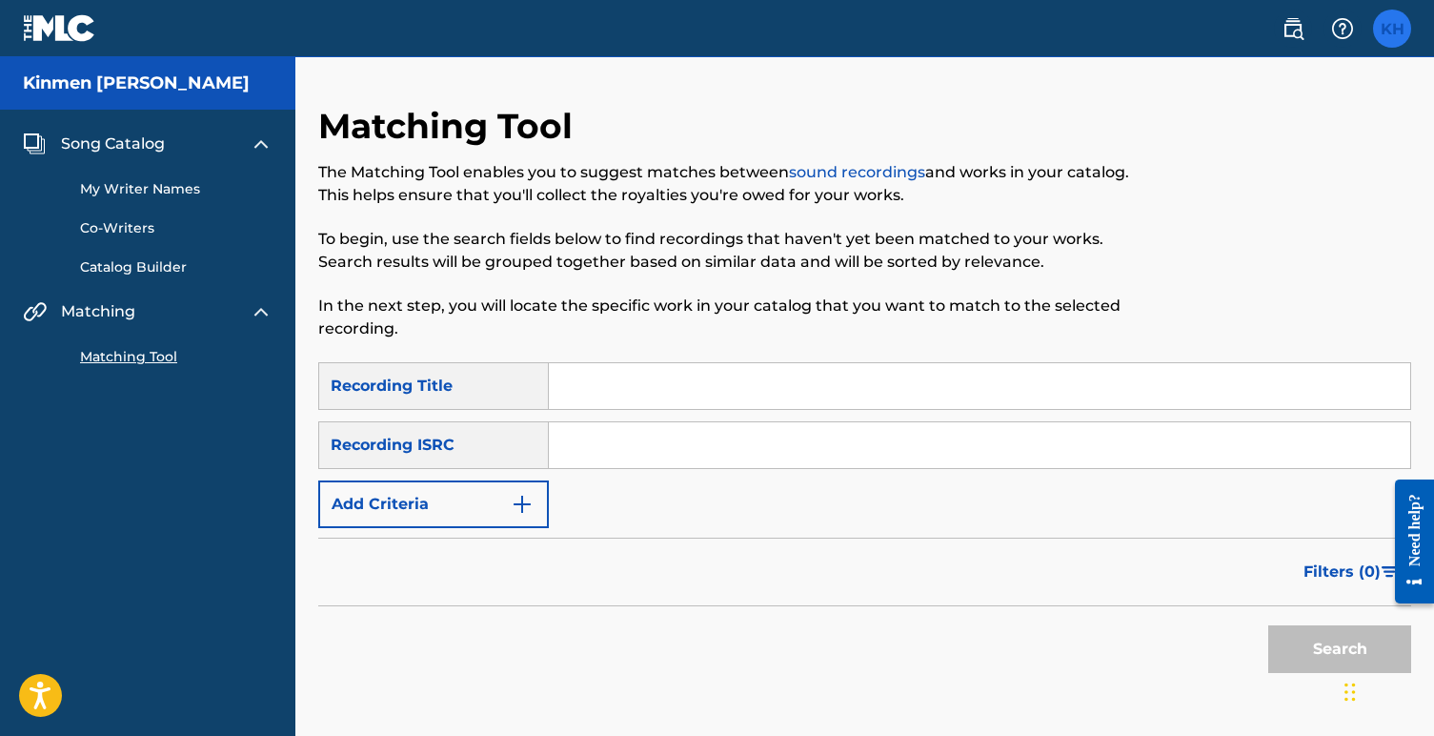
click at [1392, 34] on label at bounding box center [1392, 29] width 38 height 38
click at [1392, 29] on input "KH Kinmen [PERSON_NAME] [EMAIL_ADDRESS][DOMAIN_NAME] Notification Preferences P…" at bounding box center [1392, 29] width 0 height 0
click at [810, 126] on div "Matching Tool The Matching Tool enables you to suggest matches between sound re…" at bounding box center [738, 233] width 841 height 257
click at [821, 170] on link "sound recordings" at bounding box center [857, 172] width 136 height 18
click at [113, 145] on span "Song Catalog" at bounding box center [113, 143] width 104 height 23
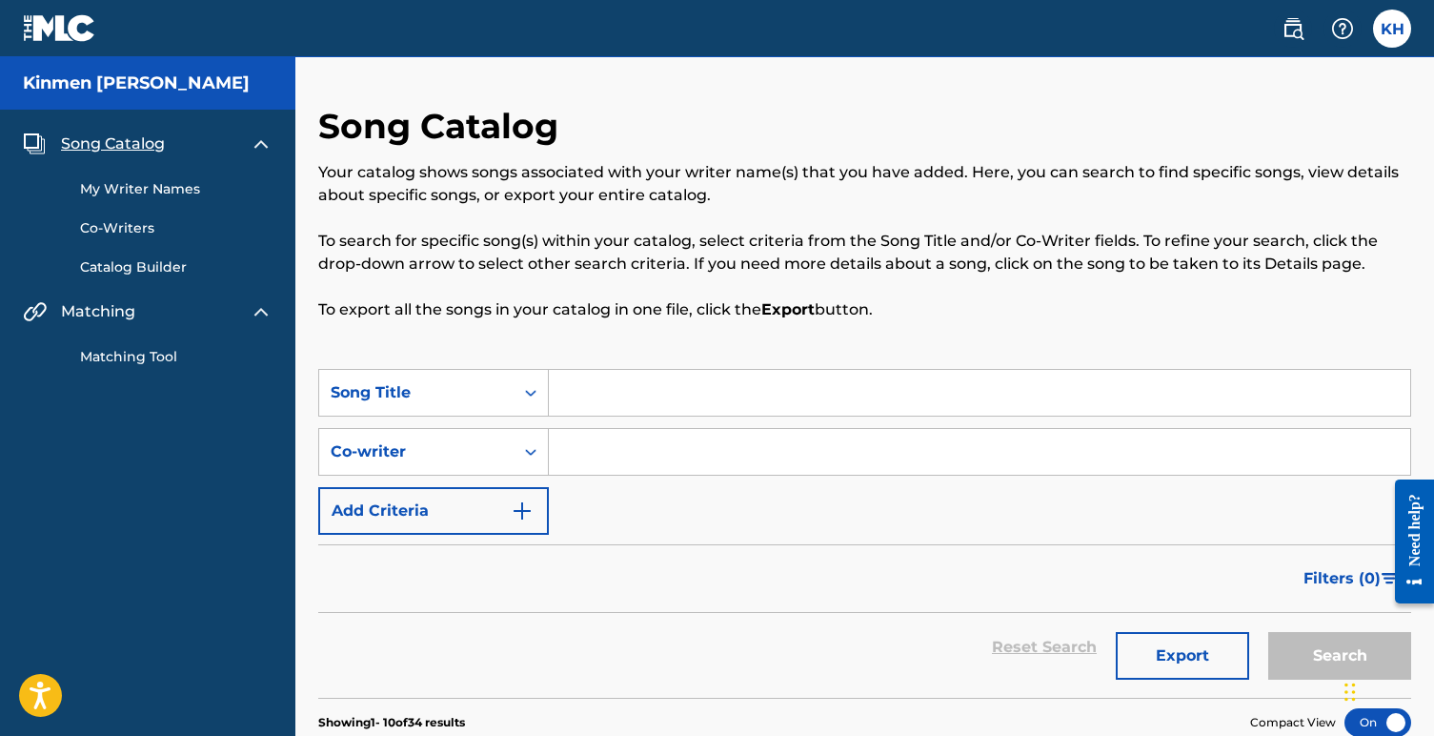
click at [135, 187] on link "My Writer Names" at bounding box center [176, 189] width 192 height 20
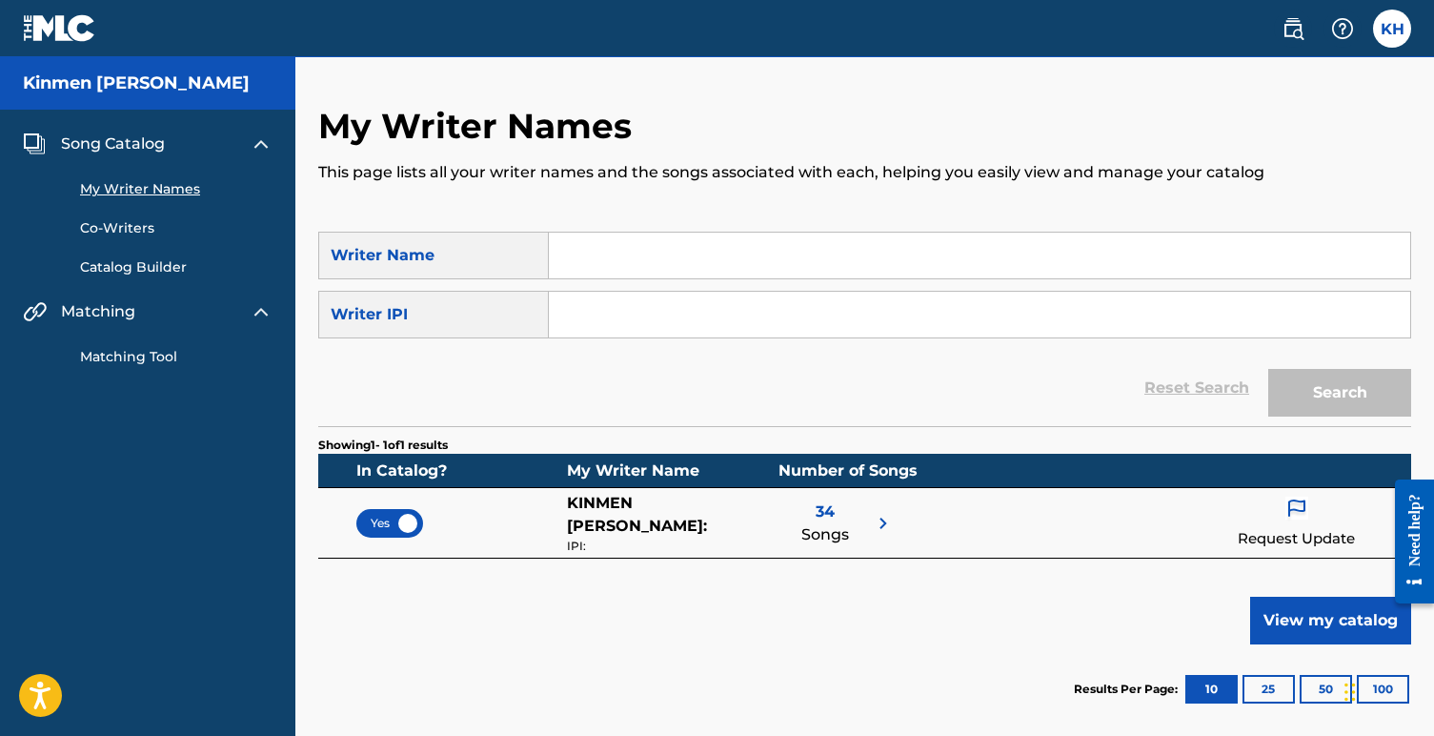
click at [610, 258] on input "Search Form" at bounding box center [979, 256] width 861 height 46
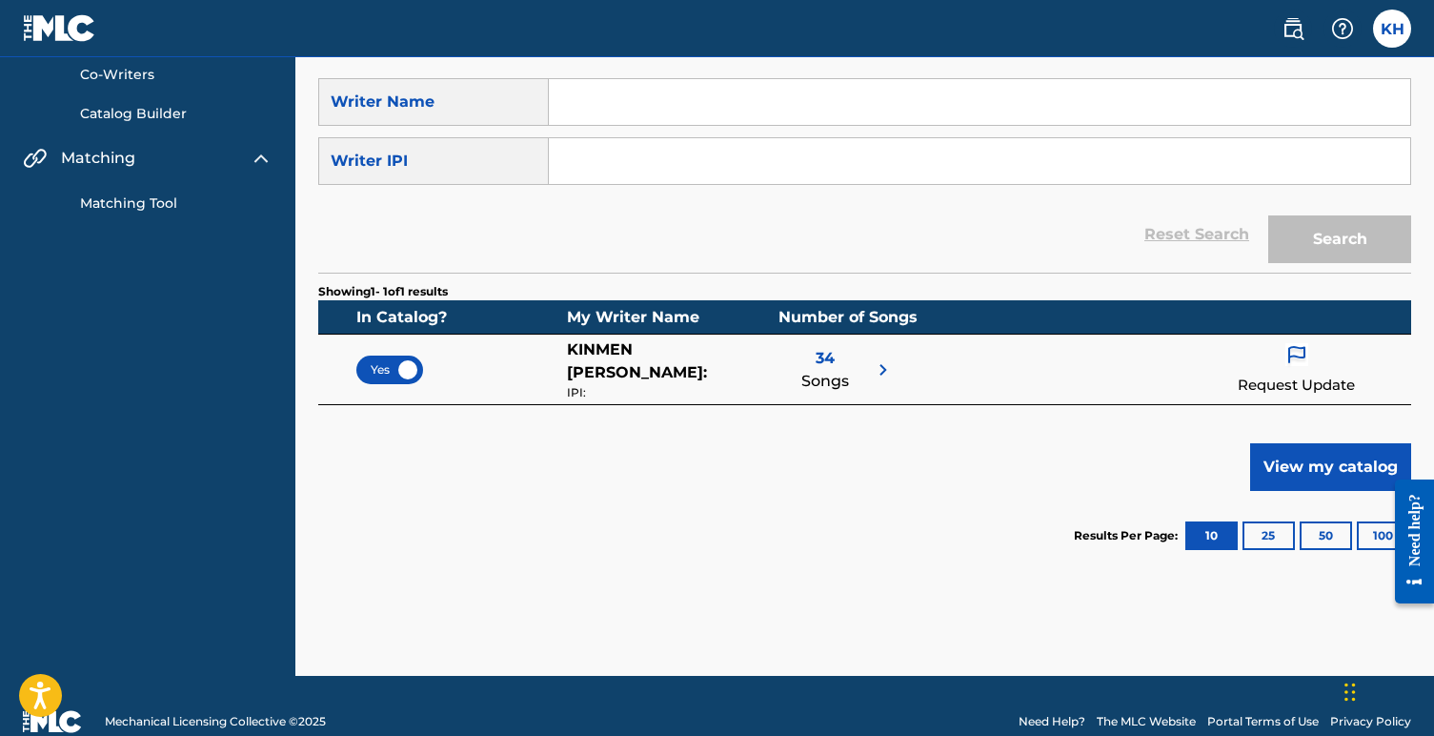
scroll to position [152, 0]
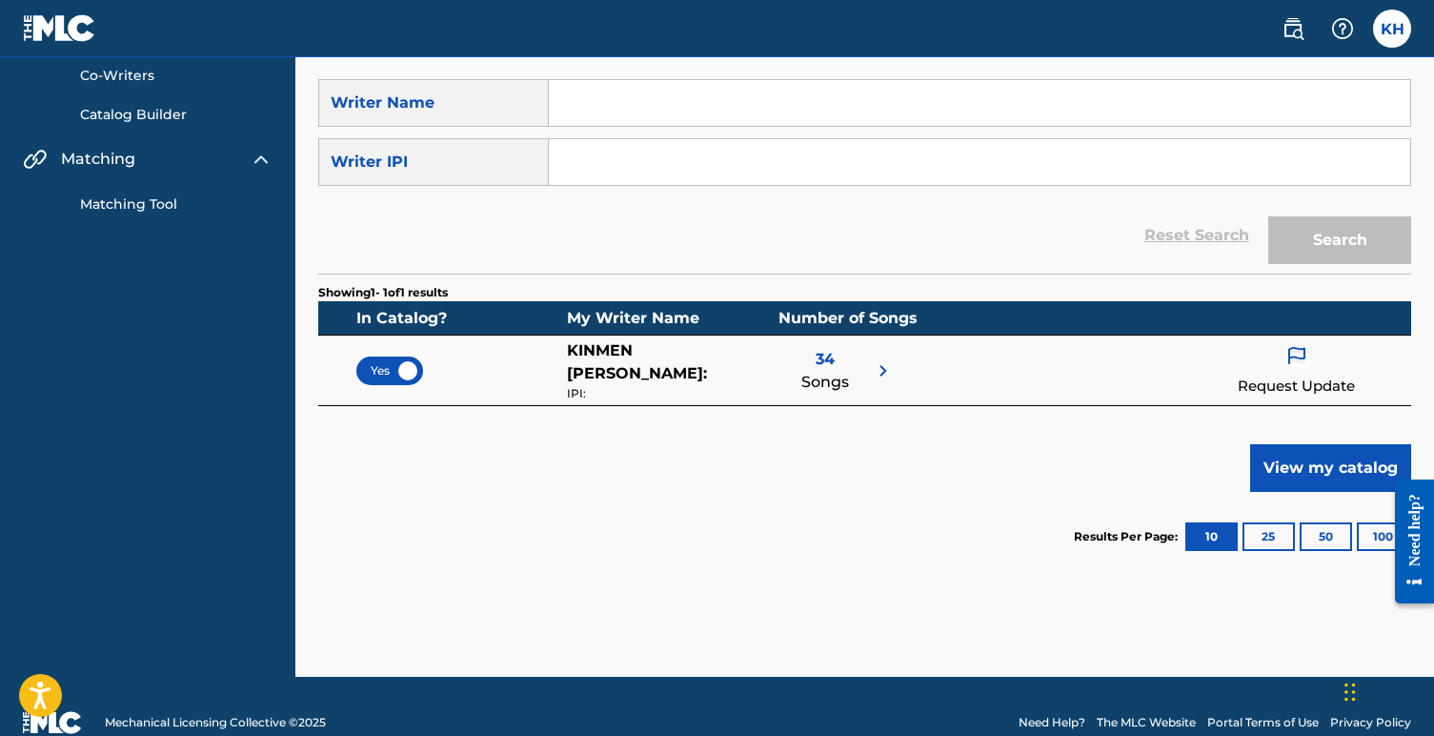
click at [578, 163] on input "Search Form" at bounding box center [979, 162] width 861 height 46
paste input "768212918"
type input "768212918"
click at [1331, 236] on button "Search" at bounding box center [1339, 240] width 143 height 48
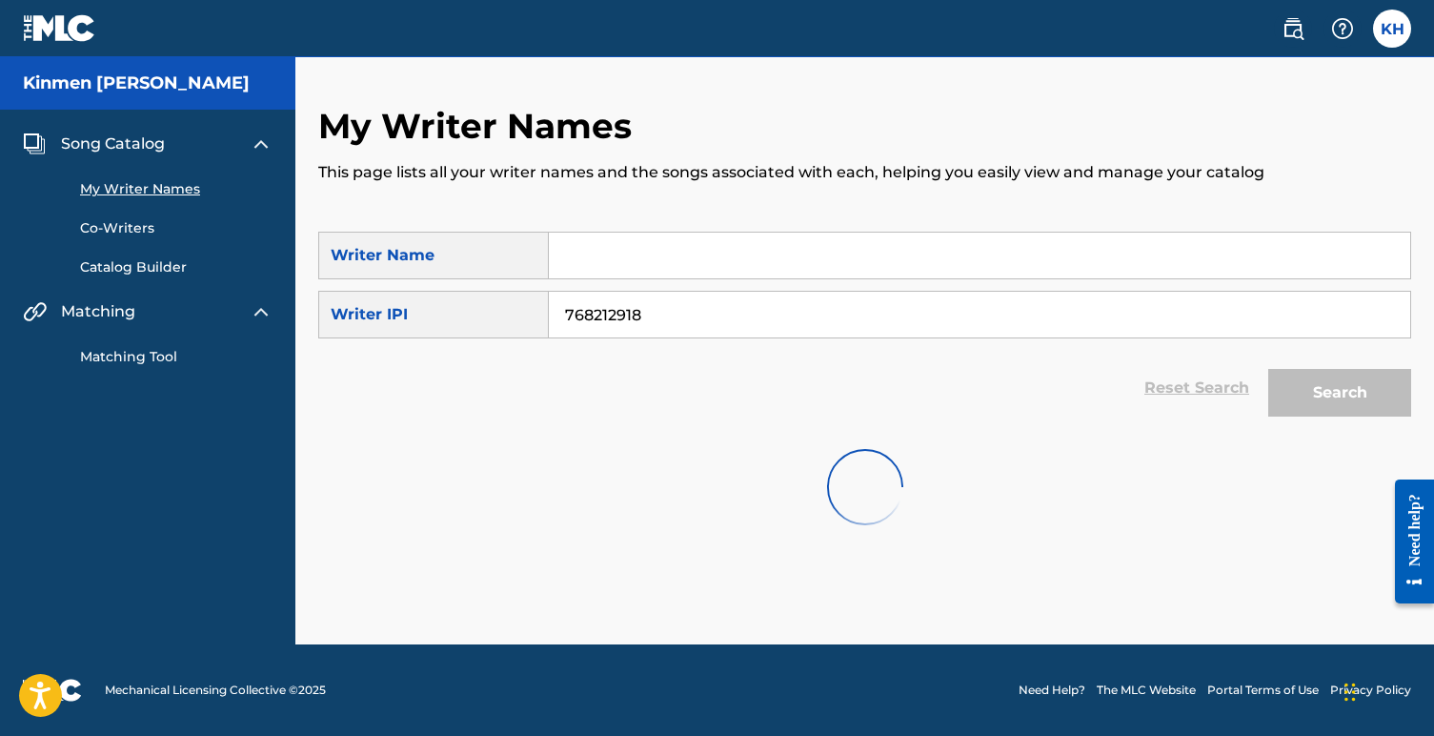
scroll to position [0, 0]
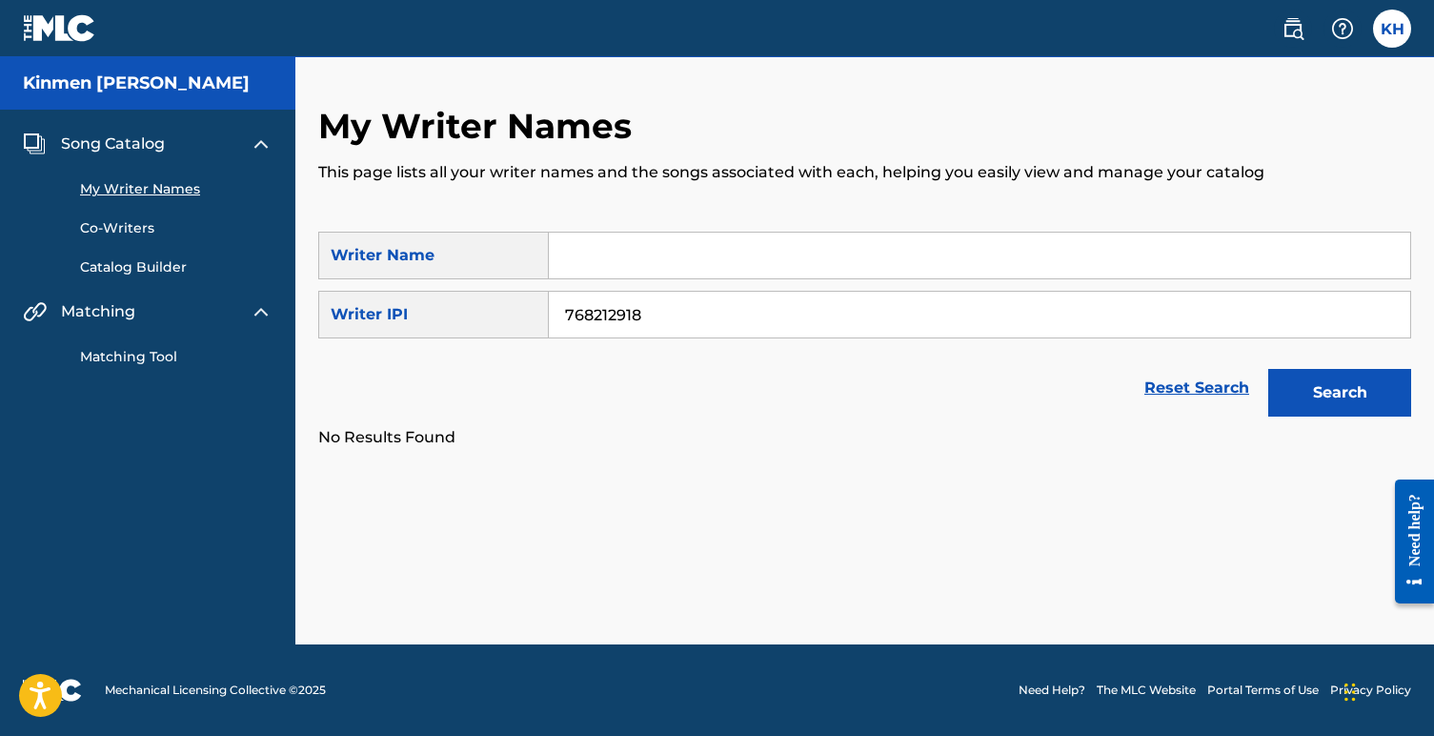
click at [580, 261] on input "Search Form" at bounding box center [979, 256] width 861 height 46
type input "[PERSON_NAME]"
click at [670, 505] on div "My Writer Names This page lists all your writer names and the songs associated …" at bounding box center [864, 374] width 1139 height 539
click at [1333, 395] on button "Search" at bounding box center [1339, 393] width 143 height 48
click at [669, 314] on input "768212918" at bounding box center [979, 315] width 861 height 46
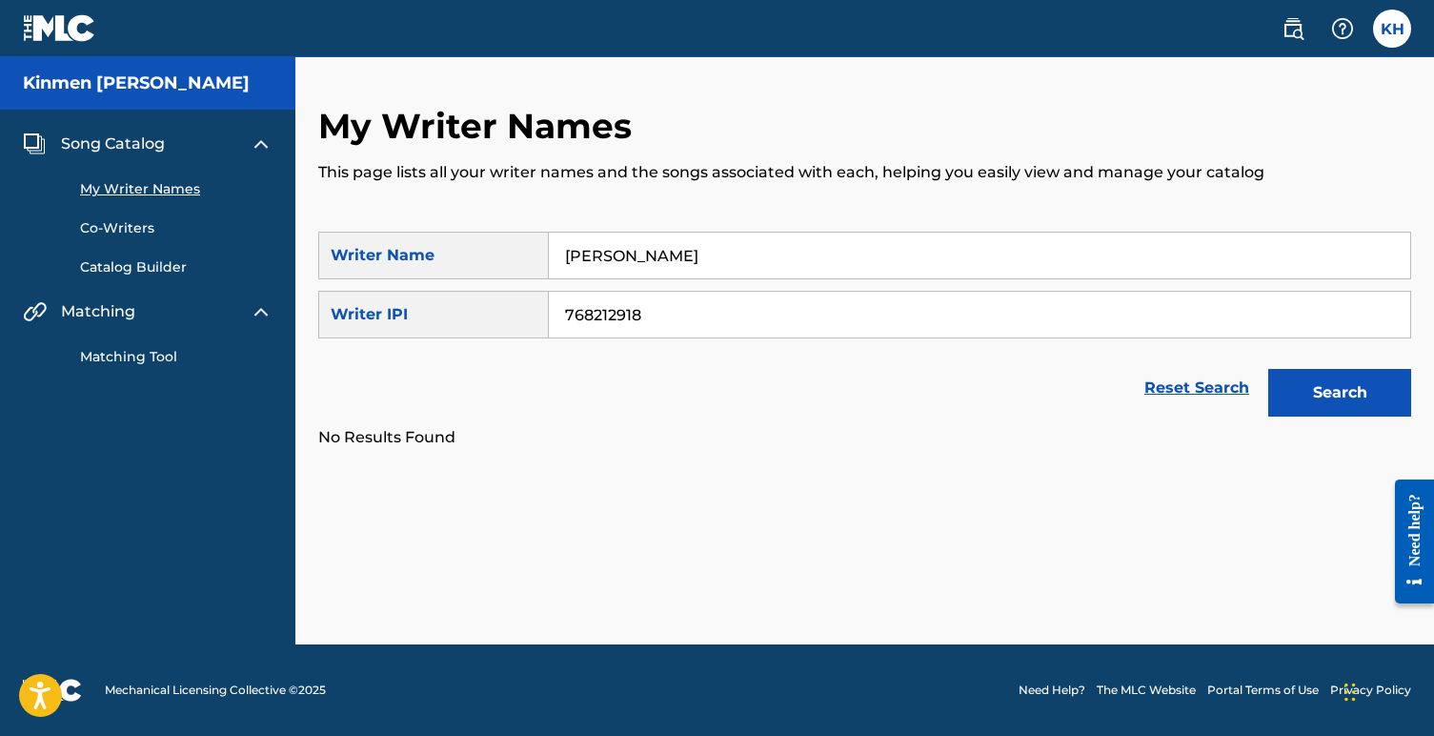
click at [669, 314] on input "768212918" at bounding box center [979, 315] width 861 height 46
paste input "500600227"
type input "500600227"
click at [687, 262] on input "[PERSON_NAME]" at bounding box center [979, 256] width 861 height 46
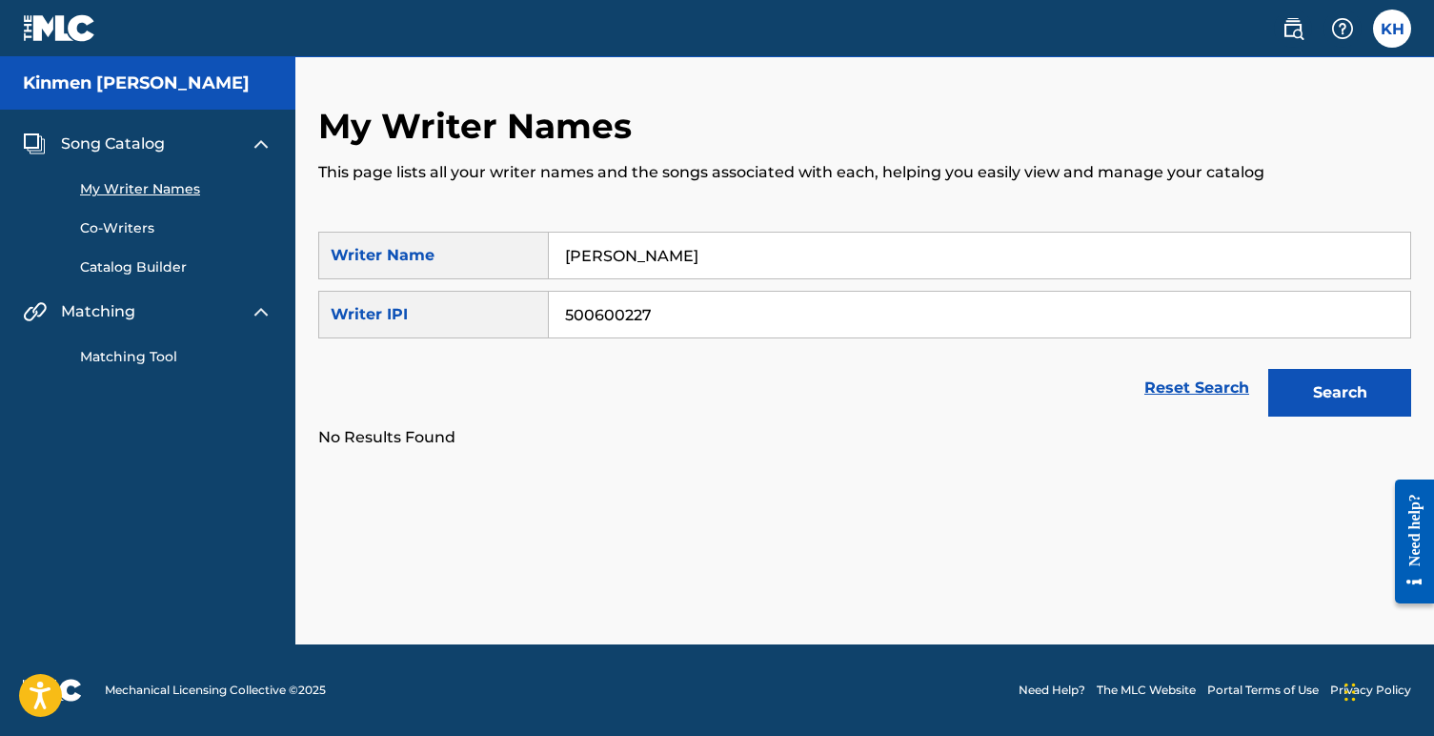
click at [687, 262] on input "[PERSON_NAME]" at bounding box center [979, 256] width 861 height 46
paste input "INMEN [PERSON_NAME]"
click at [1330, 394] on button "Search" at bounding box center [1339, 393] width 143 height 48
click at [738, 262] on input "KINMEN [PERSON_NAME]" at bounding box center [979, 256] width 861 height 46
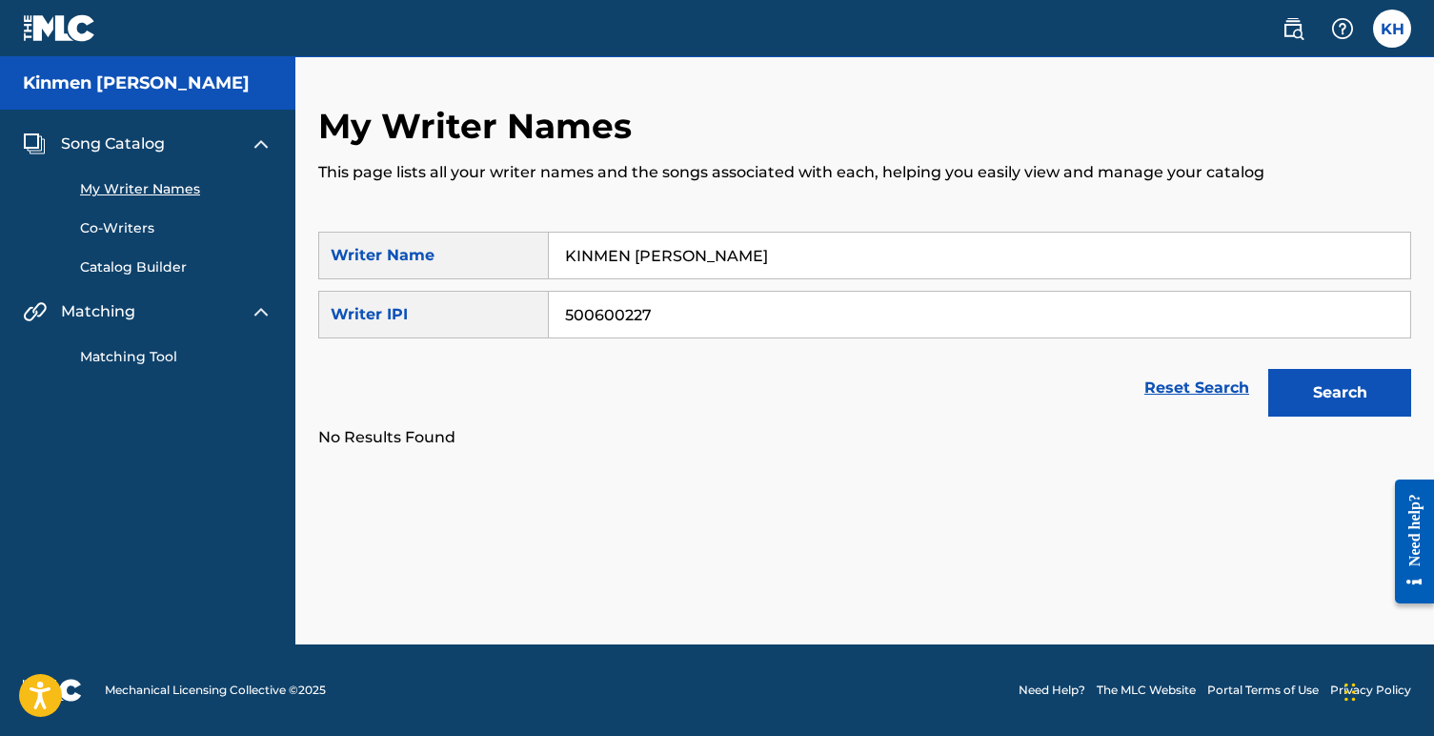
click at [738, 262] on input "KINMEN [PERSON_NAME]" at bounding box center [979, 256] width 861 height 46
paste input "R"
type input "KINMEN R [PERSON_NAME]"
click at [671, 316] on input "500600227" at bounding box center [979, 315] width 861 height 46
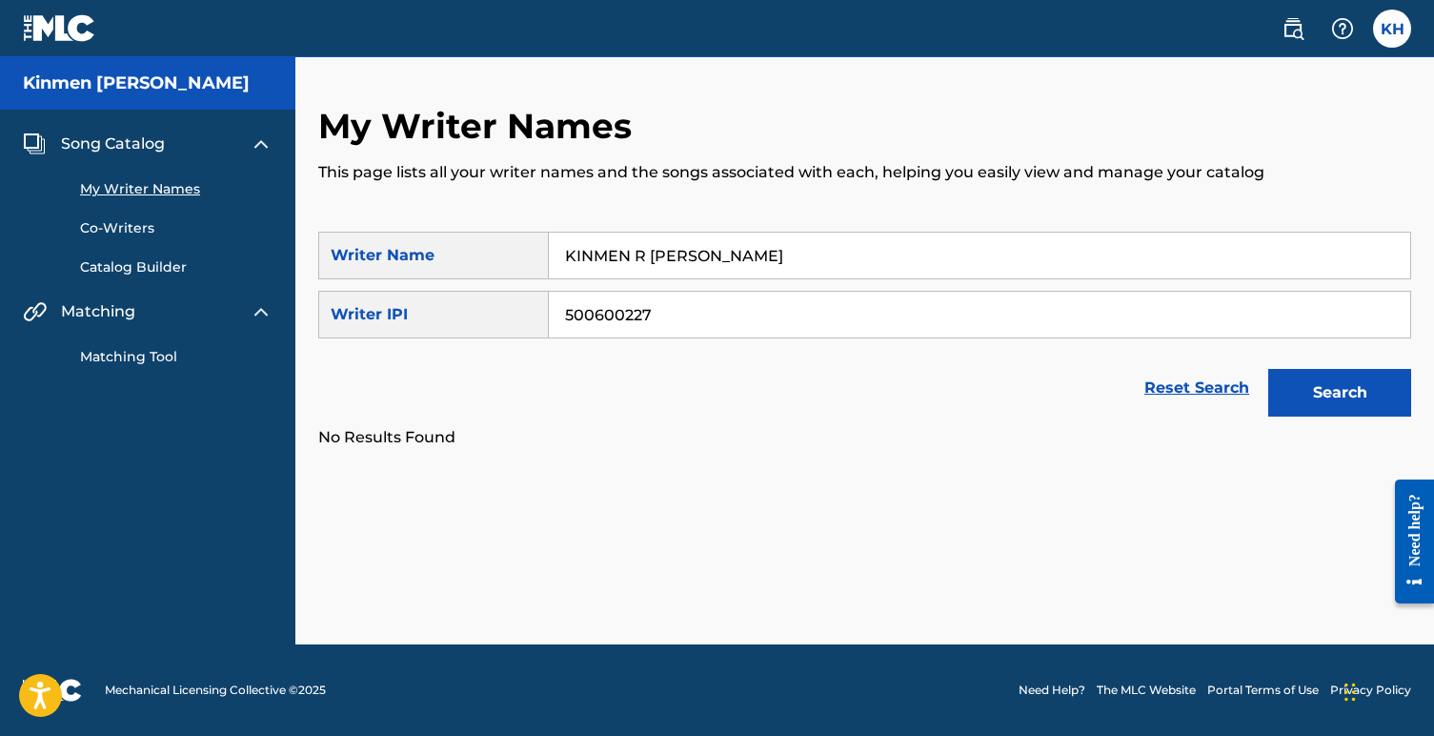
click at [671, 316] on input "500600227" at bounding box center [979, 315] width 861 height 46
paste input "129"
type input "500600129"
click at [1322, 396] on button "Search" at bounding box center [1339, 393] width 143 height 48
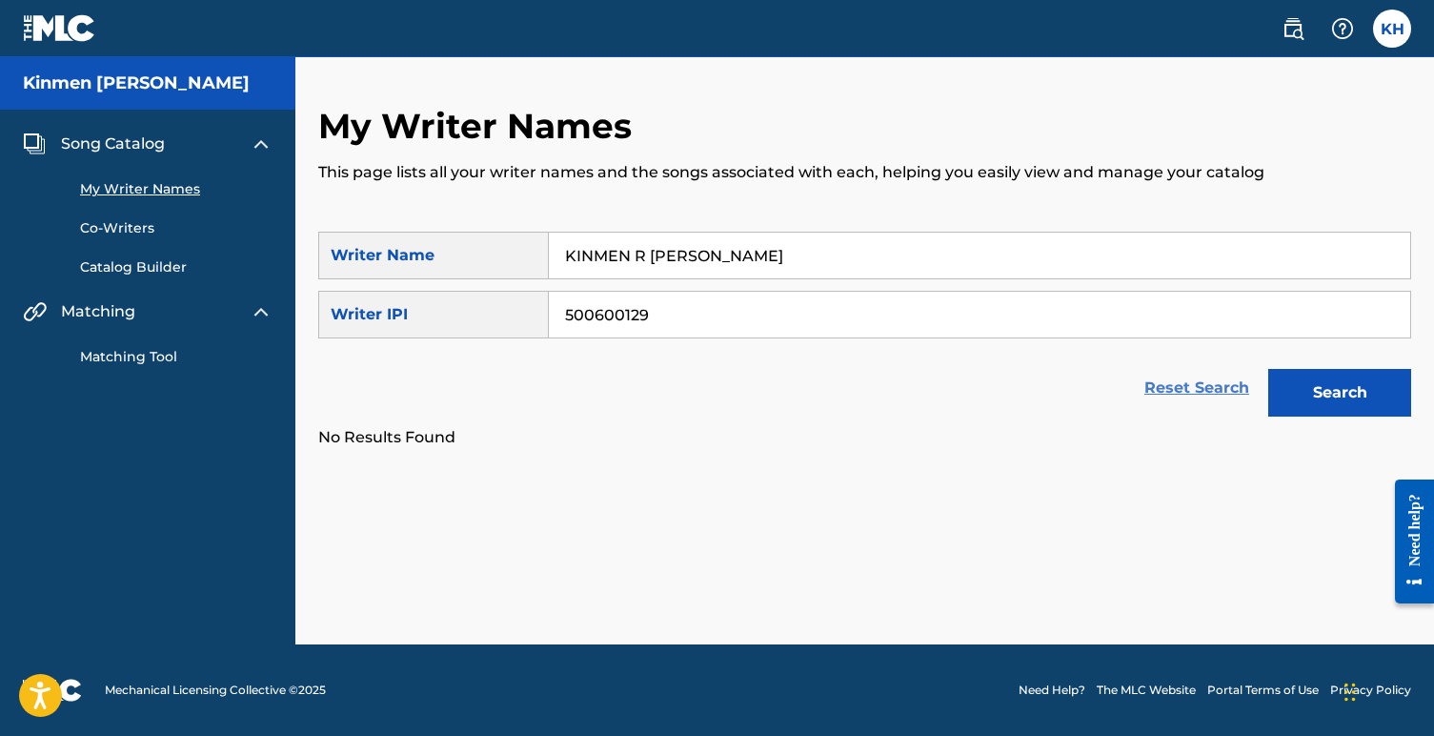
click at [1171, 394] on link "Reset Search" at bounding box center [1197, 388] width 124 height 42
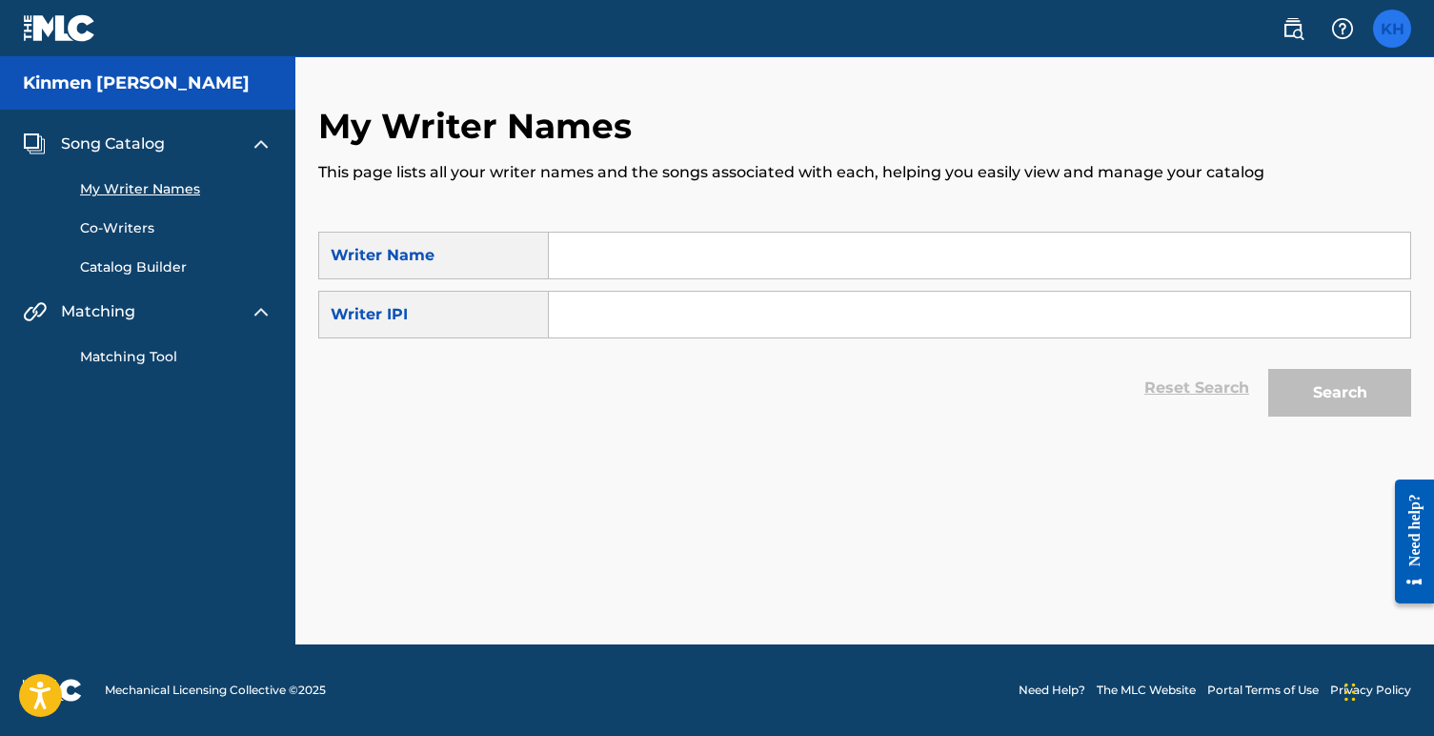
click at [1386, 26] on label at bounding box center [1392, 29] width 38 height 38
click at [1392, 29] on input "KH Kinmen [PERSON_NAME] [EMAIL_ADDRESS][DOMAIN_NAME] Notification Preferences P…" at bounding box center [1392, 29] width 0 height 0
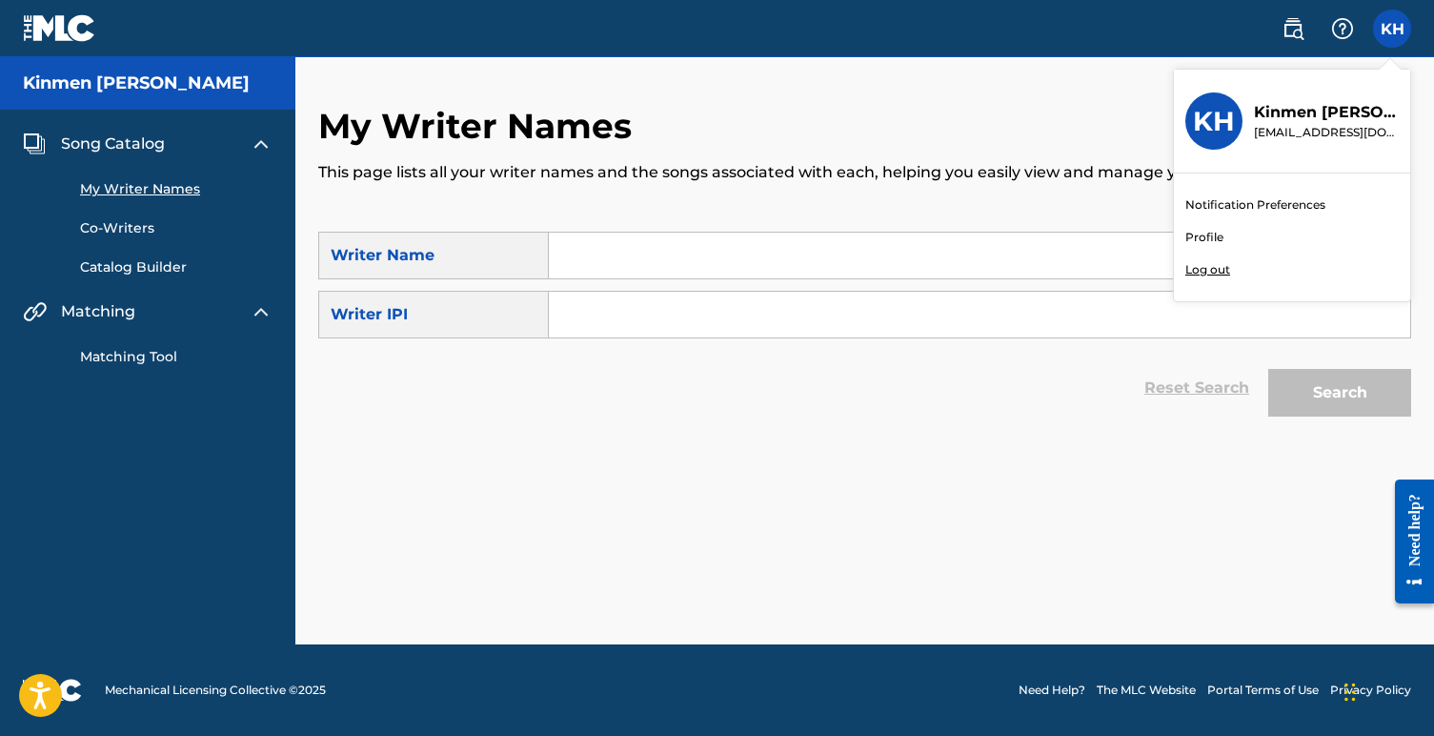
click at [1206, 236] on link "Profile" at bounding box center [1204, 237] width 38 height 17
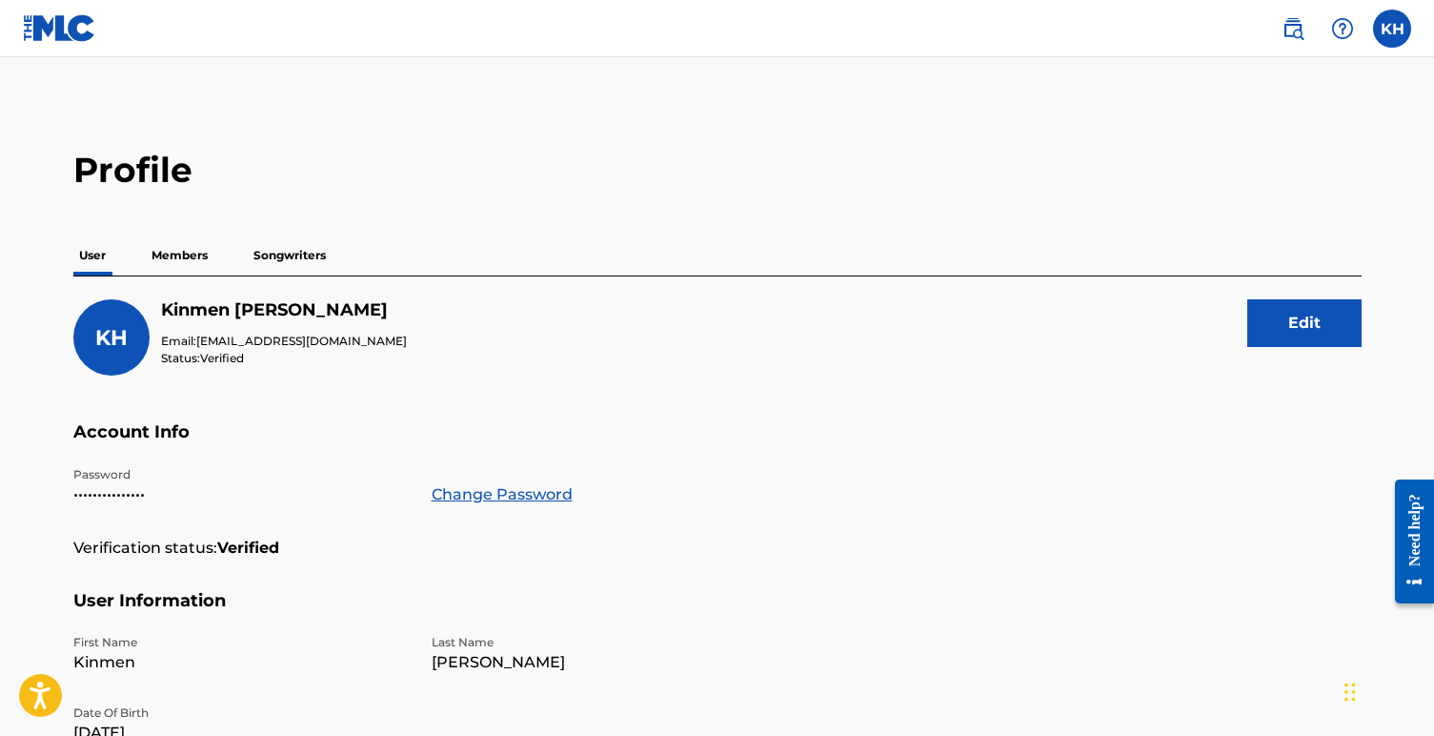
click at [183, 256] on p "Members" at bounding box center [180, 255] width 68 height 40
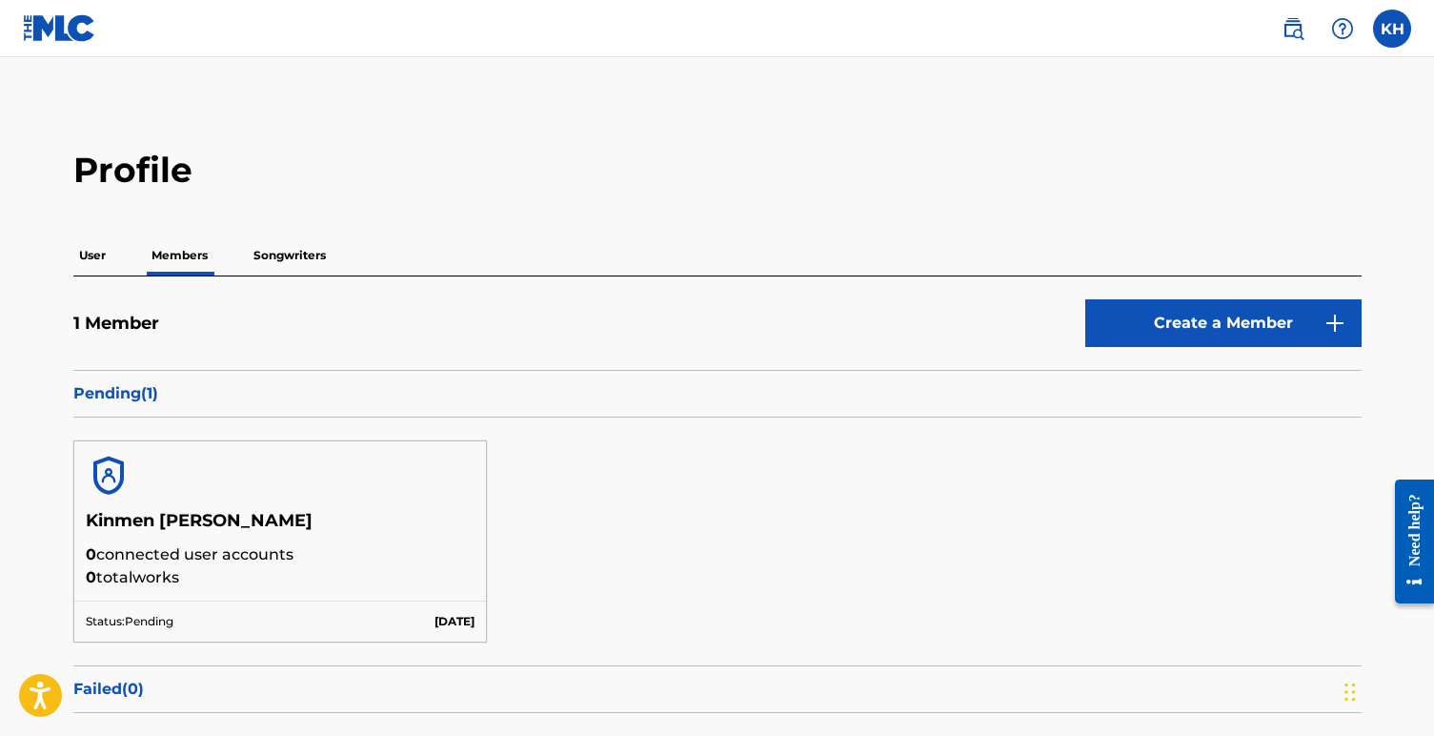
click at [272, 254] on p "Songwriters" at bounding box center [290, 255] width 84 height 40
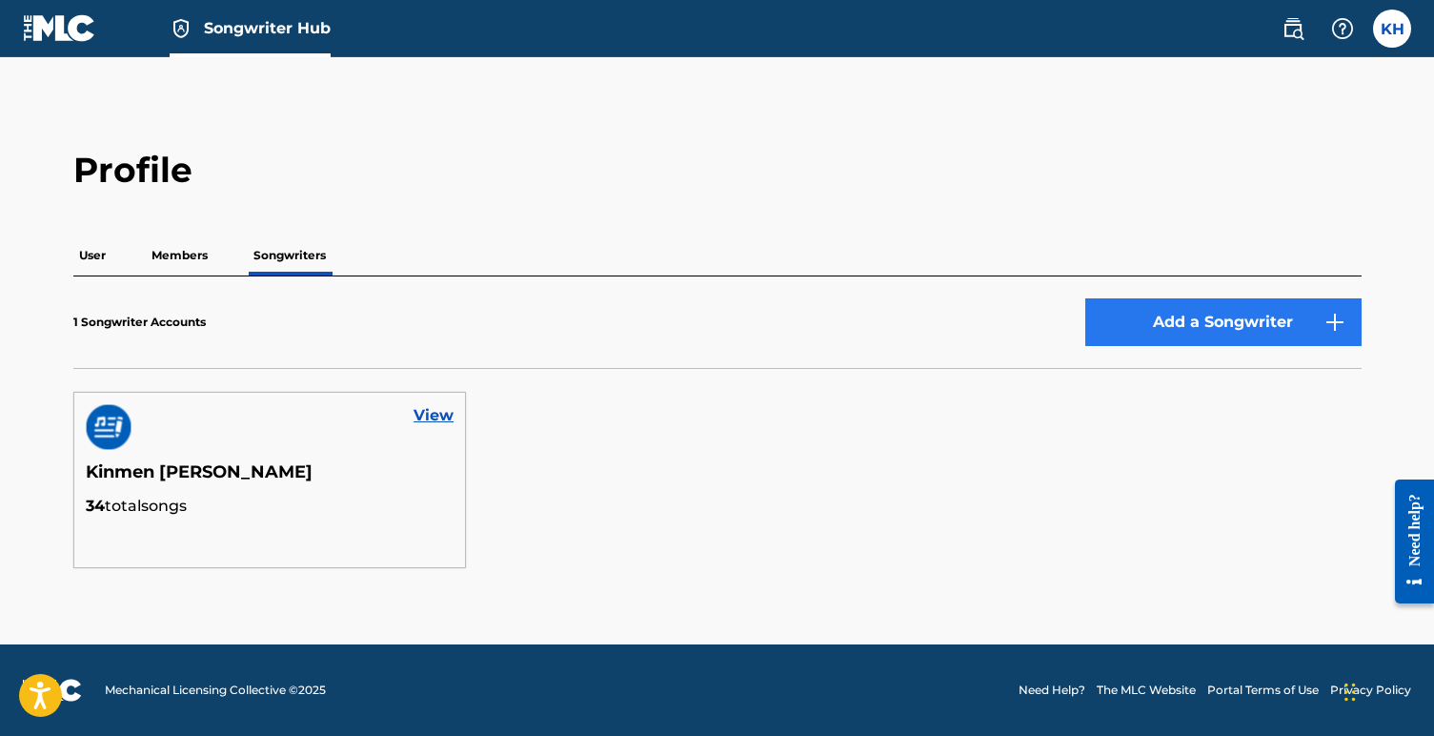
click at [1191, 327] on button "Add a Songwriter" at bounding box center [1223, 322] width 276 height 48
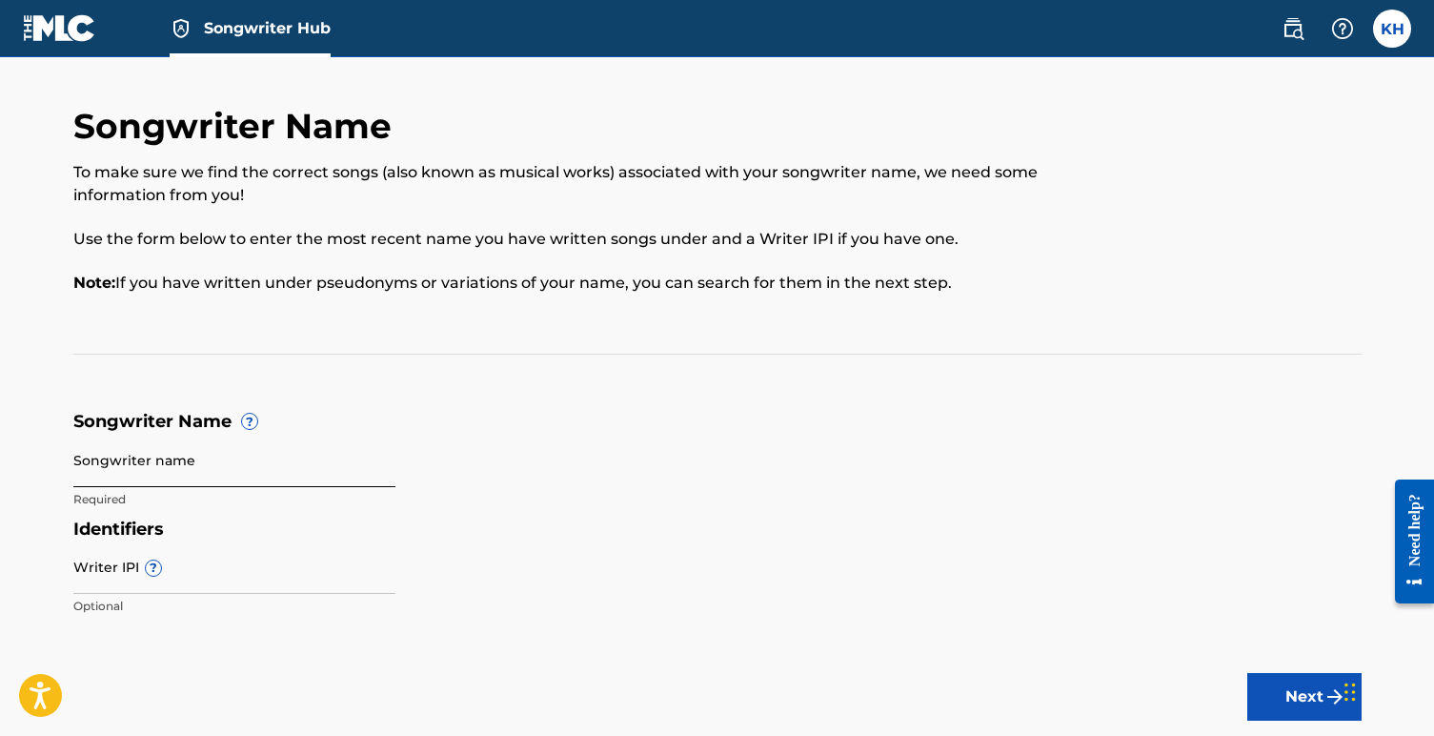
click at [181, 465] on input "Songwriter name" at bounding box center [234, 460] width 322 height 54
paste input "500600129"
type input "5"
click at [192, 568] on input "Writer IPI ?" at bounding box center [234, 566] width 322 height 54
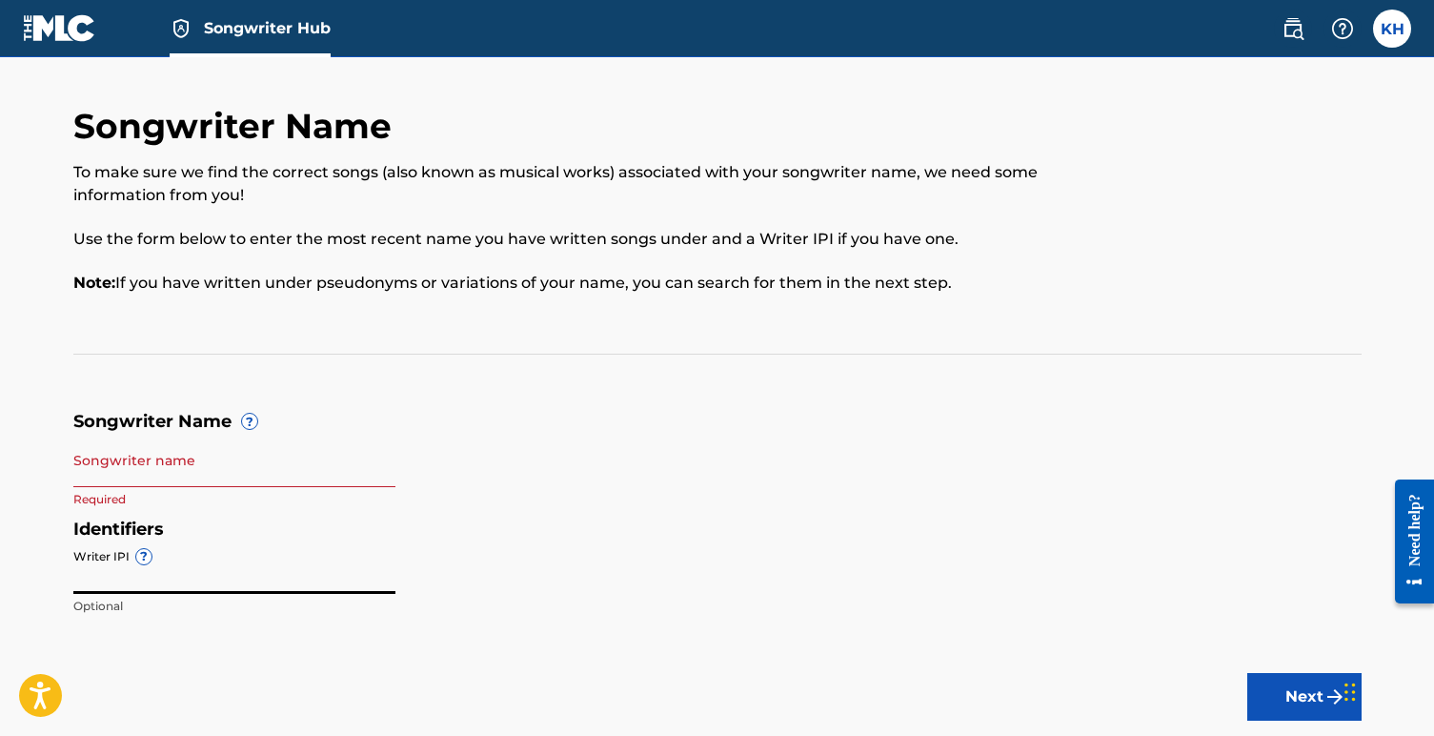
paste input "500600129"
type input "500600129"
click at [239, 461] on input "Songwriter name" at bounding box center [234, 460] width 322 height 54
paste input "KINMEN R [PERSON_NAME]"
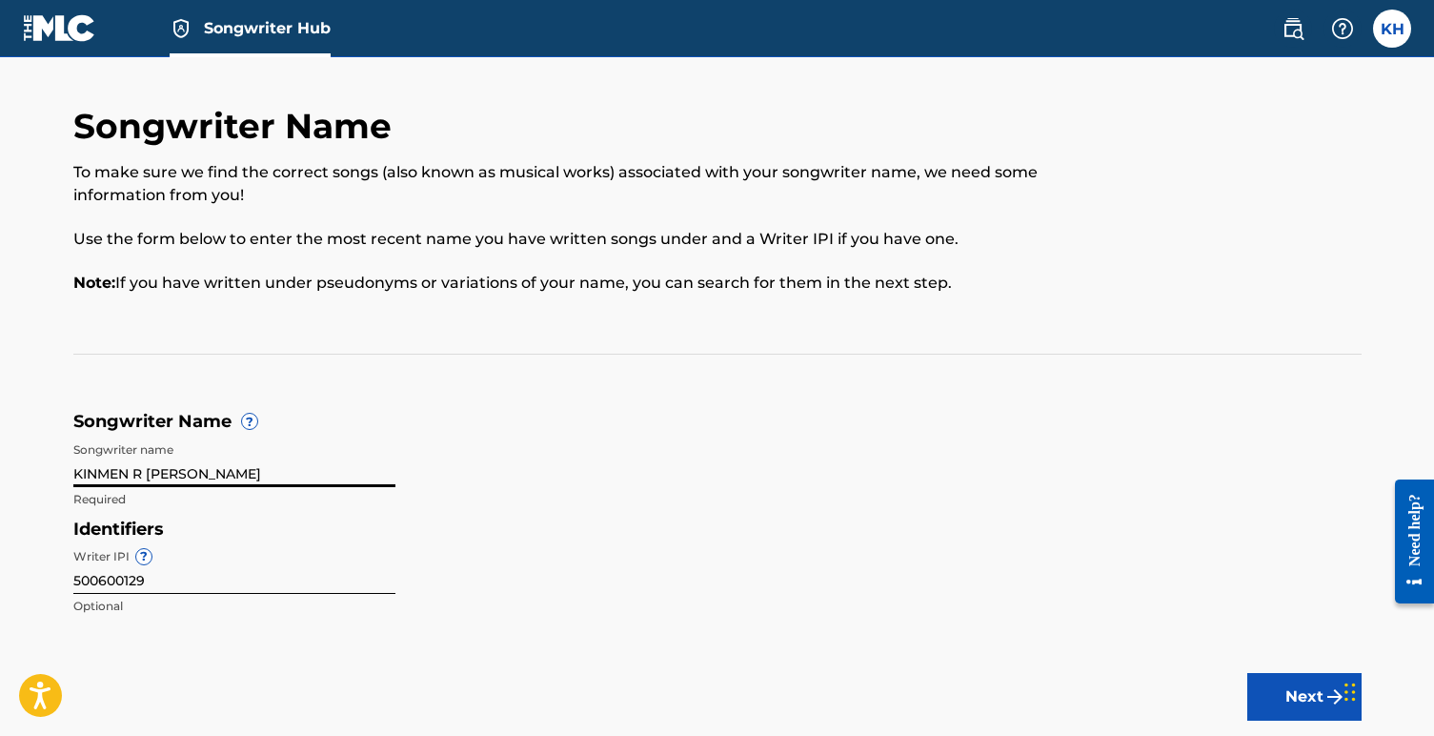
type input "KINMEN R [PERSON_NAME]"
click at [596, 528] on h5 "Identifiers" at bounding box center [717, 529] width 1288 height 22
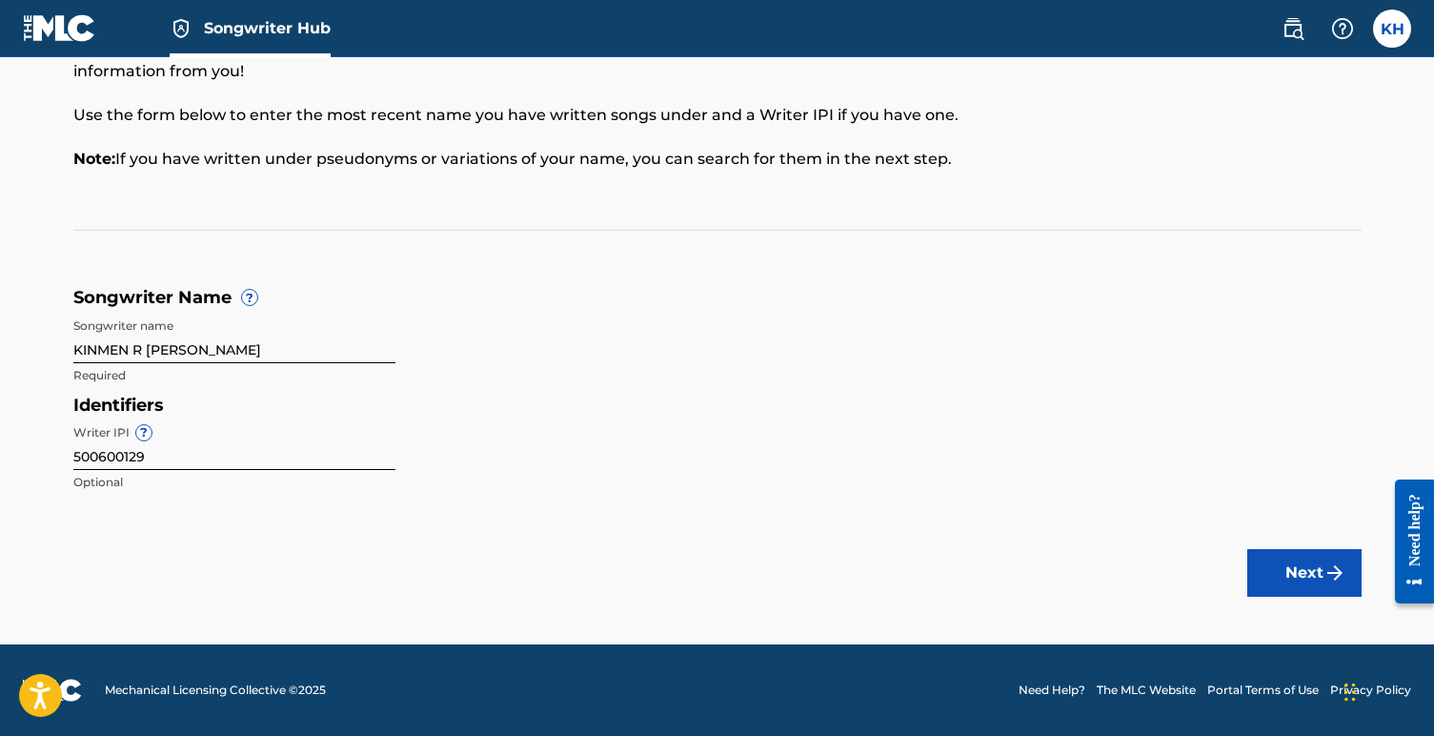
scroll to position [123, 0]
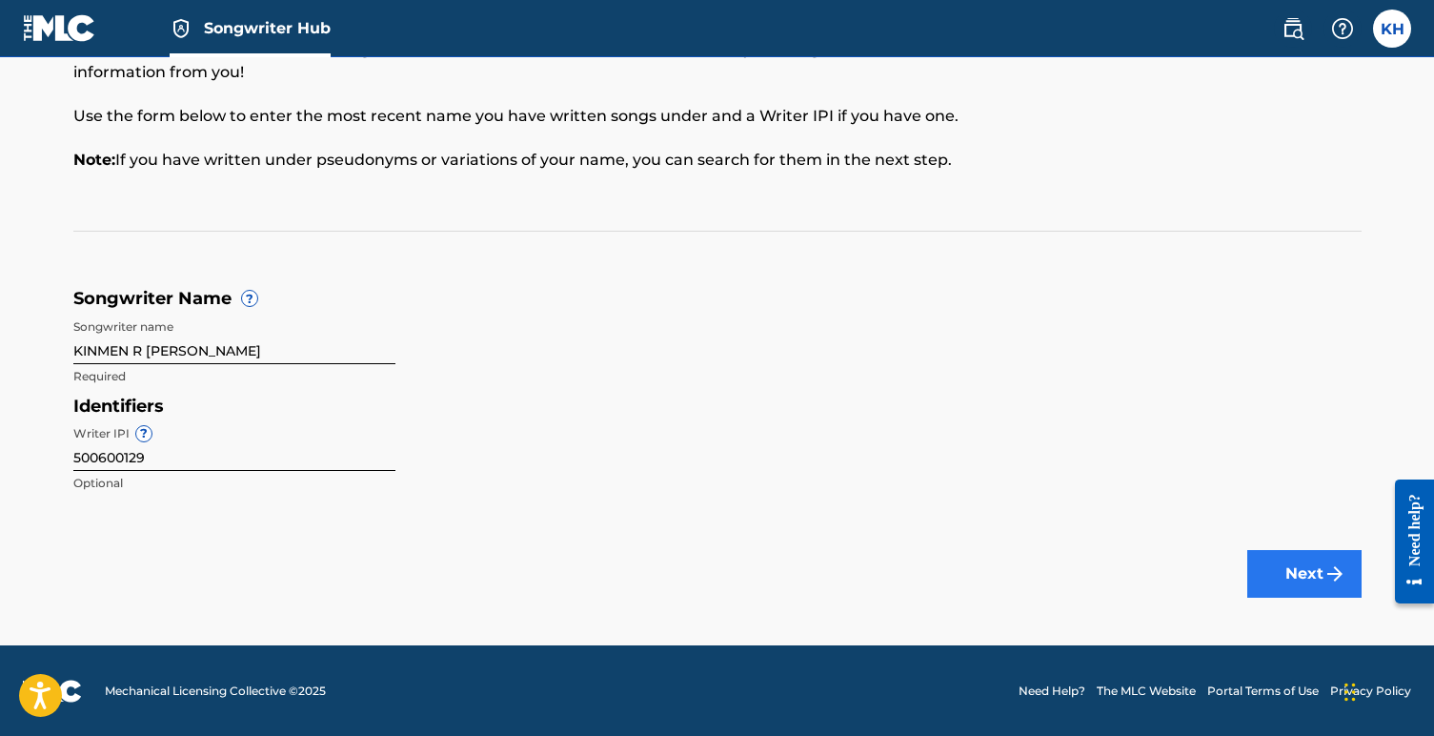
click at [1305, 570] on button "Next" at bounding box center [1304, 574] width 114 height 48
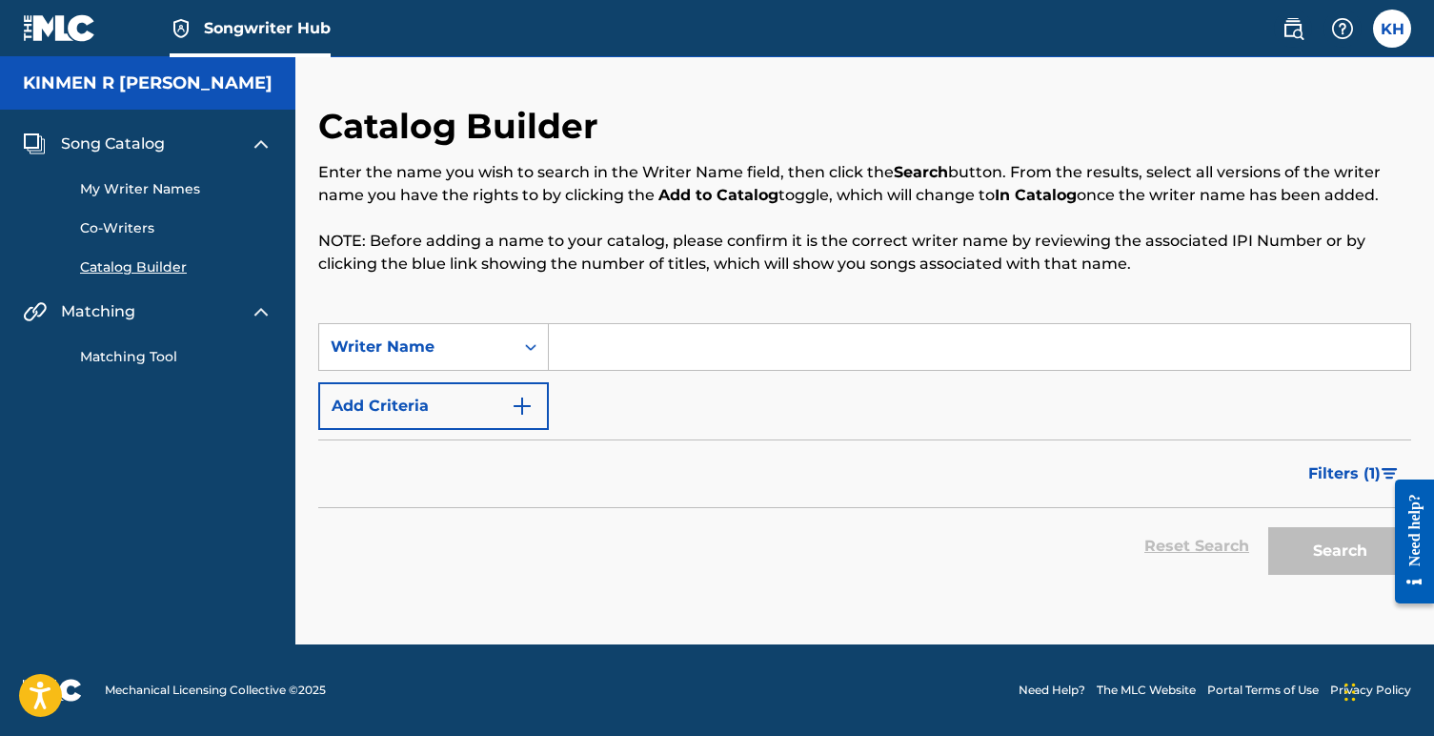
scroll to position [123, 0]
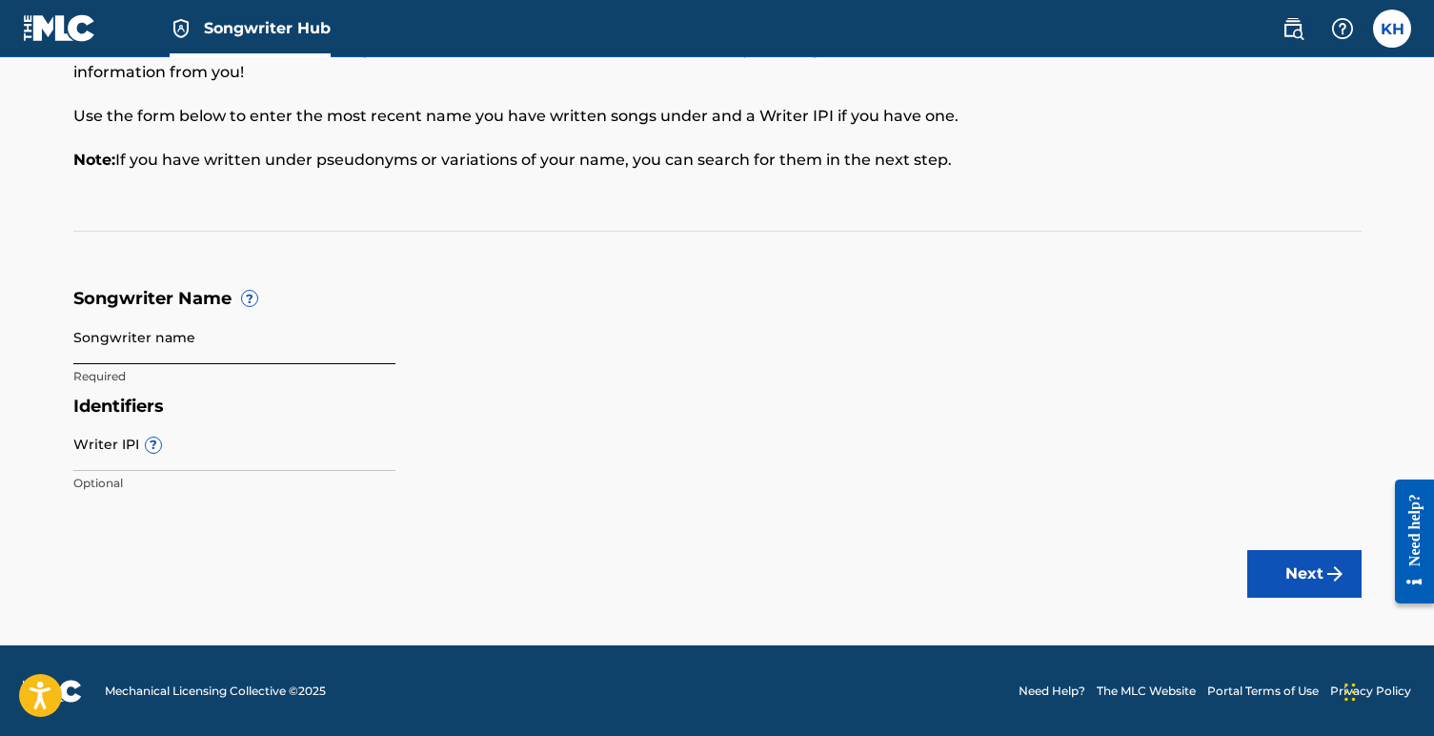
click at [159, 350] on input "Songwriter name" at bounding box center [234, 337] width 322 height 54
paste input "KINMEN [PERSON_NAME] [PERSON_NAME]"
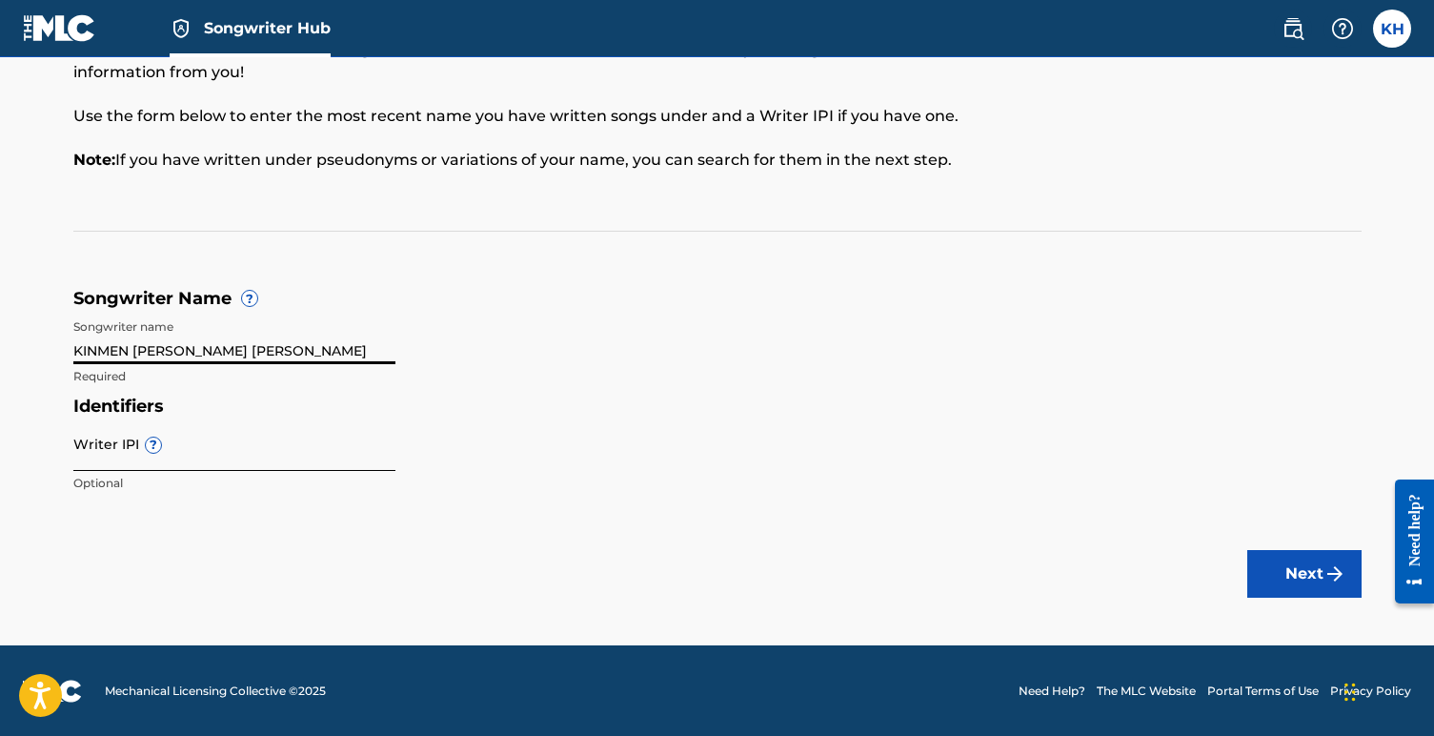
type input "KINMEN [PERSON_NAME] [PERSON_NAME]"
click at [192, 435] on input "Writer IPI ?" at bounding box center [234, 443] width 322 height 54
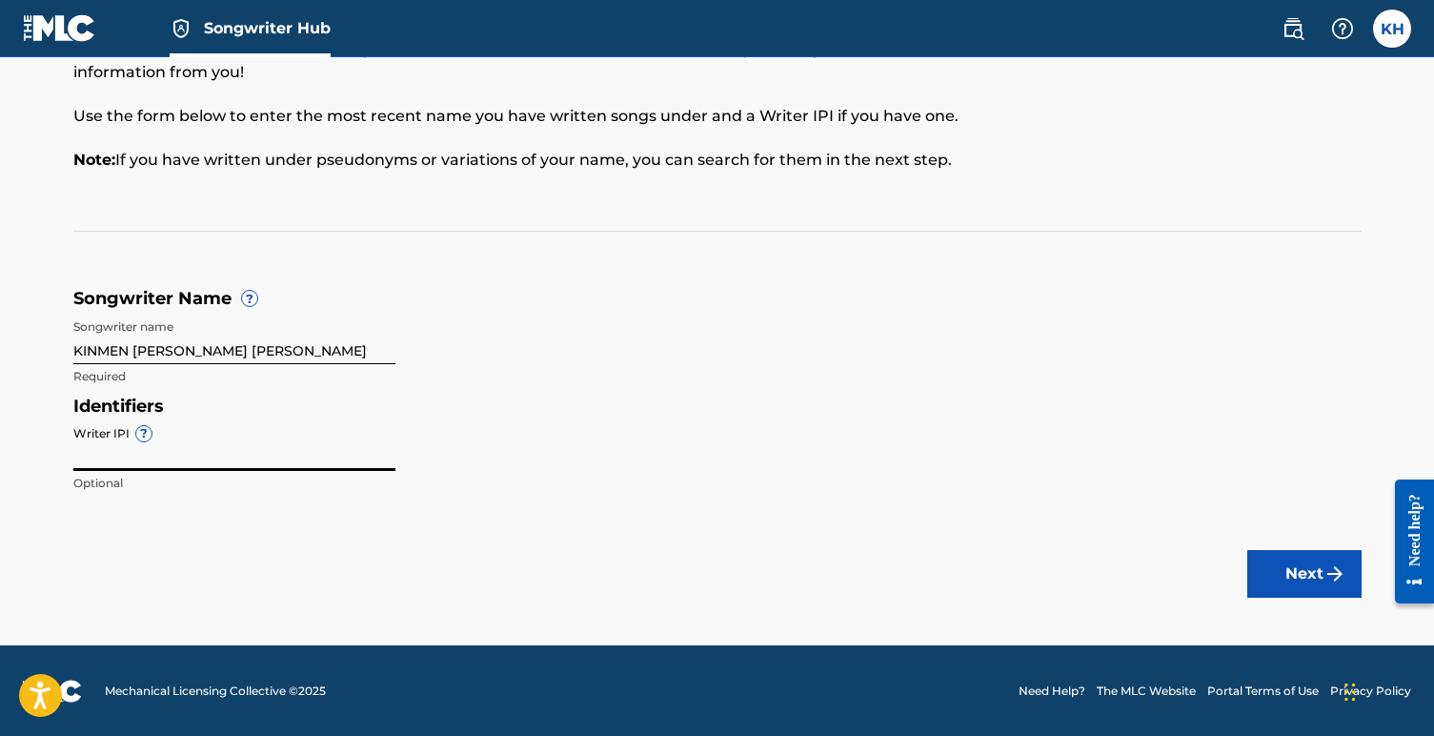
paste input "500600031"
type input "500600031"
click at [1277, 581] on button "Next" at bounding box center [1304, 574] width 114 height 48
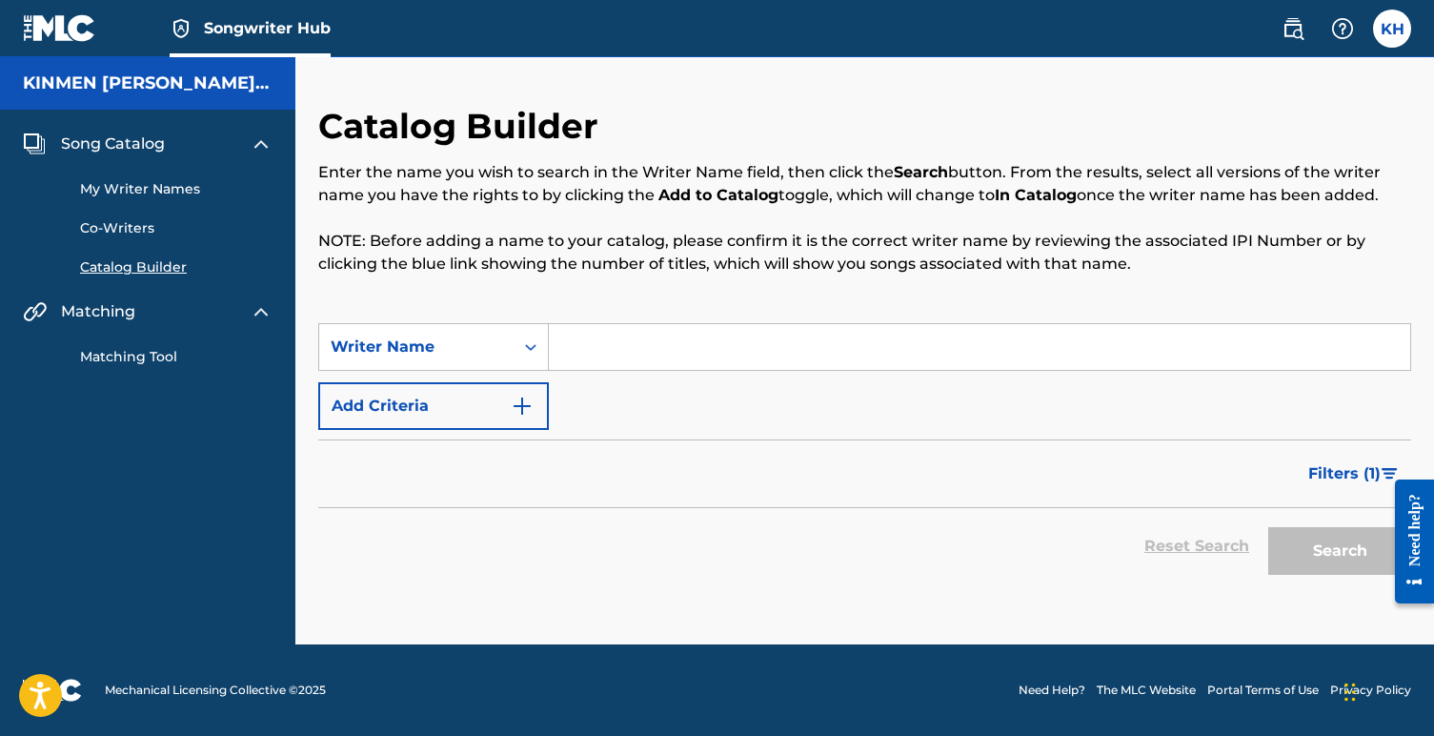
click at [618, 347] on input "Search Form" at bounding box center [979, 347] width 861 height 46
paste input "KINMEN [PERSON_NAME] [PERSON_NAME]"
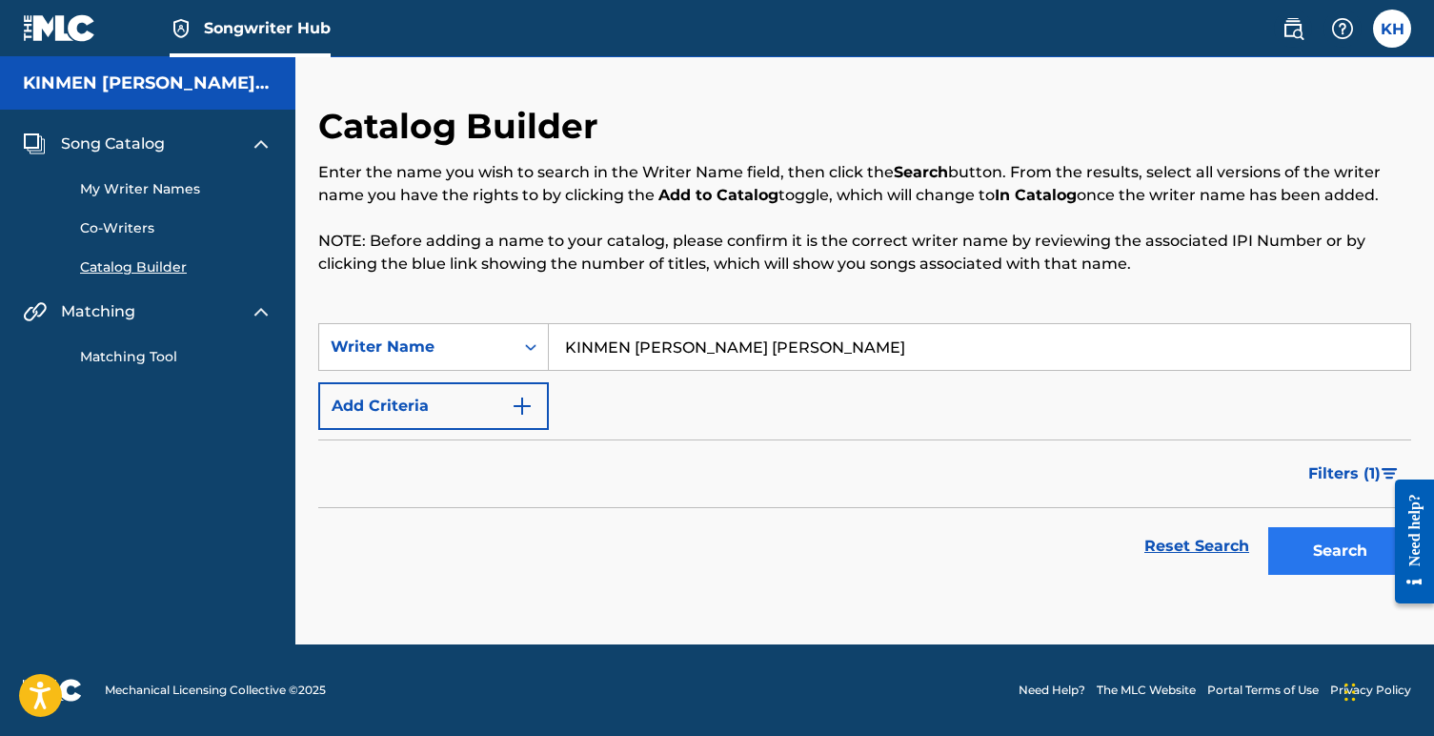
type input "KINMEN [PERSON_NAME] [PERSON_NAME]"
click at [1329, 552] on button "Search" at bounding box center [1339, 551] width 143 height 48
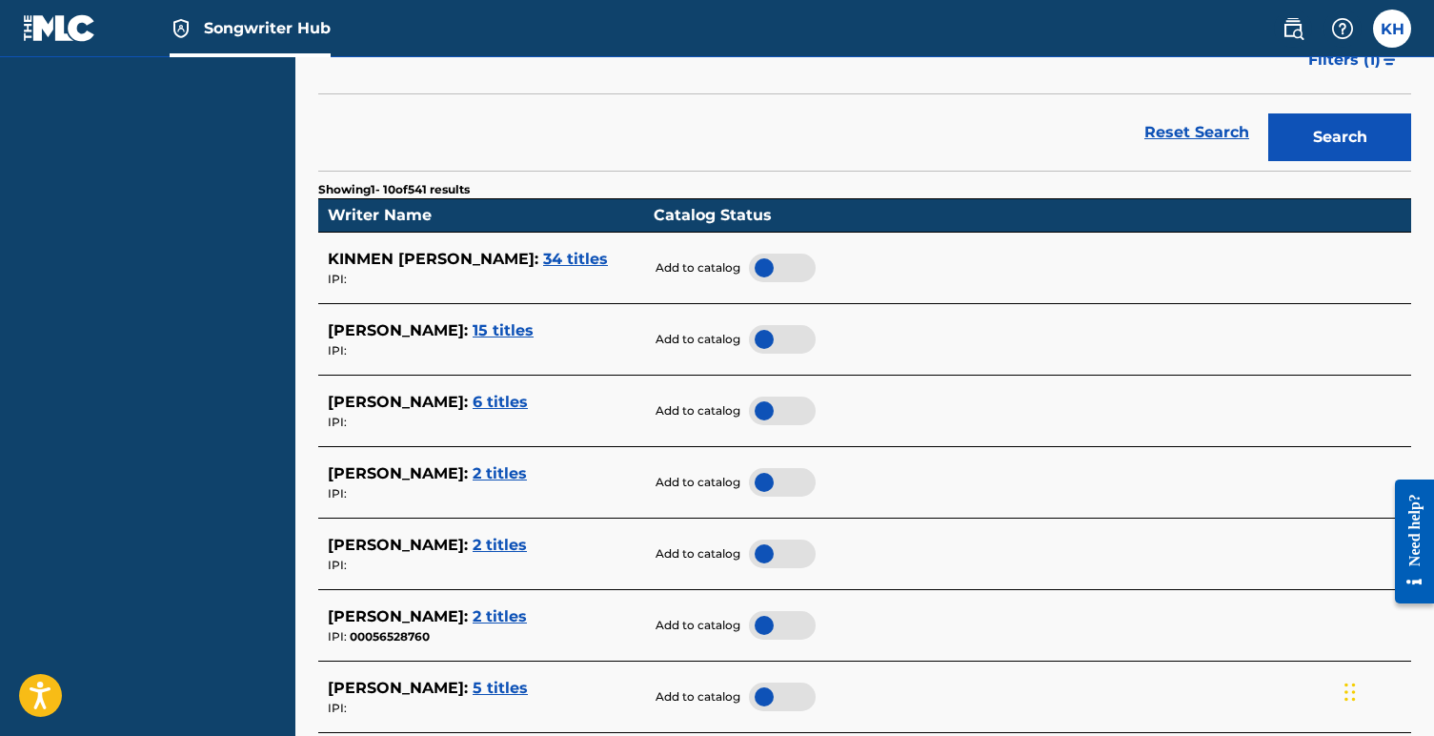
scroll to position [414, 0]
click at [543, 250] on span "34 titles" at bounding box center [575, 259] width 65 height 18
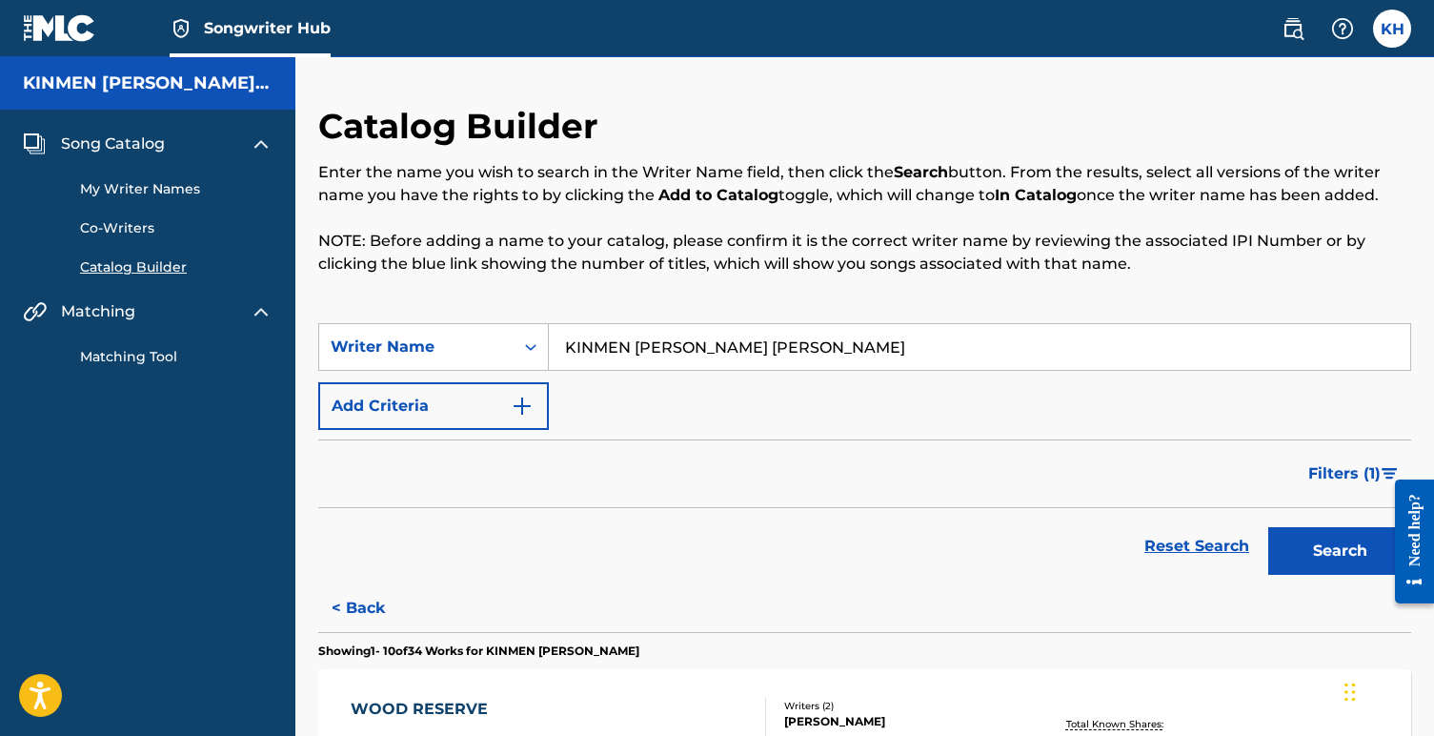
scroll to position [0, 0]
click at [129, 142] on span "Song Catalog" at bounding box center [113, 143] width 104 height 23
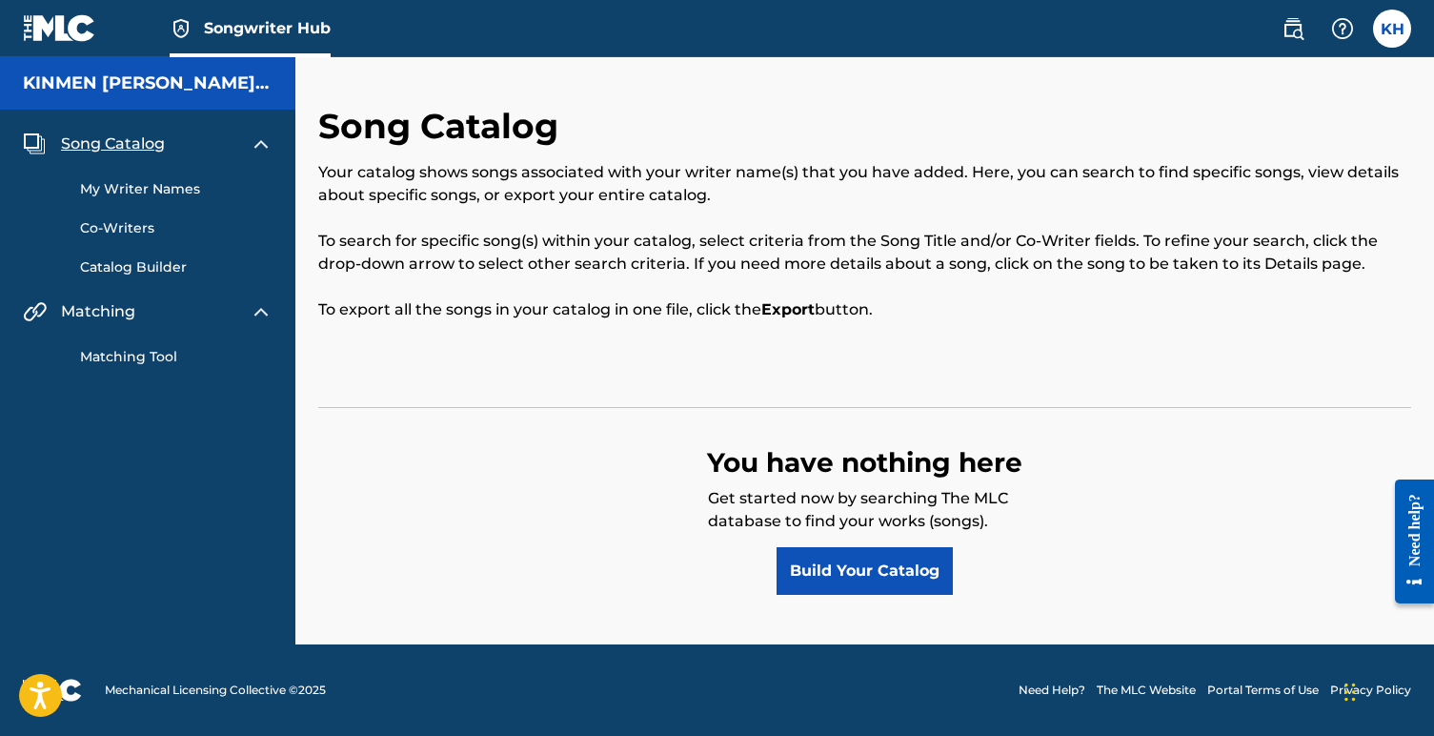
click at [141, 187] on link "My Writer Names" at bounding box center [176, 189] width 192 height 20
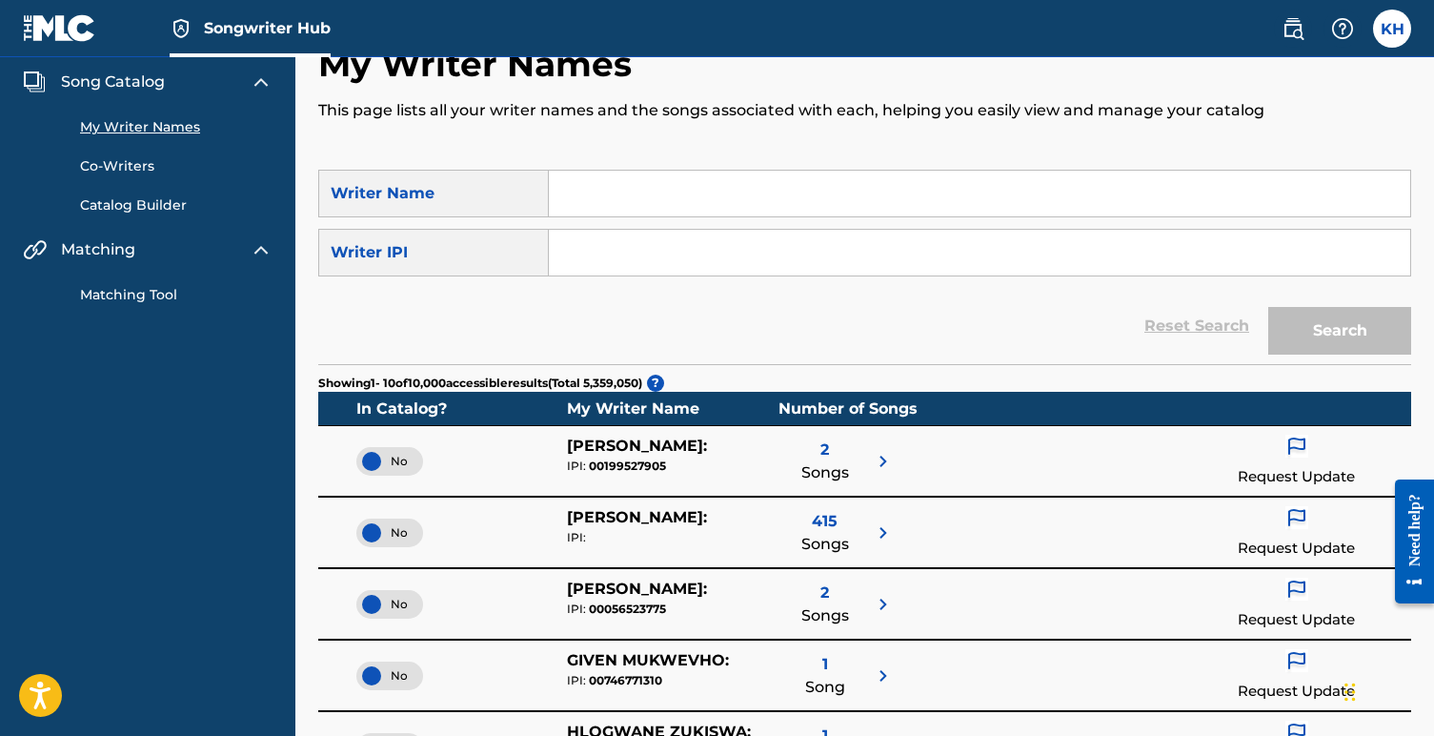
scroll to position [32, 0]
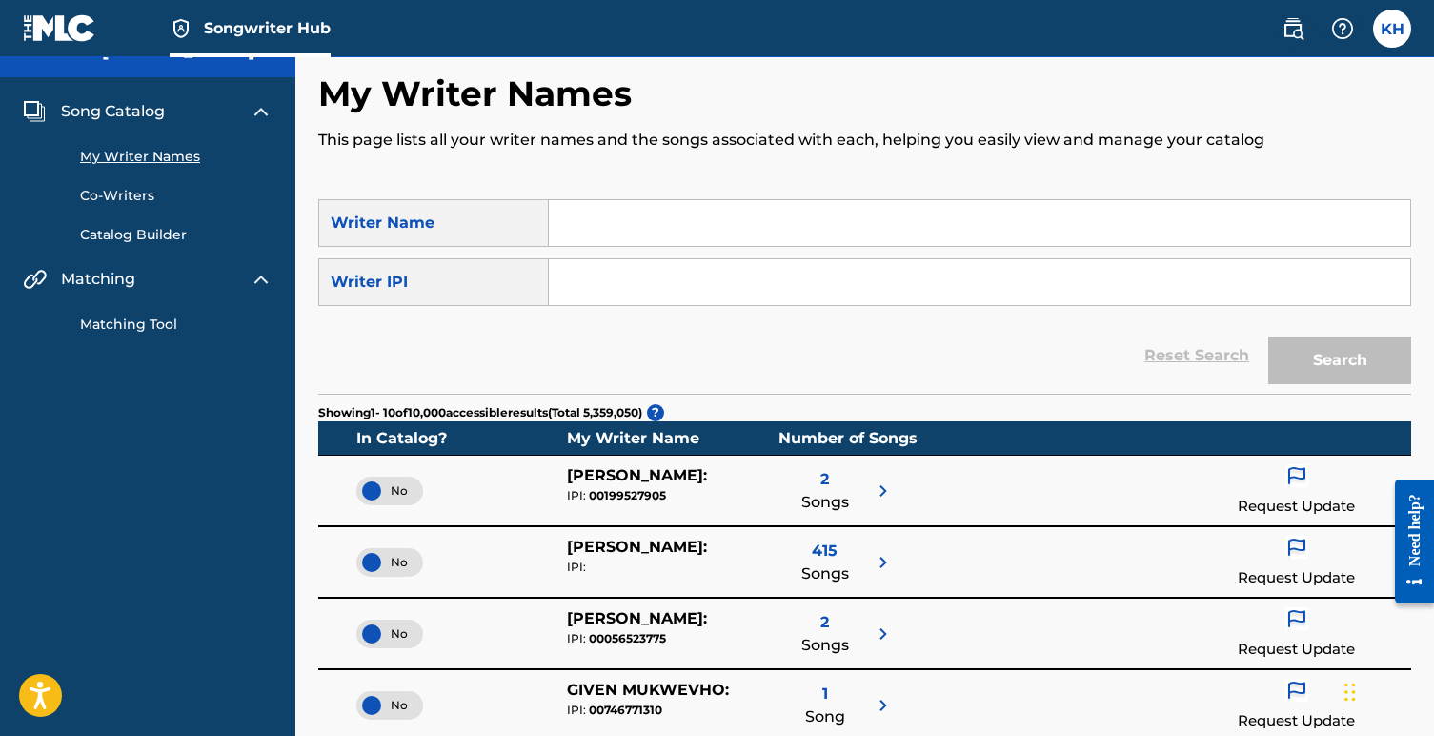
click at [610, 280] on input "Search Form" at bounding box center [979, 282] width 861 height 46
paste input "KINMEN [PERSON_NAME] [PERSON_NAME]"
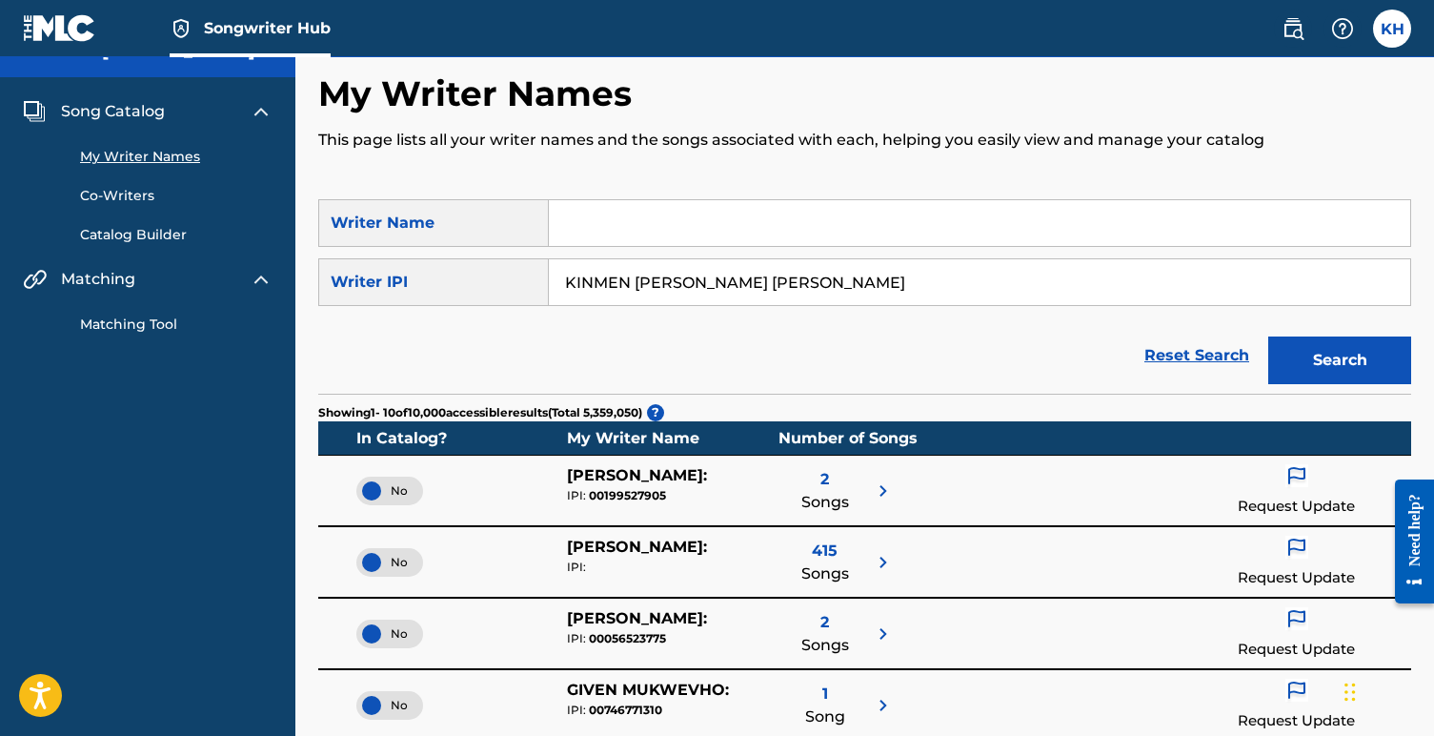
type input "KINMEN [PERSON_NAME] [PERSON_NAME]"
click at [625, 227] on input "Search Form" at bounding box center [979, 223] width 861 height 46
paste input "KINMEN [PERSON_NAME] [PERSON_NAME]"
type input "KINMEN [PERSON_NAME] [PERSON_NAME]"
click at [667, 287] on input "KINMEN [PERSON_NAME] [PERSON_NAME]" at bounding box center [979, 282] width 861 height 46
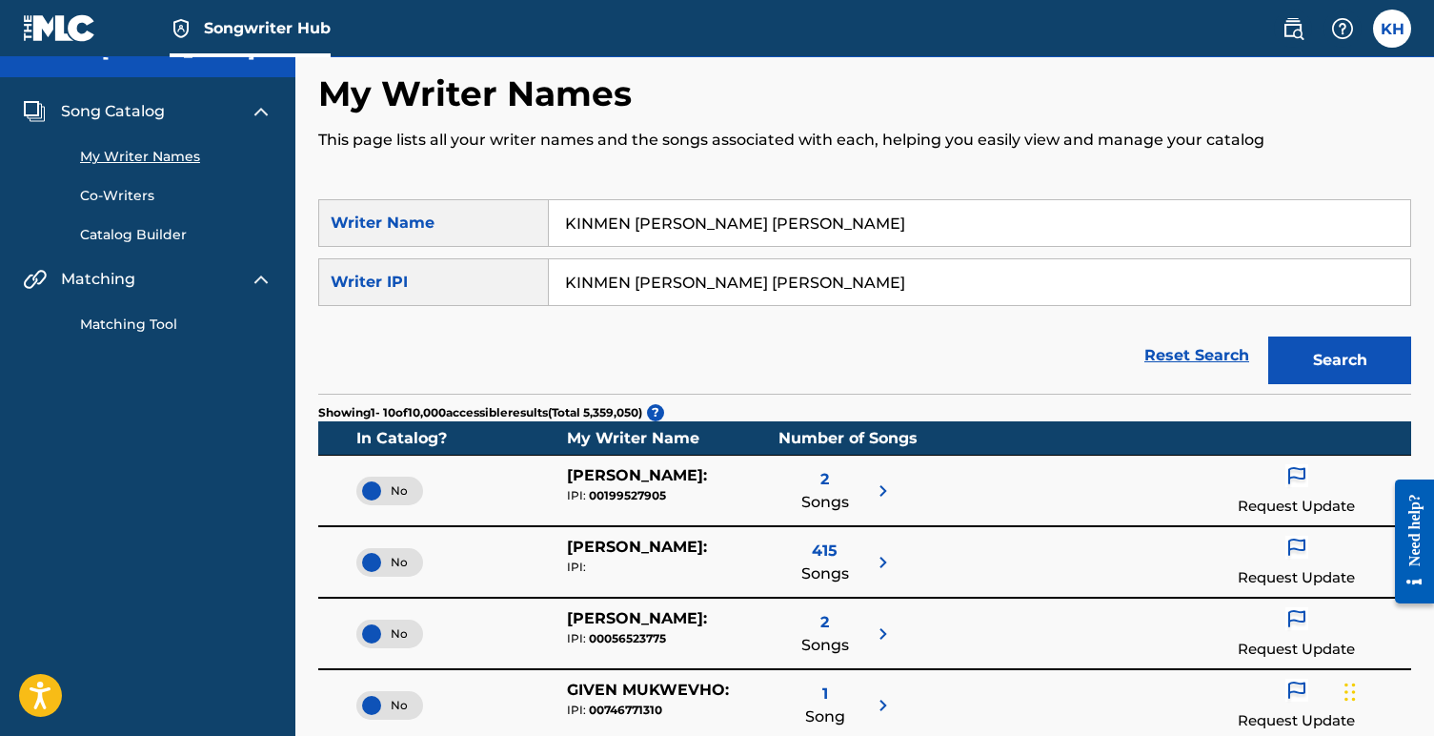
click at [667, 287] on input "KINMEN [PERSON_NAME] [PERSON_NAME]" at bounding box center [979, 282] width 861 height 46
paste input "500600031"
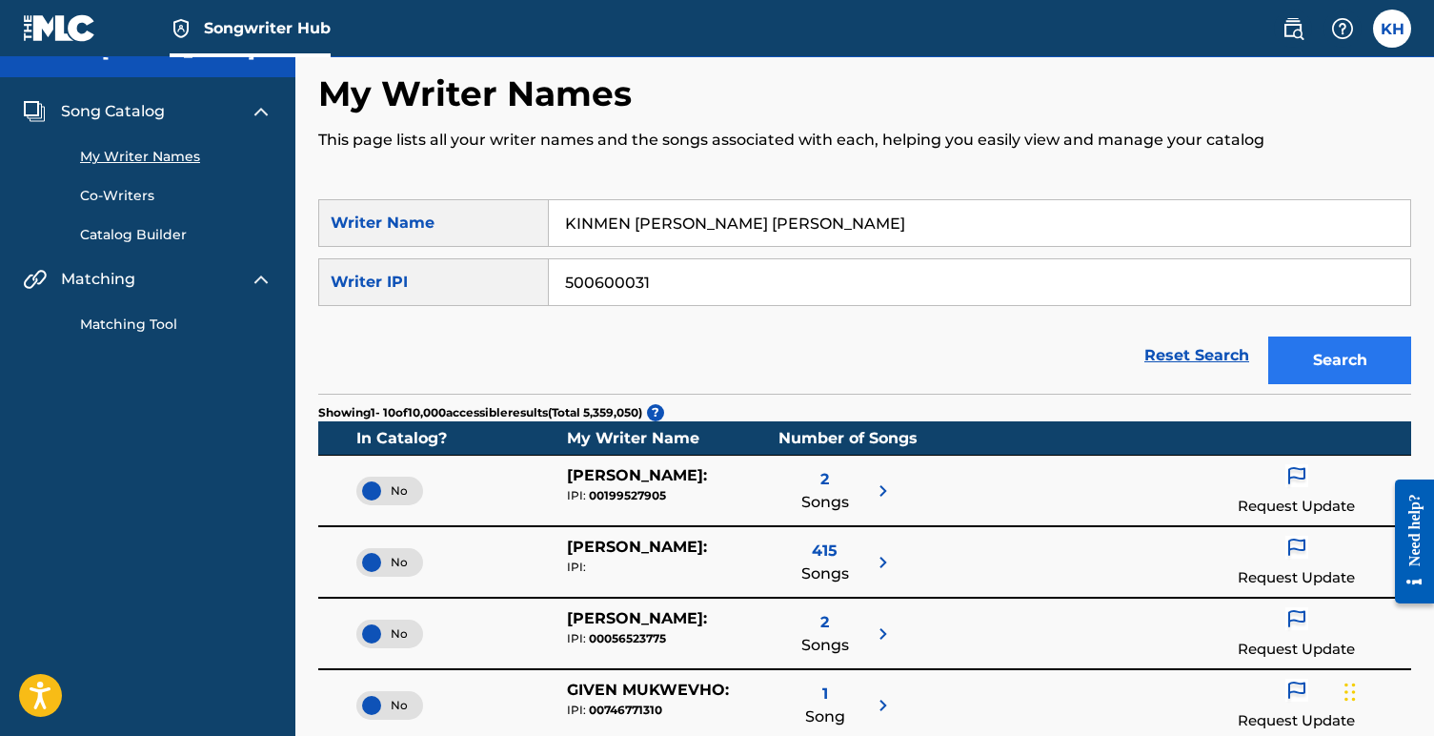
type input "500600031"
click at [1292, 358] on button "Search" at bounding box center [1339, 360] width 143 height 48
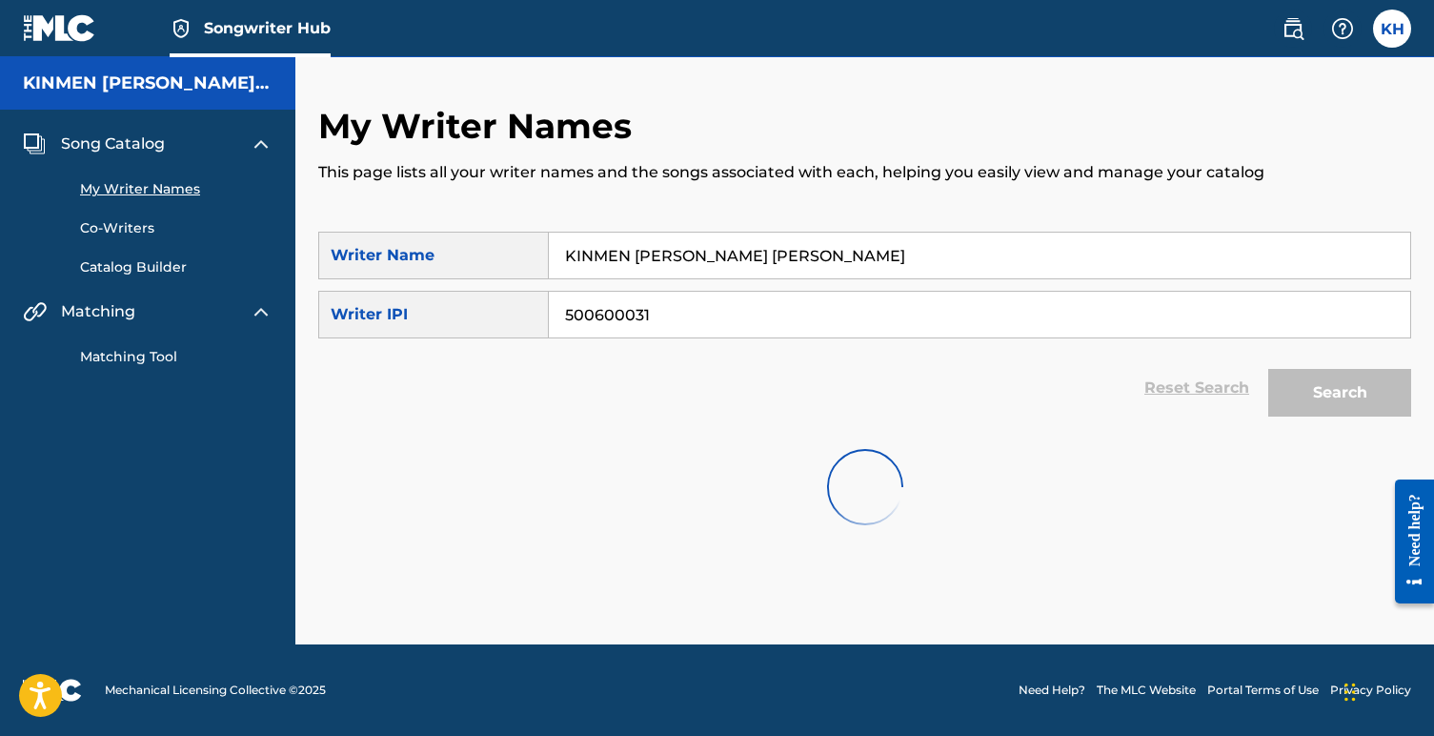
scroll to position [0, 0]
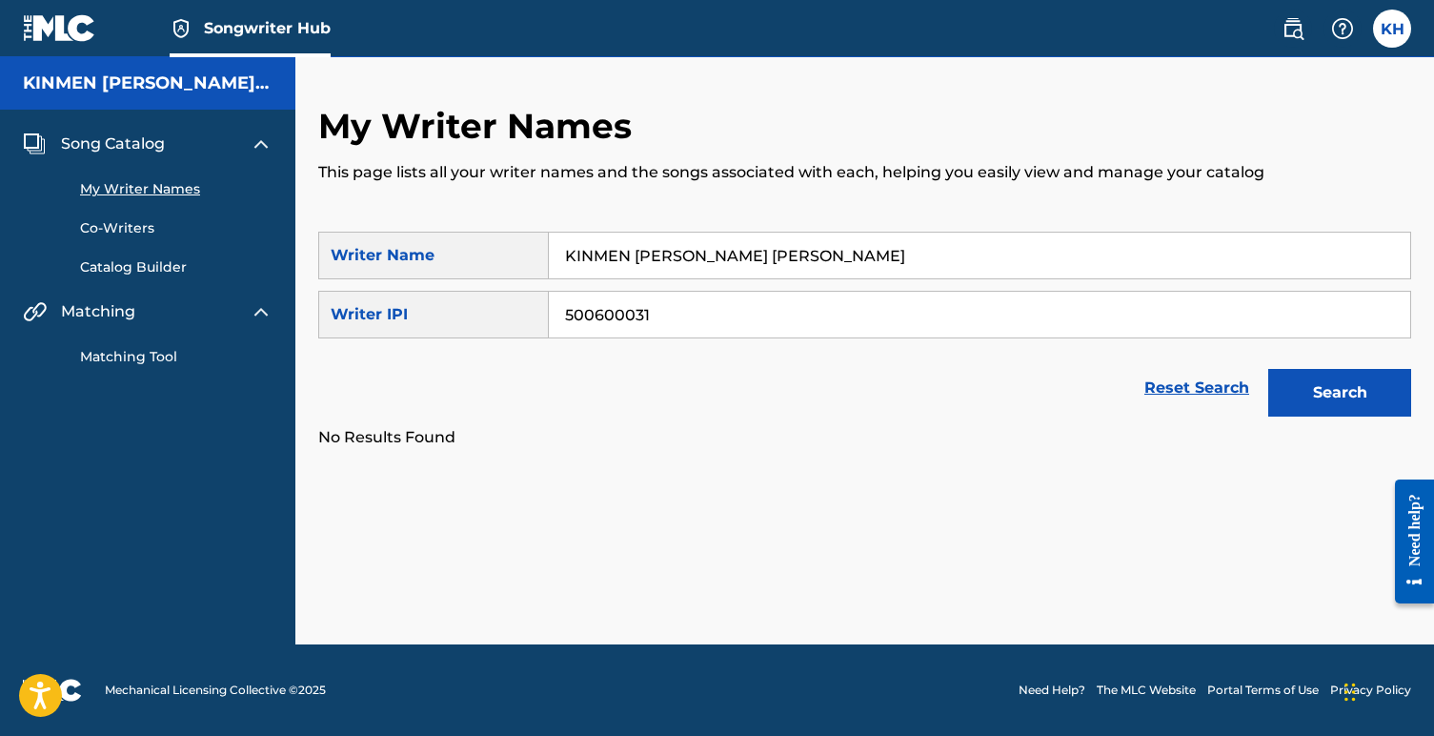
click at [677, 255] on input "KINMEN [PERSON_NAME] [PERSON_NAME]" at bounding box center [979, 256] width 861 height 46
type input "KINMEN [PERSON_NAME]"
click at [1301, 385] on button "Search" at bounding box center [1339, 393] width 143 height 48
click at [141, 269] on link "Catalog Builder" at bounding box center [176, 267] width 192 height 20
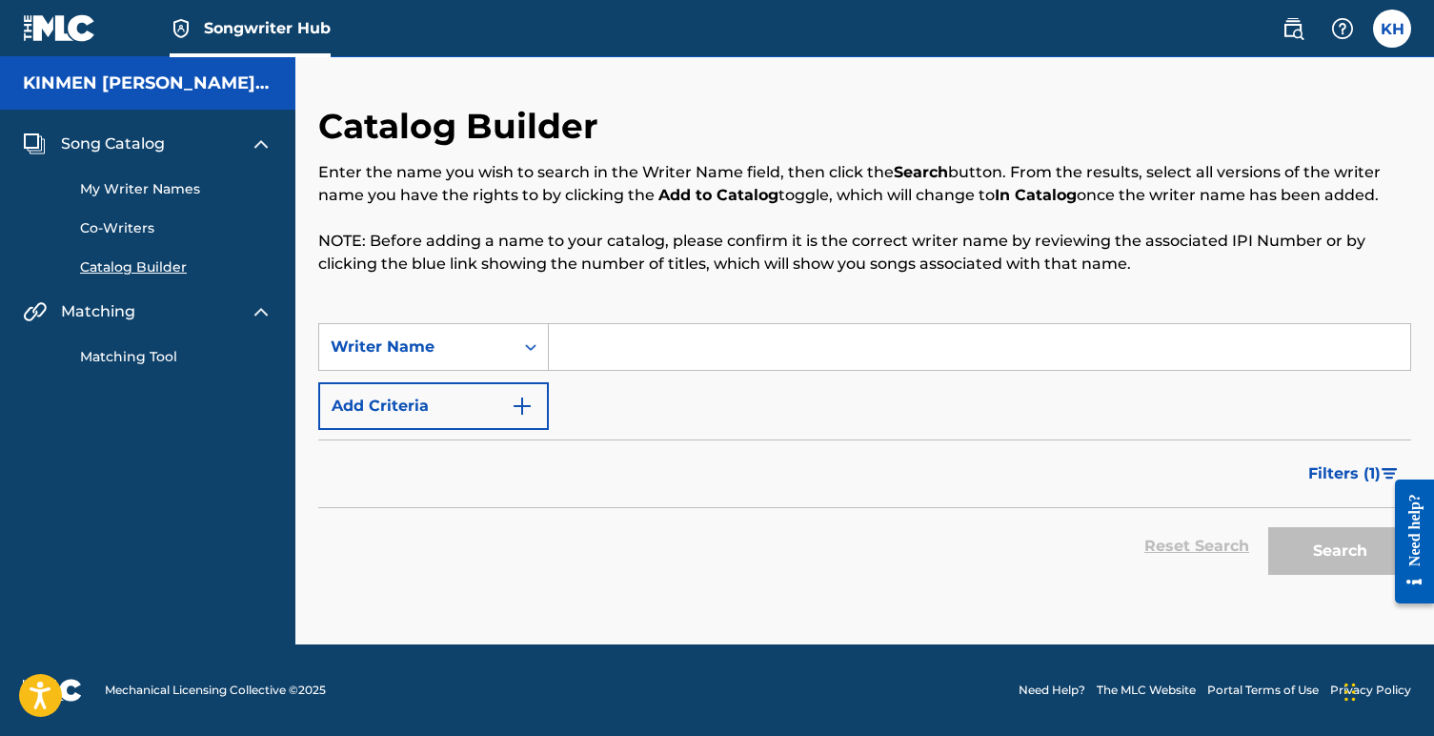
click at [114, 310] on span "Matching" at bounding box center [98, 311] width 74 height 23
click at [119, 358] on link "Matching Tool" at bounding box center [176, 357] width 192 height 20
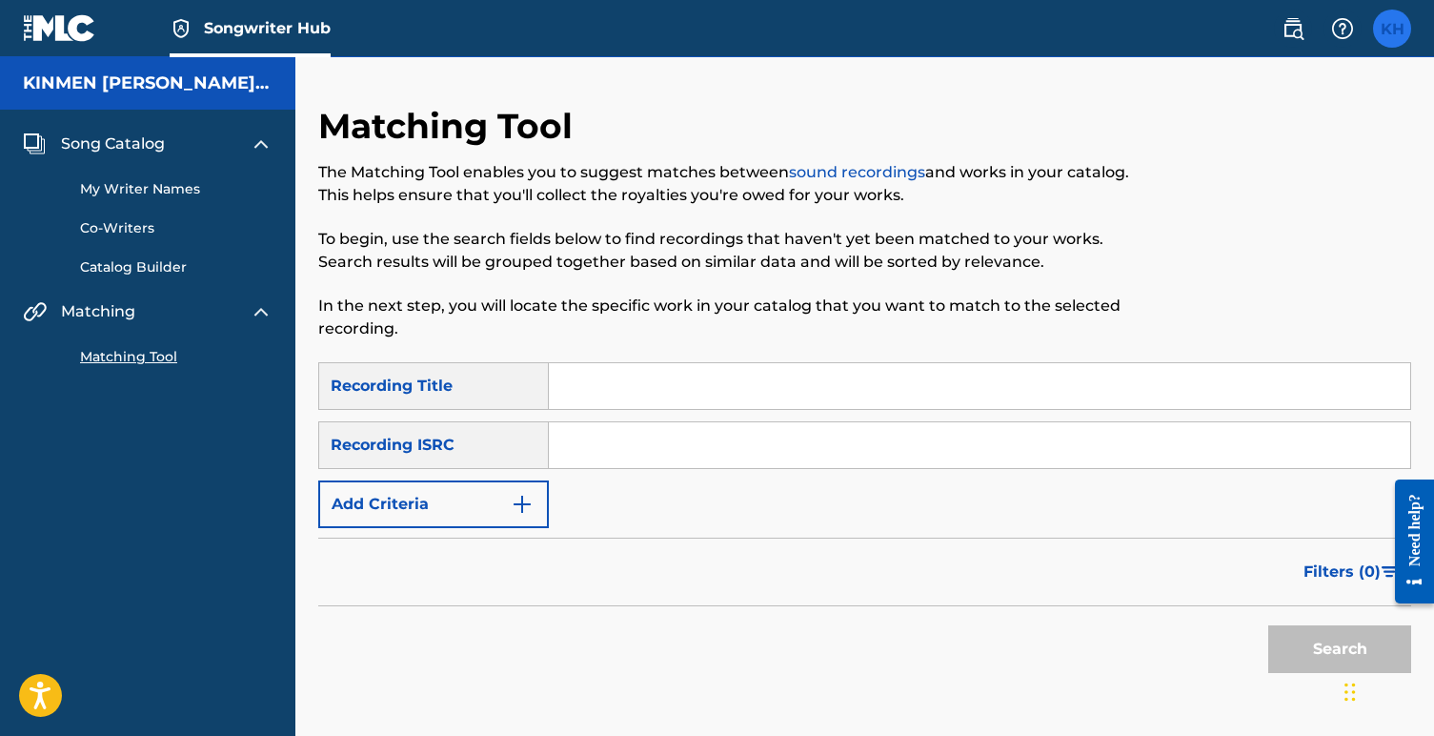
click at [1392, 32] on label at bounding box center [1392, 29] width 38 height 38
click at [1392, 29] on input "KH Kinmen [PERSON_NAME] [EMAIL_ADDRESS][DOMAIN_NAME] Notification Preferences P…" at bounding box center [1392, 29] width 0 height 0
click at [1262, 202] on link "Notification Preferences" at bounding box center [1255, 204] width 140 height 17
